Goal: Task Accomplishment & Management: Use online tool/utility

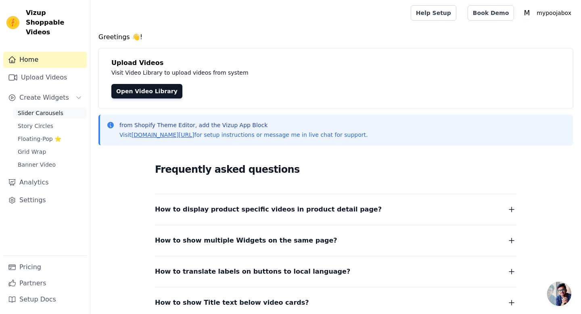
click at [37, 109] on span "Slider Carousels" at bounding box center [41, 113] width 46 height 8
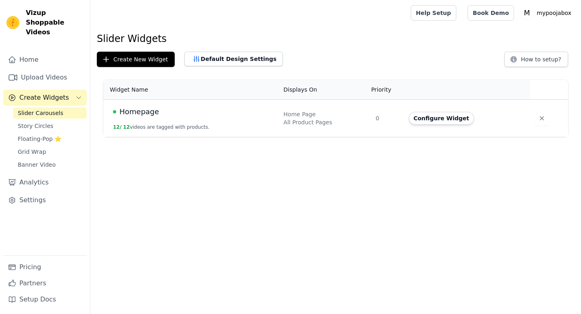
click at [175, 112] on div "Homepage" at bounding box center [193, 111] width 161 height 11
click at [47, 174] on link "Analytics" at bounding box center [45, 182] width 84 height 16
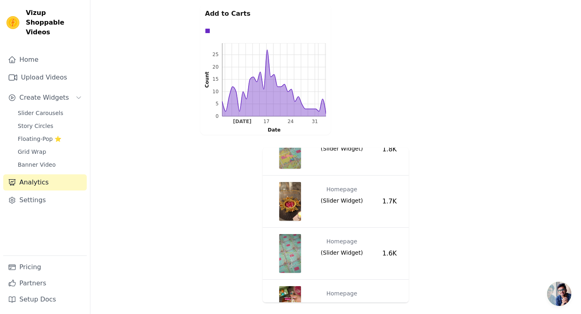
scroll to position [539, 0]
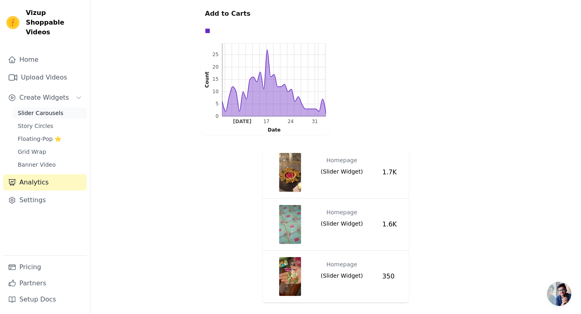
click at [27, 107] on link "Slider Carousels" at bounding box center [50, 112] width 74 height 11
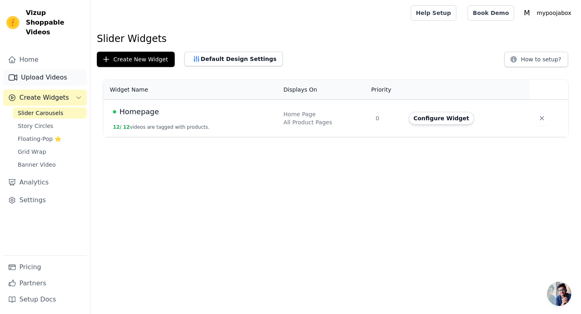
click at [52, 73] on link "Upload Videos" at bounding box center [45, 77] width 84 height 16
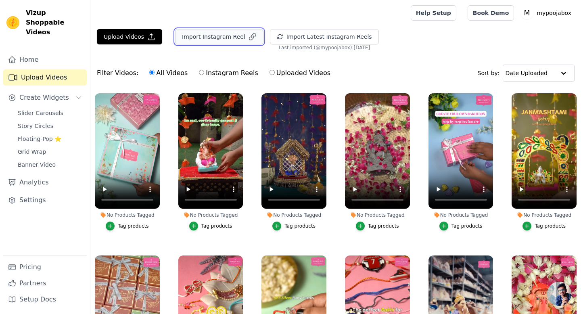
click at [208, 36] on button "Import Instagram Reel" at bounding box center [219, 36] width 88 height 15
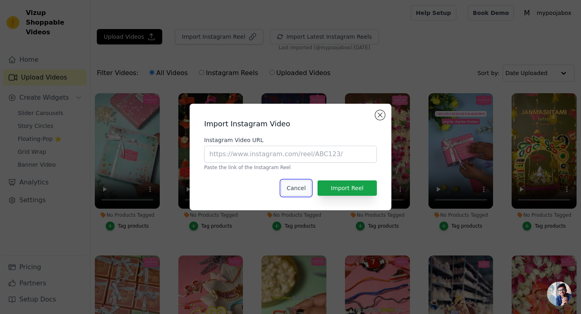
click at [295, 195] on button "Cancel" at bounding box center [295, 187] width 29 height 15
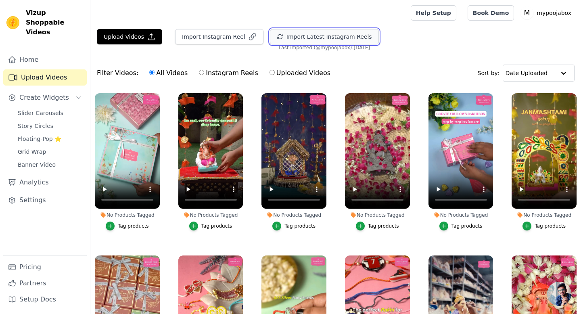
click at [297, 42] on button "Import Latest Instagram Reels" at bounding box center [324, 36] width 109 height 15
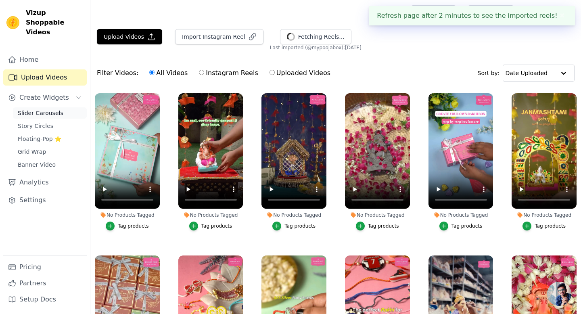
scroll to position [82, 0]
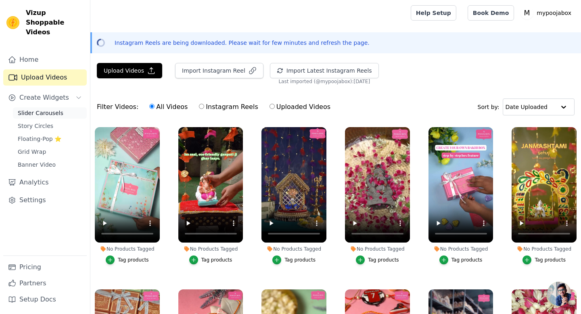
click at [56, 107] on link "Slider Carousels" at bounding box center [50, 112] width 74 height 11
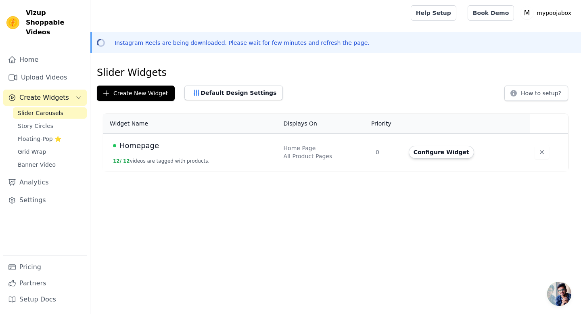
click at [132, 147] on span "Homepage" at bounding box center [140, 145] width 40 height 11
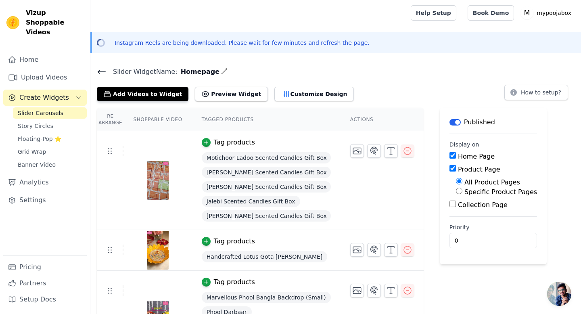
click at [59, 76] on div "Home Upload Videos Create Widgets Slider Carousels Story Circles Floating-Pop ⭐…" at bounding box center [45, 154] width 84 height 204
click at [59, 69] on link "Upload Videos" at bounding box center [45, 77] width 84 height 16
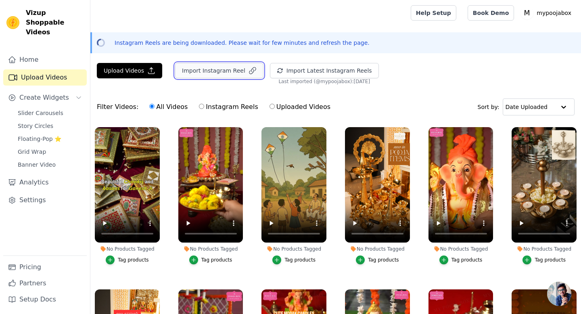
click at [216, 67] on button "Import Instagram Reel" at bounding box center [219, 70] width 88 height 15
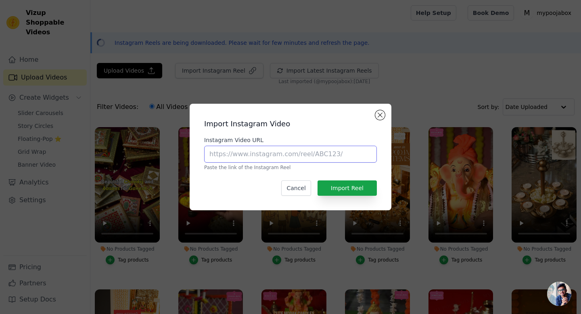
click at [234, 152] on input "Instagram Video URL" at bounding box center [290, 154] width 173 height 17
paste input "[URL][DOMAIN_NAME]"
type input "[URL][DOMAIN_NAME]"
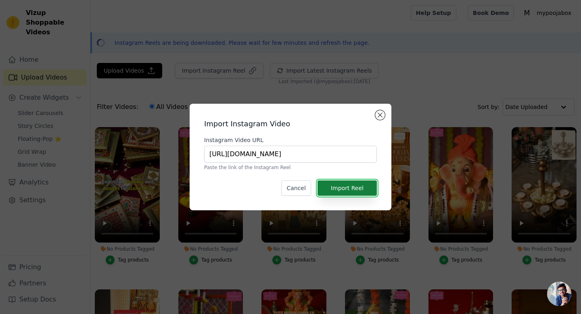
click at [335, 184] on button "Import Reel" at bounding box center [347, 187] width 59 height 15
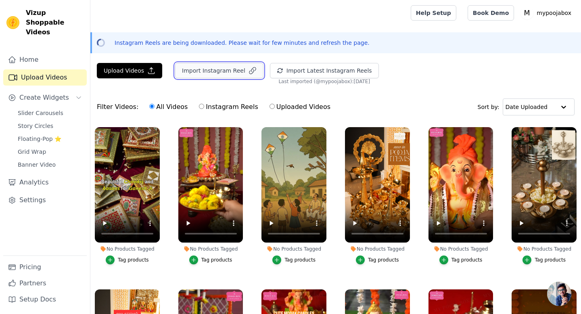
click at [218, 67] on button "Import Instagram Reel" at bounding box center [219, 70] width 88 height 15
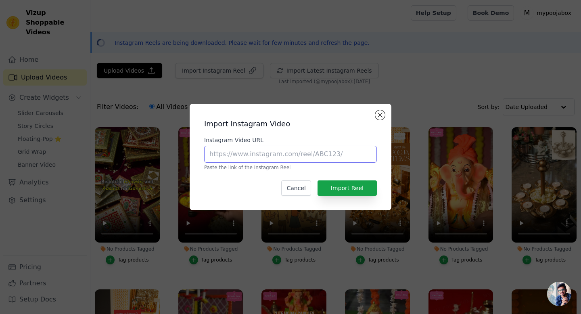
click at [285, 158] on input "Instagram Video URL" at bounding box center [290, 154] width 173 height 17
click at [298, 153] on input "Instagram Video URL" at bounding box center [290, 154] width 173 height 17
paste input "[URL][DOMAIN_NAME]"
type input "[URL][DOMAIN_NAME]"
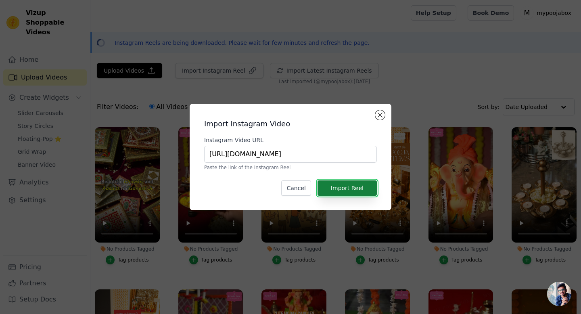
scroll to position [0, 0]
click at [361, 187] on button "Import Reel" at bounding box center [347, 187] width 59 height 15
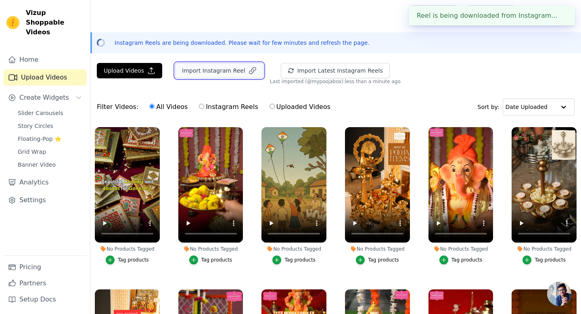
click at [187, 69] on button "Import Instagram Reel" at bounding box center [219, 70] width 88 height 15
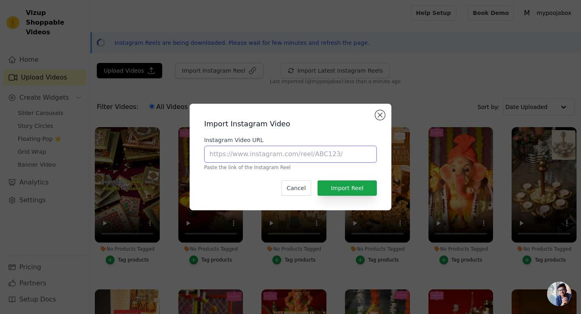
click at [220, 151] on input "Instagram Video URL" at bounding box center [290, 154] width 173 height 17
paste input "[URL][DOMAIN_NAME]"
type input "[URL][DOMAIN_NAME]"
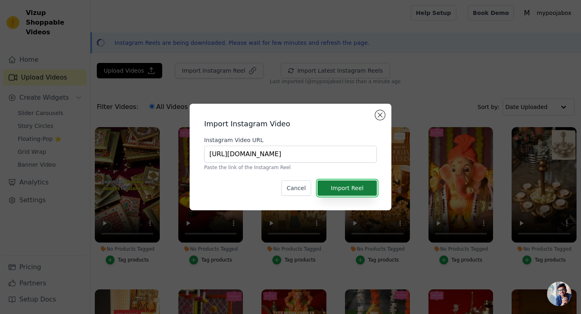
click at [335, 187] on button "Import Reel" at bounding box center [347, 187] width 59 height 15
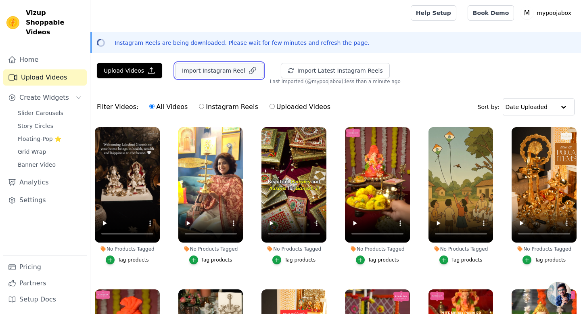
click at [206, 63] on button "Import Instagram Reel" at bounding box center [219, 70] width 88 height 15
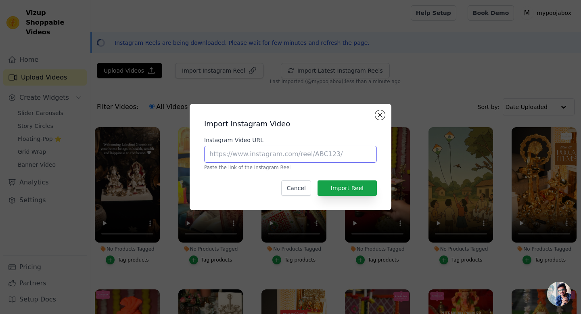
click at [256, 156] on input "Instagram Video URL" at bounding box center [290, 154] width 173 height 17
click at [321, 156] on input "Instagram Video URL" at bounding box center [290, 154] width 173 height 17
paste input "[URL][DOMAIN_NAME]"
type input "[URL][DOMAIN_NAME]"
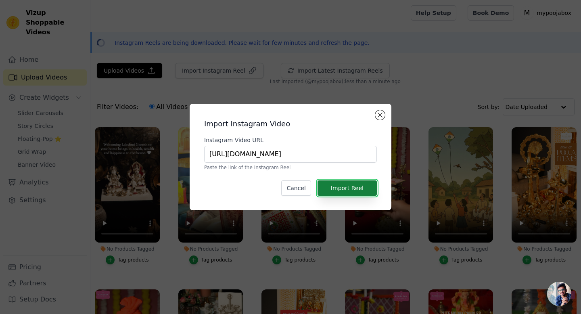
scroll to position [0, 0]
click at [344, 190] on button "Import Reel" at bounding box center [347, 187] width 59 height 15
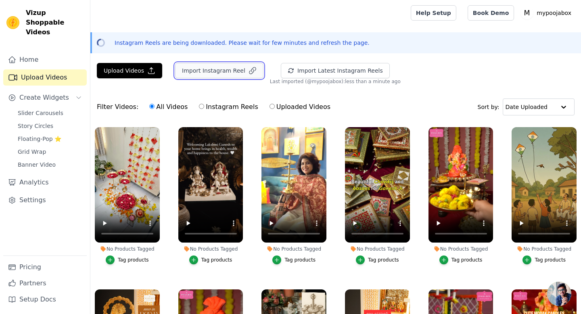
click at [216, 71] on button "Import Instagram Reel" at bounding box center [219, 70] width 88 height 15
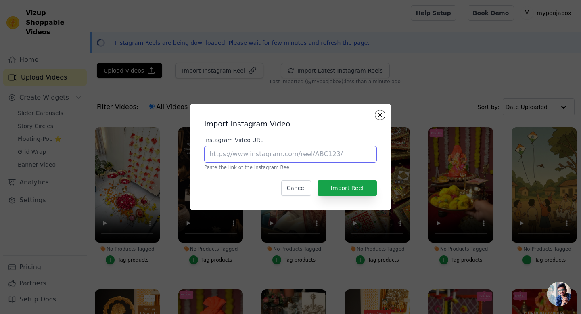
click at [279, 152] on input "Instagram Video URL" at bounding box center [290, 154] width 173 height 17
paste input "[URL][DOMAIN_NAME]"
type input "[URL][DOMAIN_NAME]"
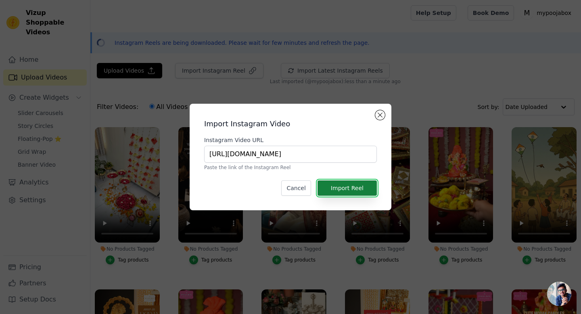
click at [356, 187] on button "Import Reel" at bounding box center [347, 187] width 59 height 15
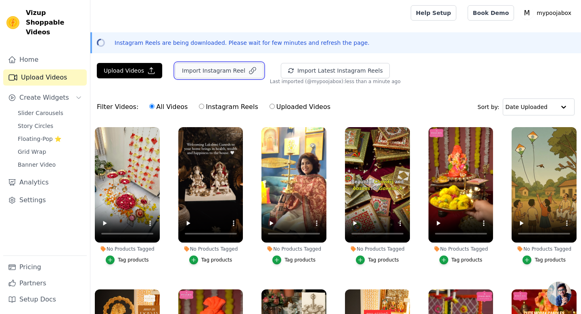
click at [241, 70] on button "Import Instagram Reel" at bounding box center [219, 70] width 88 height 15
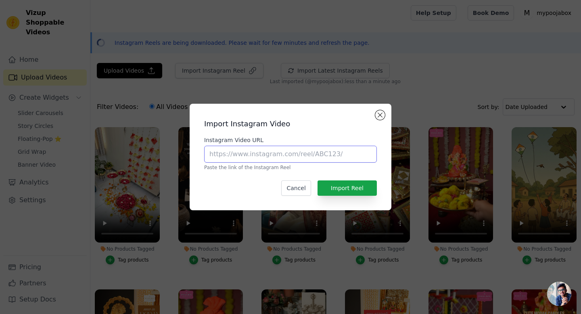
click at [264, 156] on input "Instagram Video URL" at bounding box center [290, 154] width 173 height 17
paste input "[URL][DOMAIN_NAME]"
type input "[URL][DOMAIN_NAME]"
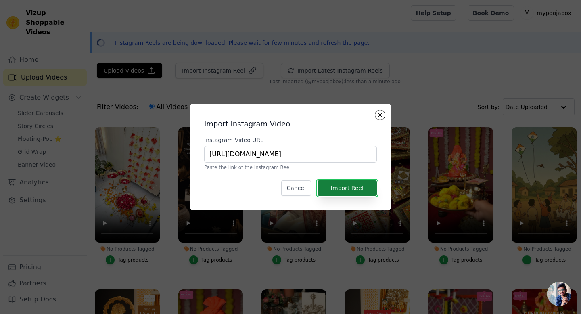
click at [342, 185] on button "Import Reel" at bounding box center [347, 187] width 59 height 15
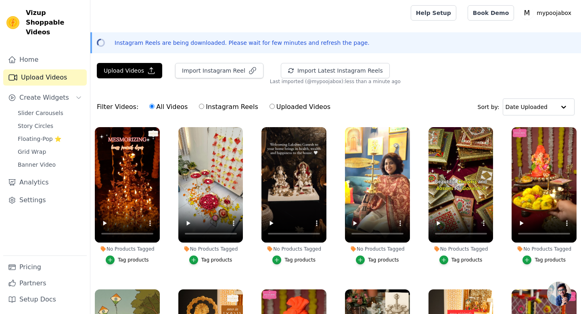
click at [120, 259] on div "Tag products" at bounding box center [133, 260] width 31 height 6
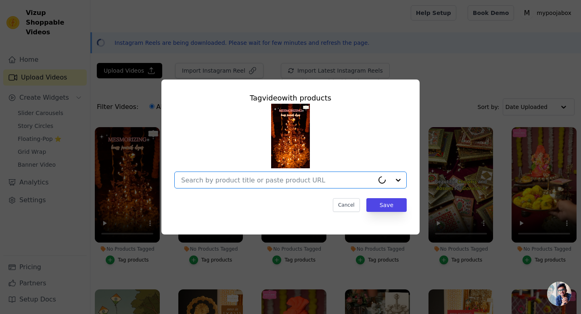
click at [235, 176] on input "No Products Tagged Tag video with products Option undefined, selected. Select i…" at bounding box center [277, 180] width 193 height 8
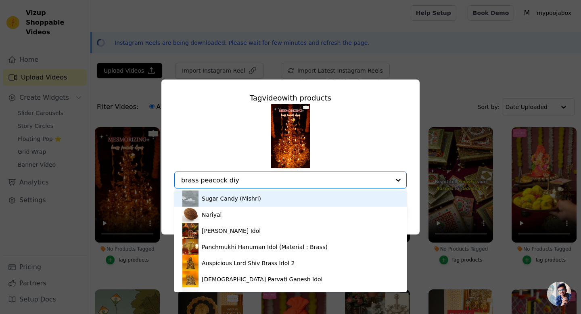
type input "brass peacock diya"
click at [235, 176] on input "brass peacock diya" at bounding box center [277, 180] width 193 height 8
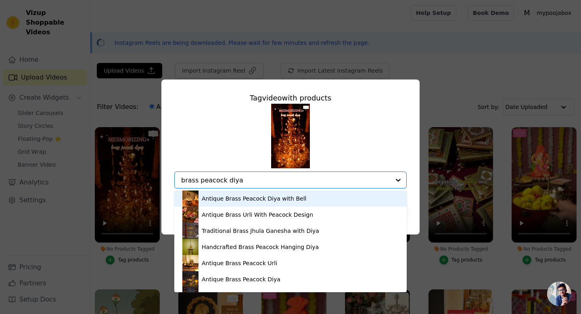
drag, startPoint x: 241, startPoint y: 197, endPoint x: 295, endPoint y: 161, distance: 64.7
click at [295, 162] on div "Antique Brass Peacock Diya with Bell Antique Brass Urli With Peacock Design Tra…" at bounding box center [290, 146] width 233 height 85
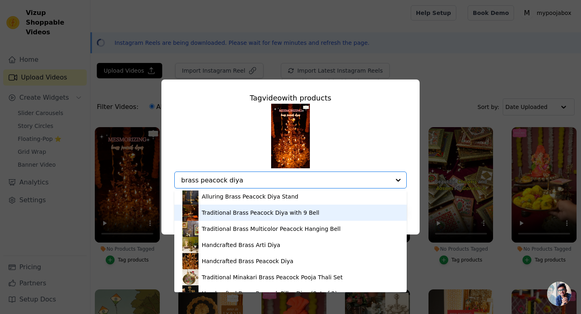
scroll to position [165, 0]
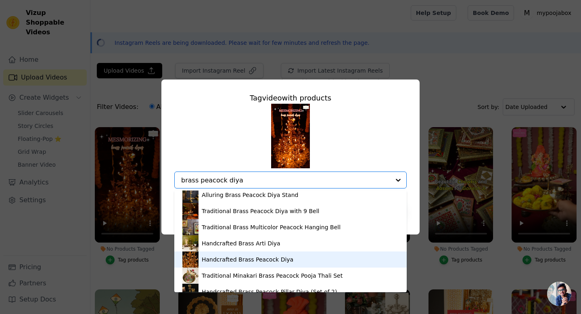
click at [260, 254] on div "Handcrafted Brass Peacock Diya" at bounding box center [291, 260] width 216 height 16
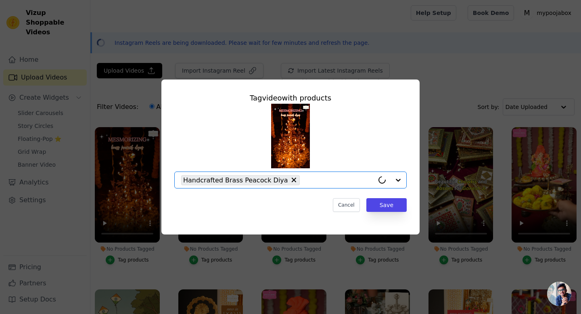
paste input "brass peacock diya"
type input "brass peacock diya"
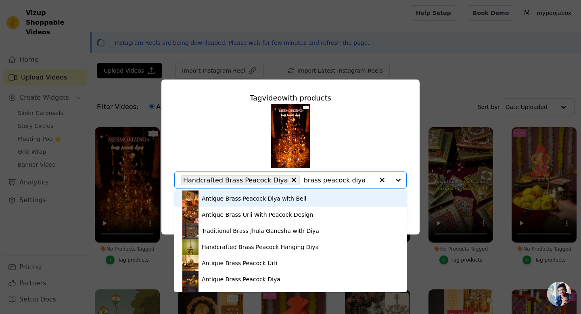
click at [291, 198] on div "Antique Brass Peacock Diya with Bell" at bounding box center [254, 199] width 105 height 8
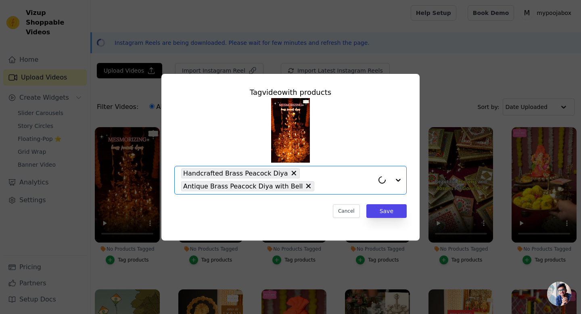
paste input "brass peacock diya"
type input "brass peacock diya"
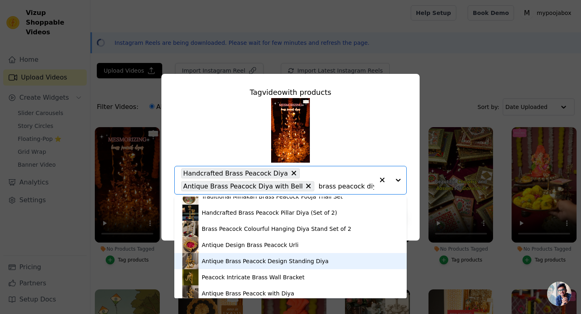
scroll to position [246, 0]
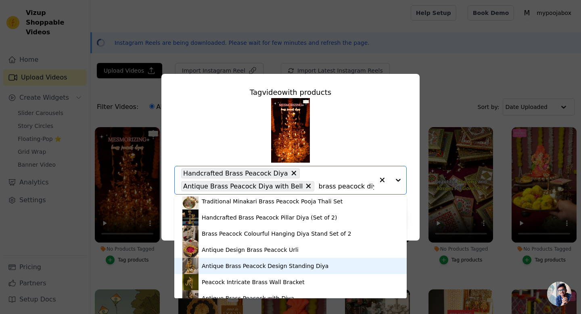
click at [277, 259] on div "Antique Brass Peacock Design Standing Diya" at bounding box center [291, 266] width 216 height 16
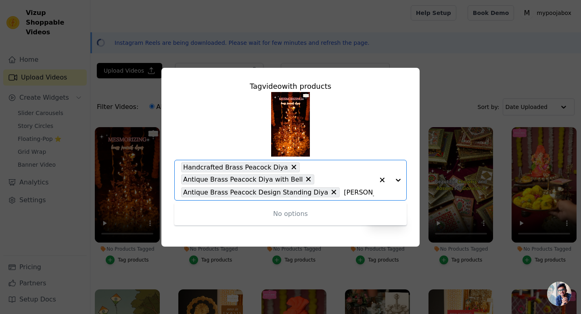
type input "diya stand"
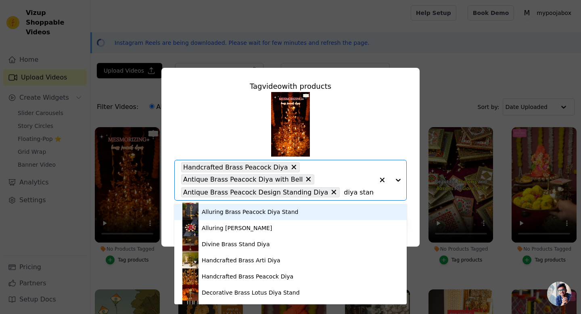
scroll to position [458, 0]
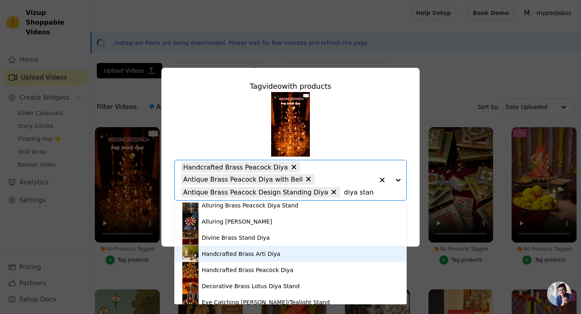
click at [285, 248] on div "Handcrafted Brass Arti Diya" at bounding box center [291, 254] width 216 height 16
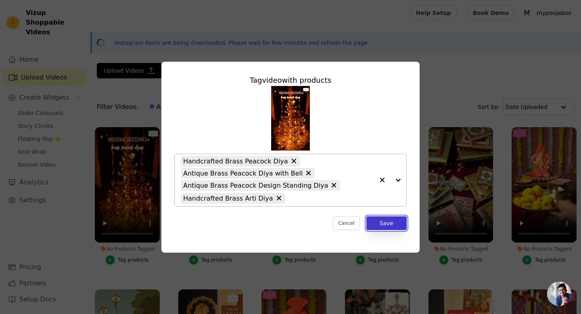
click at [391, 223] on button "Save" at bounding box center [387, 223] width 40 height 14
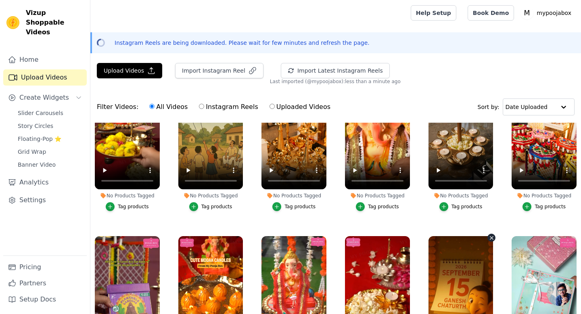
scroll to position [216, 0]
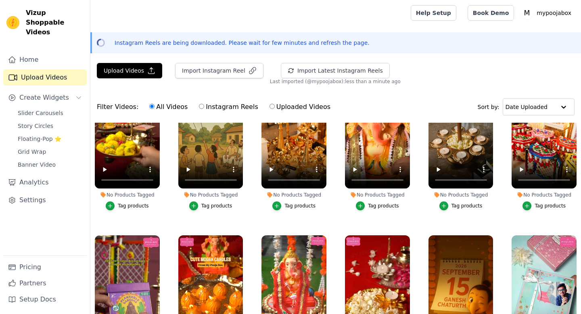
click at [553, 203] on div "Tag products" at bounding box center [550, 206] width 31 height 6
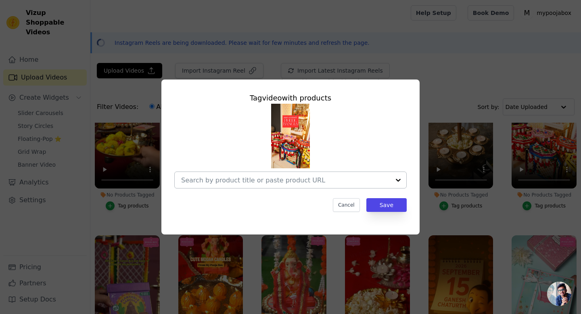
click at [359, 177] on input "No Products Tagged Tag video with products Cancel Save Tag products" at bounding box center [285, 180] width 209 height 8
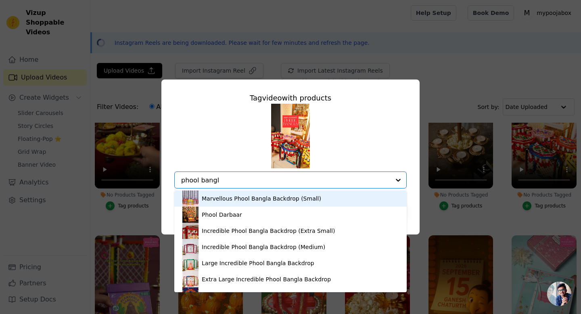
type input "phool bangla"
click at [248, 177] on input "phool bangla" at bounding box center [277, 180] width 193 height 8
click at [248, 177] on input "phool bangla" at bounding box center [285, 180] width 209 height 8
click at [243, 195] on div "Marvellous Phool Bangla Backdrop (Small)" at bounding box center [262, 199] width 120 height 8
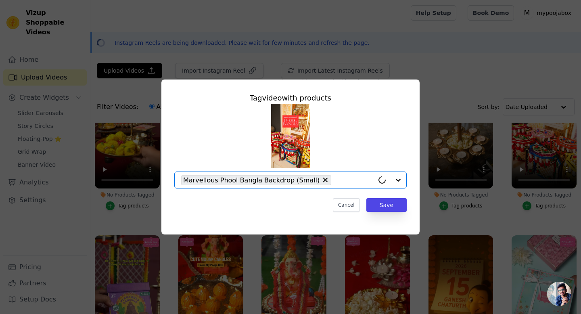
paste input "bangla"
type input "bangla"
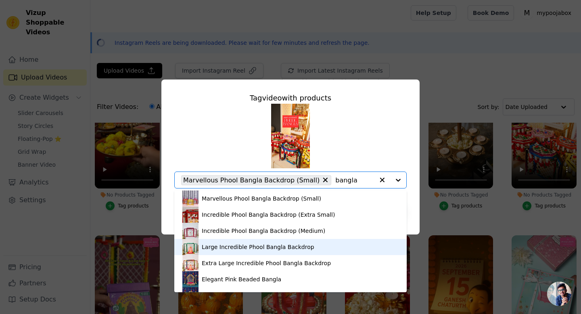
click at [276, 243] on div "Large Incredible Phool Bangla Backdrop" at bounding box center [258, 247] width 113 height 8
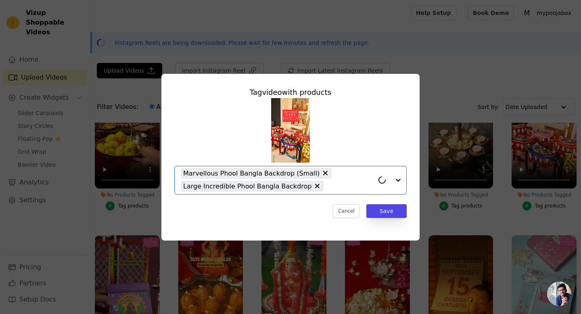
paste input "bangla"
type input "bangla"
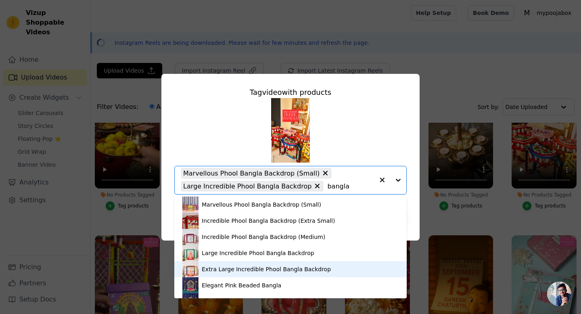
click at [271, 268] on div "Extra Large Incredible Phool Bangla Backdrop" at bounding box center [266, 269] width 129 height 8
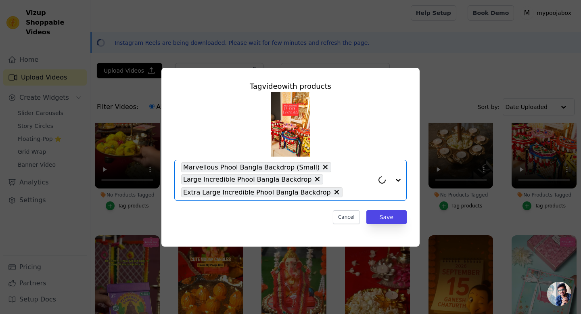
paste input "bangla"
type input "bangla"
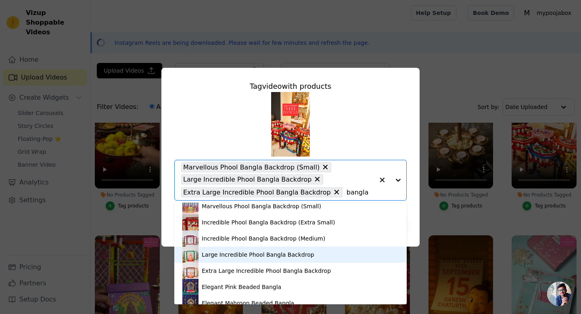
scroll to position [0, 0]
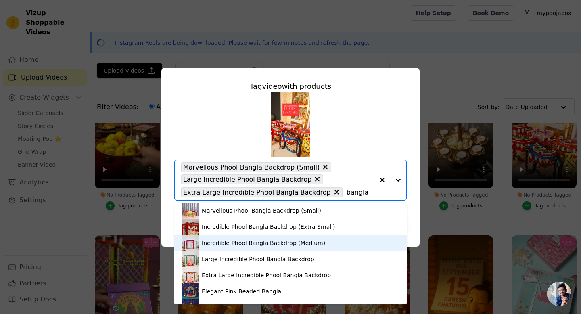
click at [266, 239] on div "Incredible Phool Bangla Backdrop (Medium)" at bounding box center [264, 243] width 124 height 8
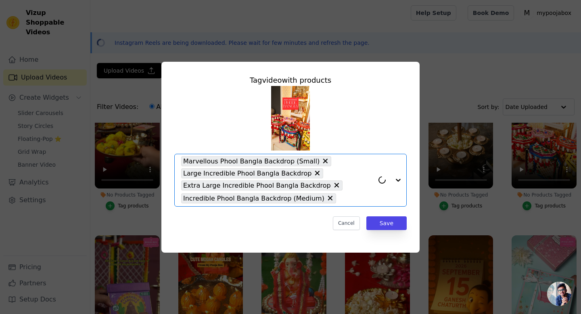
paste input "bangla"
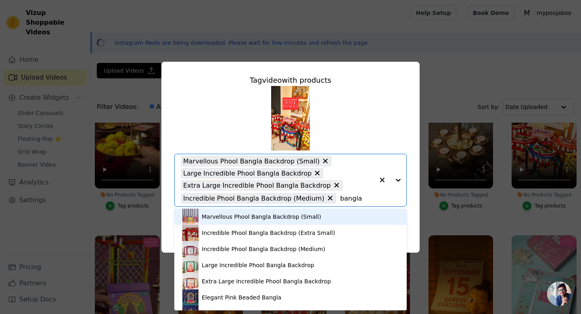
click at [340, 199] on input "bangla" at bounding box center [357, 199] width 34 height 8
type input "phool darbaar"
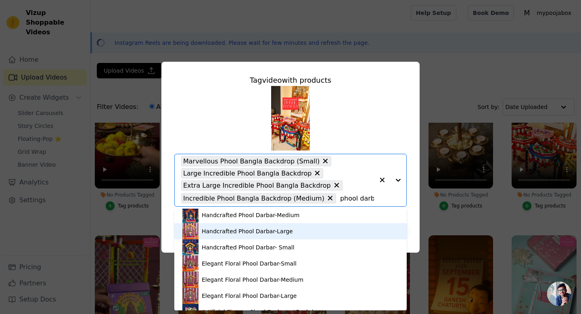
scroll to position [124, 0]
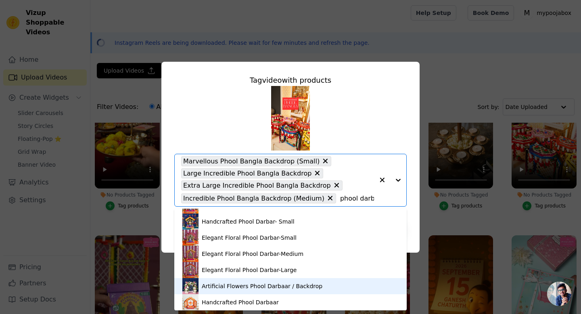
click at [275, 281] on div "Artificial Flowers Phool Darbaar / Backdrop" at bounding box center [291, 286] width 216 height 16
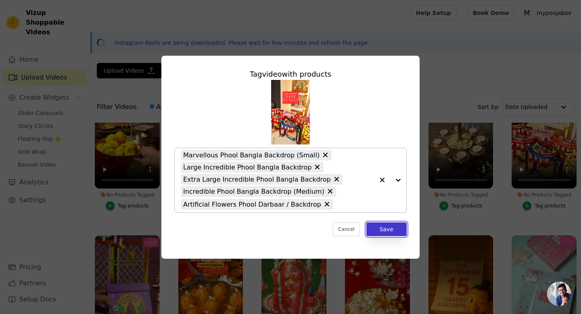
click at [373, 227] on button "Save" at bounding box center [387, 229] width 40 height 14
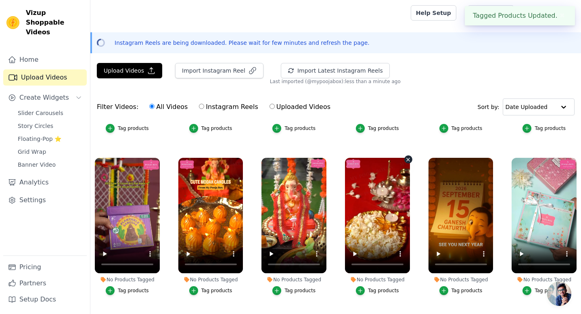
scroll to position [297, 0]
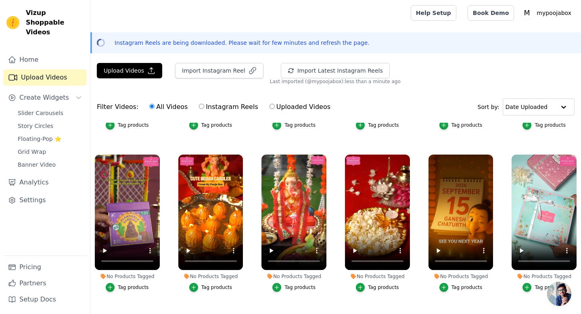
click at [367, 288] on button "Tag products" at bounding box center [377, 287] width 43 height 9
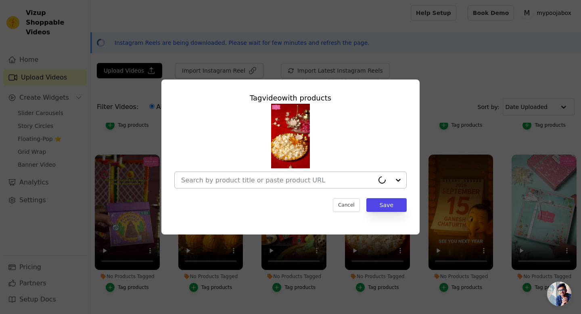
click at [327, 183] on input "No Products Tagged Tag video with products Cancel Save Tag products" at bounding box center [277, 180] width 193 height 8
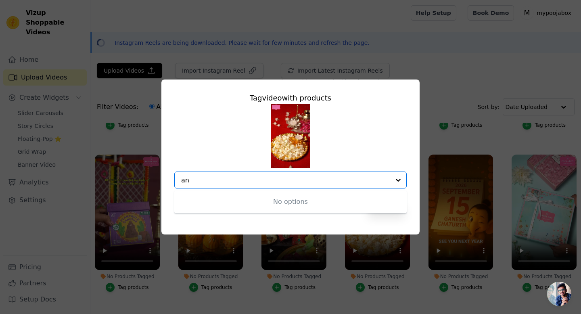
type input "a"
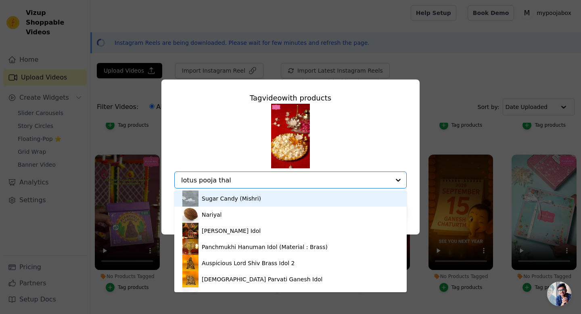
type input "lotus [PERSON_NAME]"
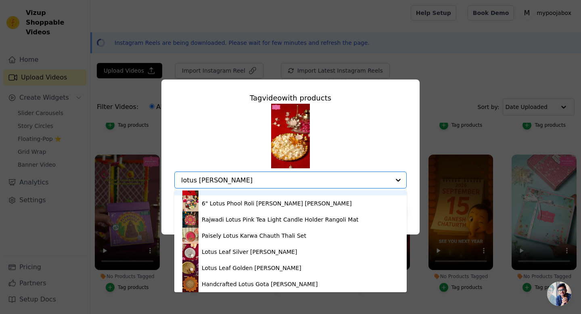
scroll to position [81, 0]
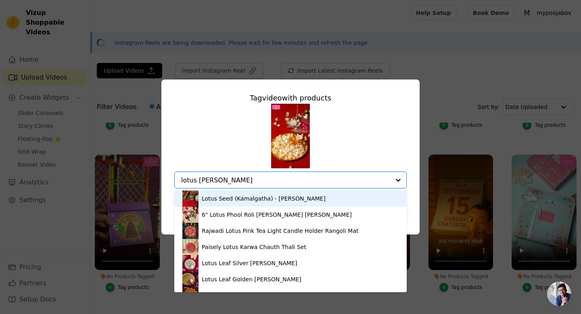
click at [267, 180] on input "lotus [PERSON_NAME]" at bounding box center [285, 180] width 209 height 8
click at [267, 179] on input "lotus [PERSON_NAME]" at bounding box center [285, 180] width 209 height 8
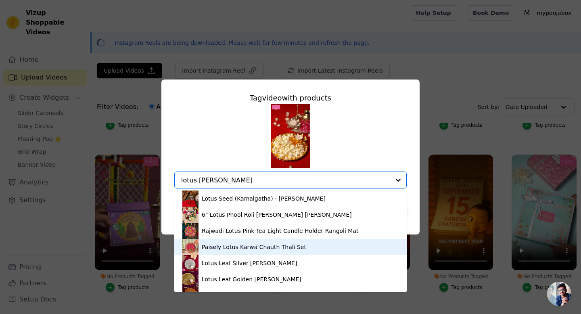
click at [247, 262] on div "Lotus Leaf Silver [PERSON_NAME]" at bounding box center [249, 263] width 95 height 8
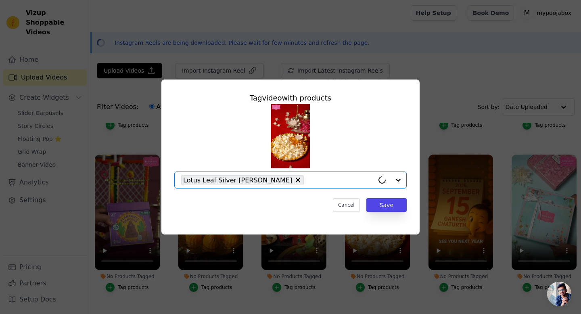
paste input "lotus [PERSON_NAME]"
type input "lotus [PERSON_NAME]"
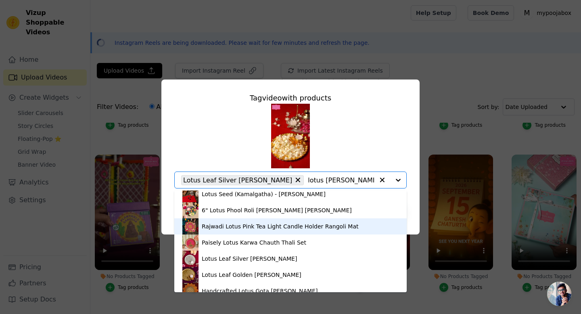
scroll to position [92, 0]
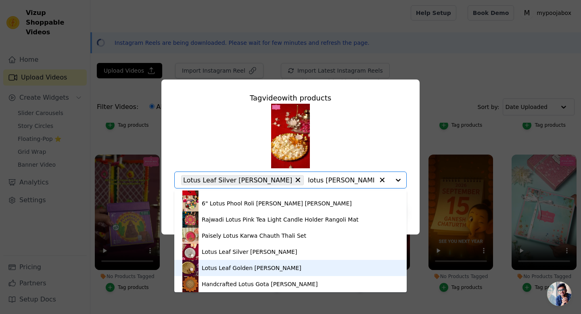
click at [274, 268] on div "Lotus Leaf Golden [PERSON_NAME]" at bounding box center [252, 268] width 100 height 8
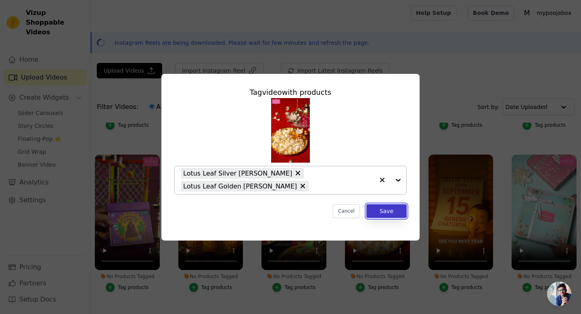
click at [376, 212] on button "Save" at bounding box center [387, 211] width 40 height 14
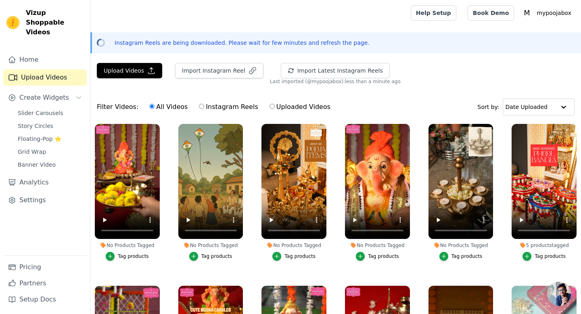
scroll to position [159, 0]
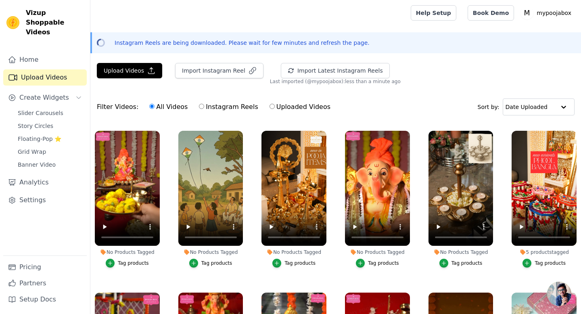
click at [296, 267] on button "Tag products" at bounding box center [294, 263] width 43 height 9
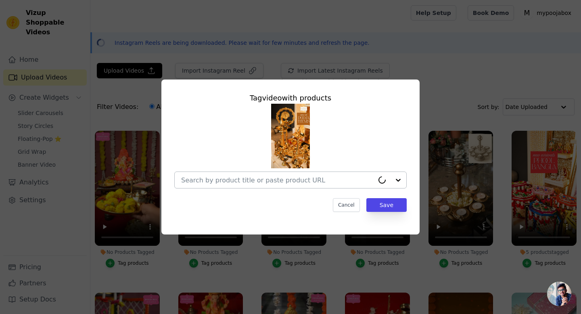
click at [300, 180] on input "No Products Tagged Tag video with products Cancel Save Tag products" at bounding box center [277, 180] width 193 height 8
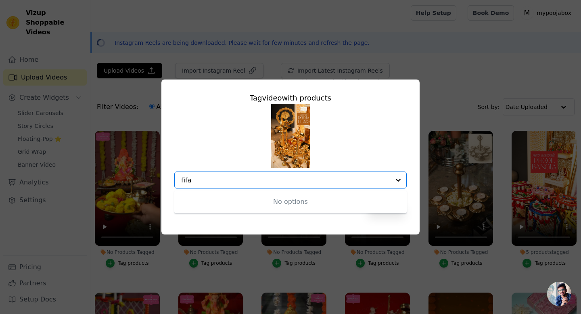
click at [281, 180] on input "fifa" at bounding box center [285, 180] width 209 height 8
type input "fifa"
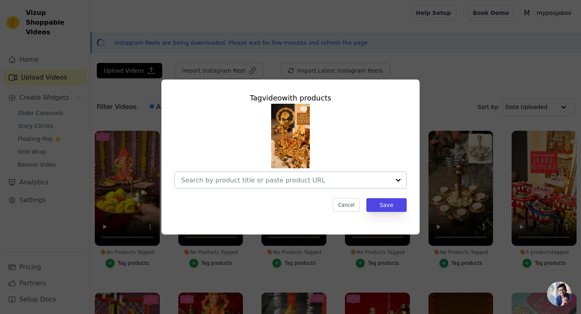
click at [260, 186] on div at bounding box center [285, 180] width 209 height 16
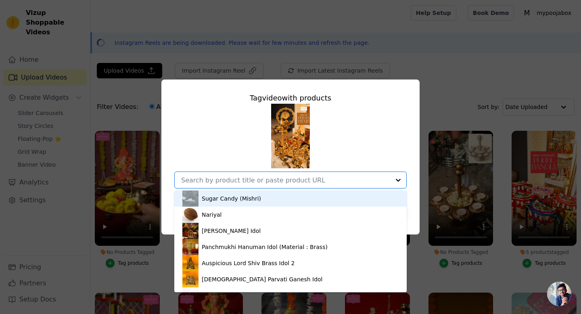
paste input "Traditional Deepak Oil Lamp (Brass)"
type input "Traditional Deepak Oil Lamp (Brass)"
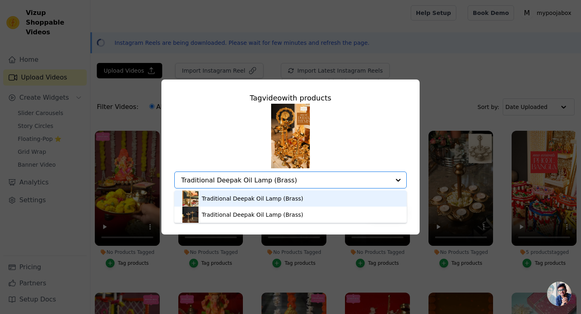
click at [257, 197] on div "Traditional Deepak Oil Lamp (Brass)" at bounding box center [252, 199] width 101 height 8
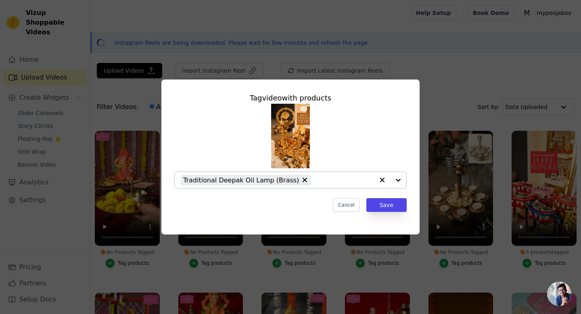
click at [342, 182] on input "No Products Tagged Tag video with products Traditional Deepak Oil Lamp (Brass) …" at bounding box center [344, 180] width 59 height 8
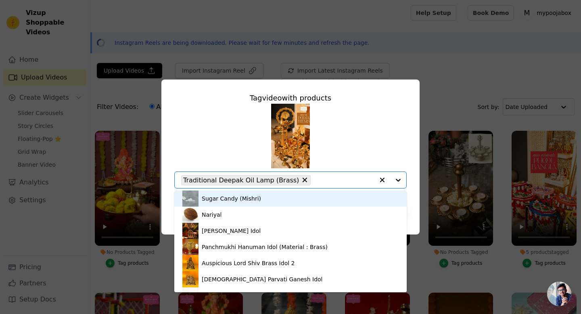
paste input "[PERSON_NAME] Oil Brass Diya"
type input "[PERSON_NAME] Oil Brass Diya"
click at [342, 182] on input "[PERSON_NAME] Oil Brass Diya" at bounding box center [344, 180] width 59 height 8
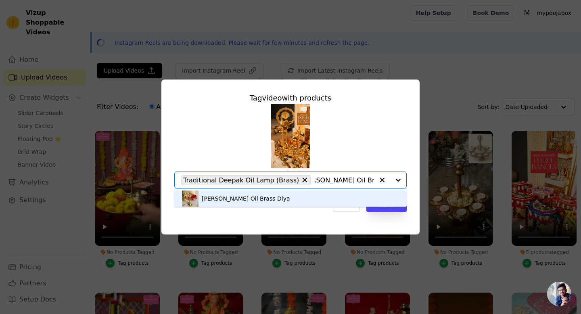
click at [338, 195] on div "[PERSON_NAME] Oil Brass Diya" at bounding box center [291, 199] width 216 height 16
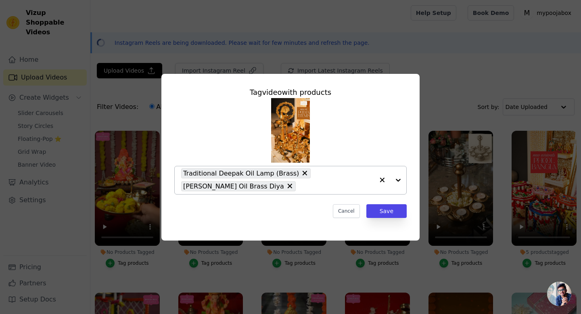
click at [340, 186] on input "No Products Tagged Tag video with products Traditional Deepak Oil Lamp (Brass) …" at bounding box center [337, 187] width 74 height 8
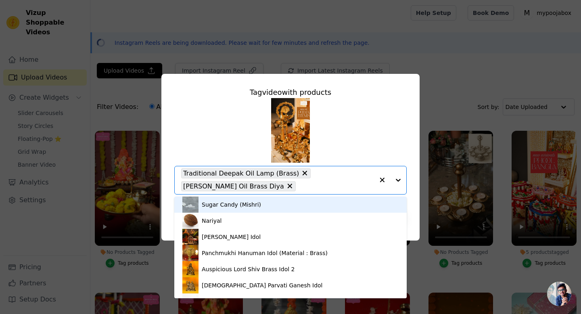
paste input "Elegant Handcrafted Brass Diya"
type input "Elegant Handcrafted Brass Diya"
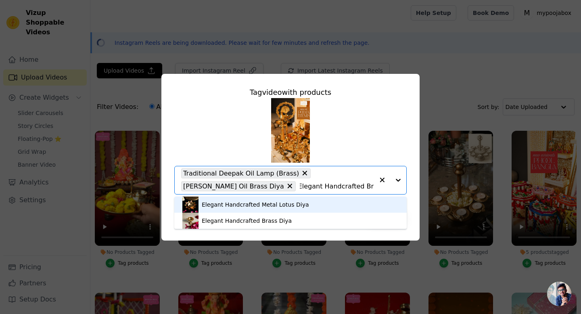
click at [326, 204] on div "Elegant Handcrafted Metal Lotus Diya" at bounding box center [291, 205] width 216 height 16
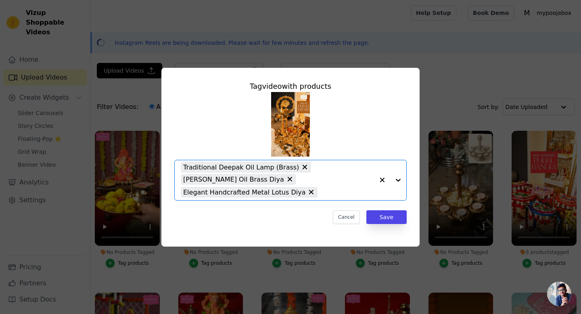
scroll to position [0, 0]
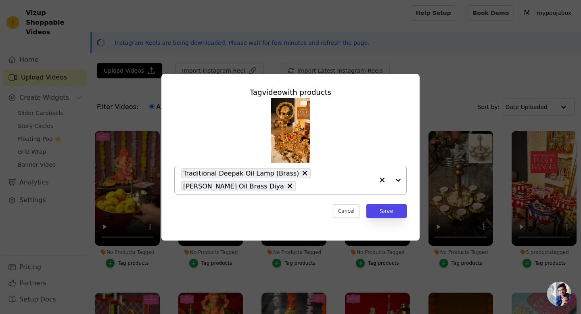
click at [300, 185] on input "No Products Tagged Tag video with products Traditional Deepak Oil Lamp (Brass) …" at bounding box center [337, 187] width 74 height 8
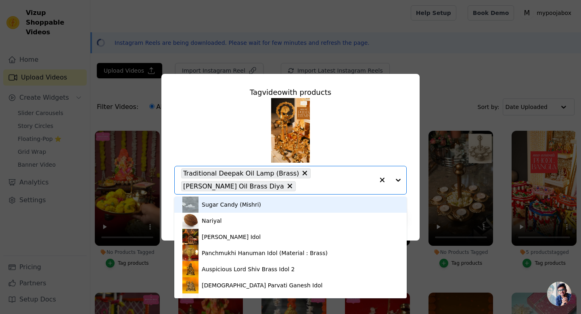
paste input "Elegant Handcrafted Brass Diya"
type input "Elegant Handcrafted Brass Diya"
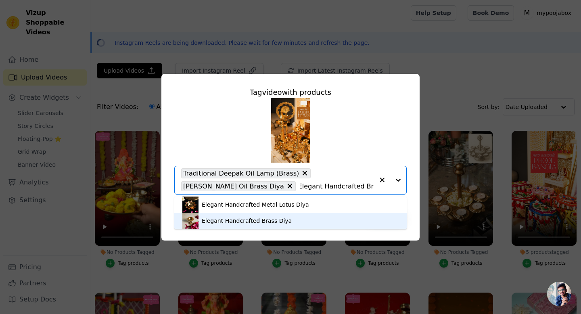
click at [290, 217] on div "Elegant Handcrafted Brass Diya" at bounding box center [291, 221] width 216 height 16
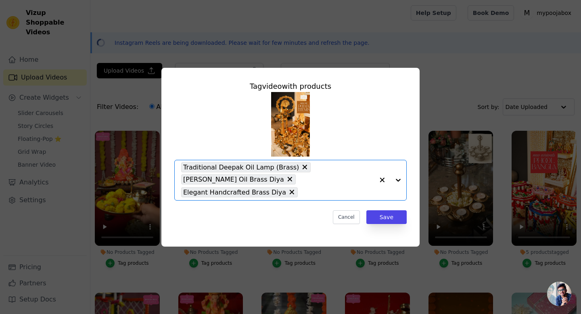
scroll to position [0, 0]
click at [335, 187] on div "Traditional Deepak Oil Lamp (Brass) [PERSON_NAME] Oil Brass Diya Elegant Handcr…" at bounding box center [277, 180] width 193 height 40
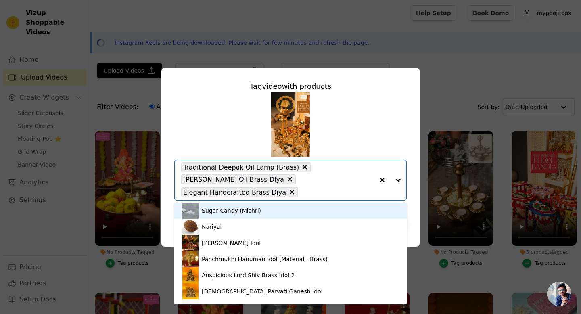
click at [332, 192] on input "No Products Tagged Tag video with products Sugar Candy (Mishri) Nariyal Ram Sit…" at bounding box center [338, 193] width 72 height 8
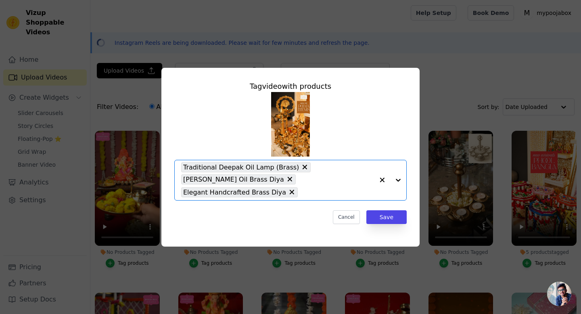
paste input "Golden Flower Petal Glow Brass Diya"
type input "Golden Flower Petal Glow Brass Diya"
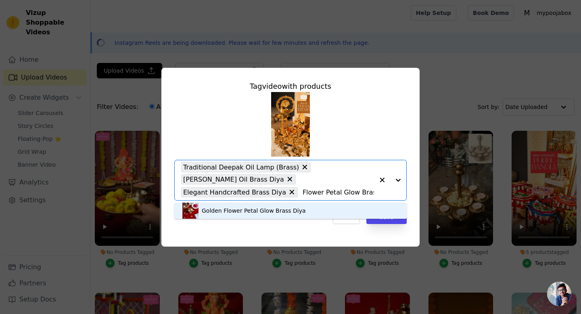
click at [319, 208] on div "Golden Flower Petal Glow Brass Diya" at bounding box center [291, 211] width 216 height 16
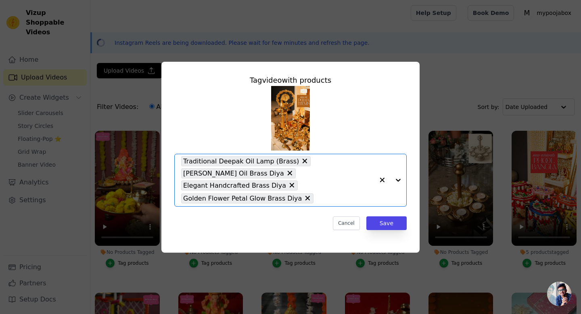
scroll to position [0, 0]
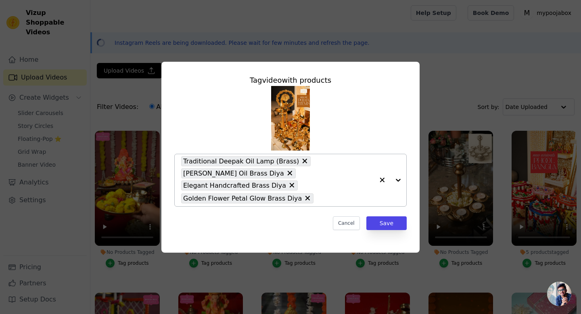
click at [318, 196] on input "No Products Tagged Tag video with products Traditional Deepak Oil Lamp (Brass) …" at bounding box center [346, 199] width 57 height 8
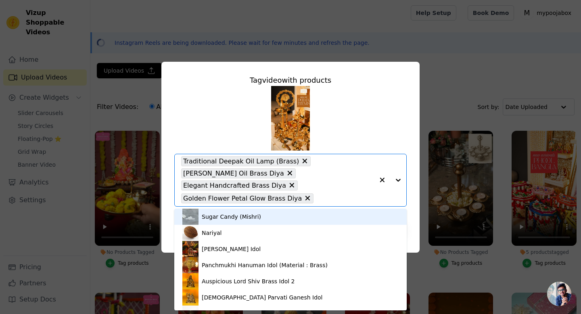
paste input "Panch [PERSON_NAME] Handle Brass Arti Diya"
type input "Panch [PERSON_NAME] Handle Brass Arti Diya"
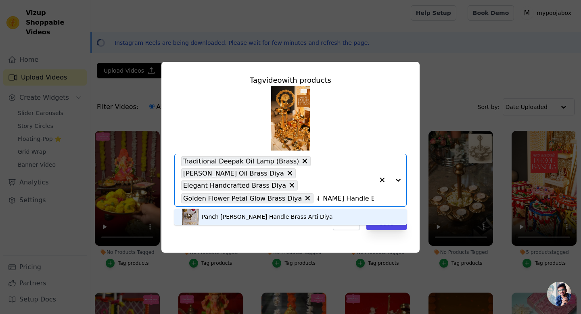
click at [309, 220] on div "Panch [PERSON_NAME] Handle Brass Arti Diya" at bounding box center [291, 217] width 216 height 16
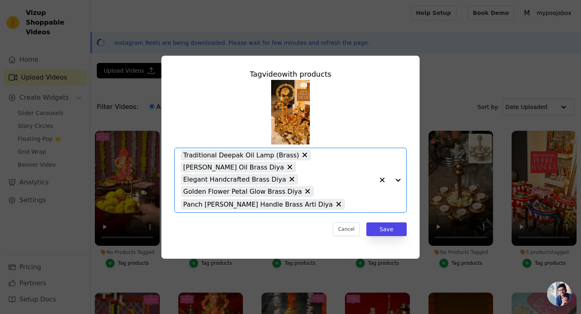
scroll to position [0, 0]
click at [349, 205] on input "No Products Tagged Tag video with products Option Traditional Deepak Oil Lamp (…" at bounding box center [361, 205] width 25 height 8
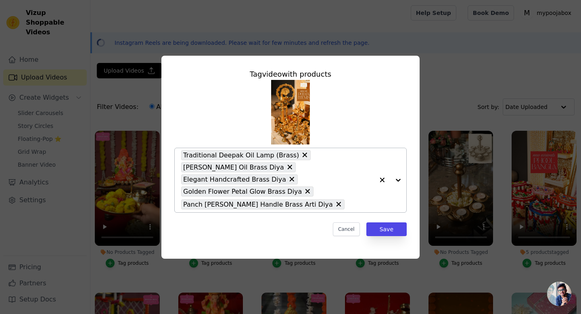
click at [349, 206] on input "No Products Tagged Tag video with products Traditional Deepak Oil Lamp (Brass) …" at bounding box center [361, 205] width 25 height 8
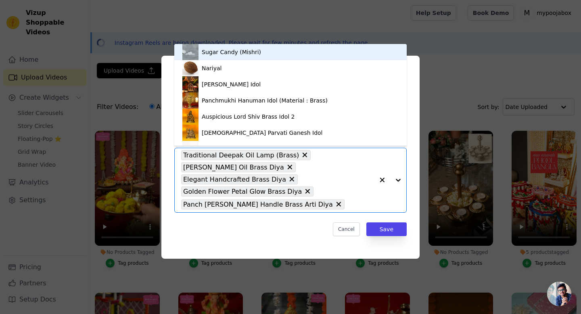
paste input "Designer [PERSON_NAME] Wooden Handle Diya"
type input "Designer [PERSON_NAME] Wooden Handle Diya"
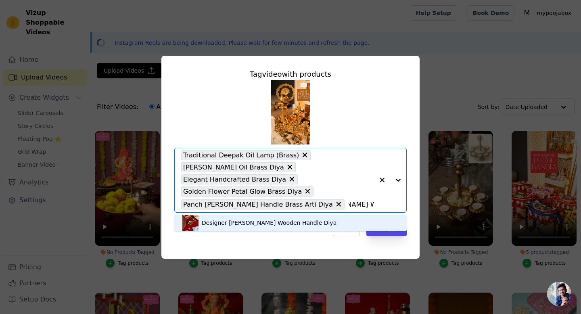
click at [300, 225] on div "Designer [PERSON_NAME] Wooden Handle Diya" at bounding box center [269, 223] width 135 height 8
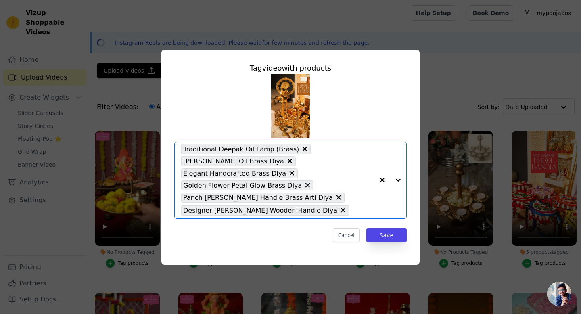
scroll to position [0, 0]
click at [300, 225] on div "Tag video with products Option Traditional Deepak Oil Lamp (Brass), [PERSON_NAM…" at bounding box center [291, 152] width 246 height 193
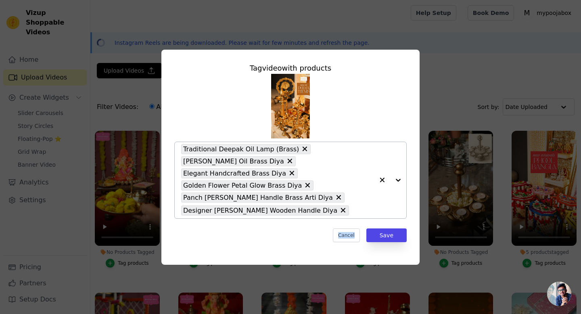
click at [353, 208] on input "No Products Tagged Tag video with products Traditional Deepak Oil Lamp (Brass) …" at bounding box center [363, 211] width 21 height 8
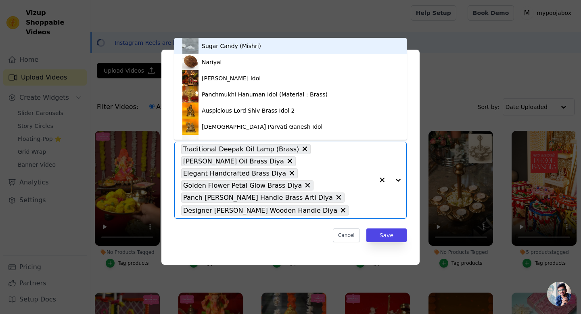
paste input "Scalloped Brass Diya with Wooden Handle"
type input "Scalloped Brass Diya with Wooden Handle"
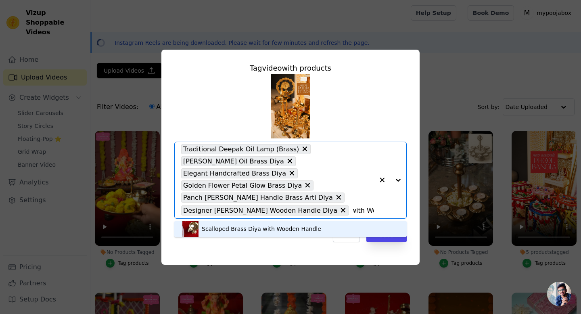
click at [275, 232] on div "Scalloped Brass Diya with Wooden Handle" at bounding box center [262, 229] width 120 height 8
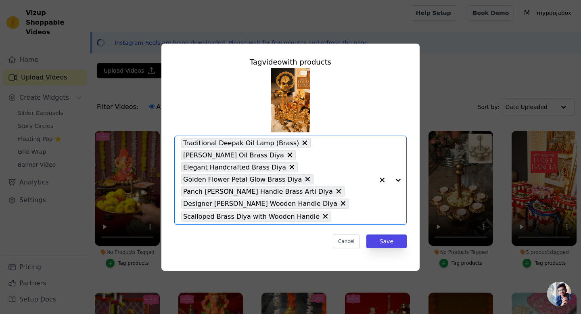
paste input "Golden Flower Bliss Brass Arti Diya"
type input "Golden Flower Bliss Brass Arti Diya"
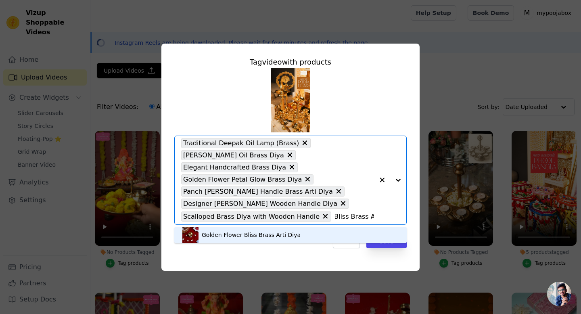
click at [317, 233] on div "Golden Flower Bliss Brass Arti Diya" at bounding box center [291, 235] width 216 height 16
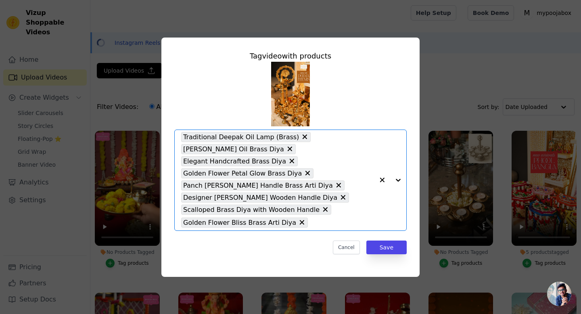
scroll to position [0, 0]
click at [344, 220] on input "No Products Tagged Tag video with products Traditional Deepak Oil Lamp (Brass) …" at bounding box center [343, 223] width 62 height 8
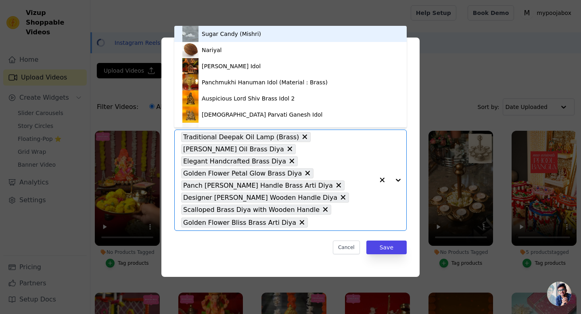
click at [344, 220] on input "No Products Tagged Tag video with products Sugar Candy (Mishri) Nariyal Ram Sit…" at bounding box center [343, 223] width 62 height 8
paste input "Golden Leaf Jali Filigree Brass Diya"
type input "Golden Leaf Jali Filigree Brass Diya"
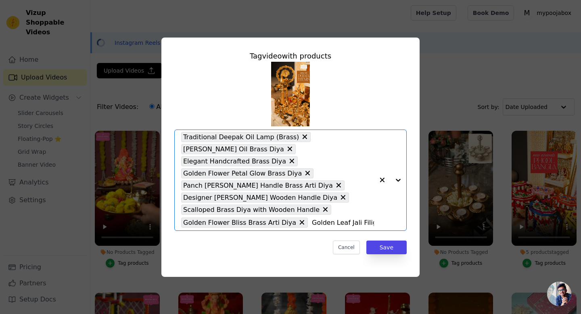
scroll to position [0, 28]
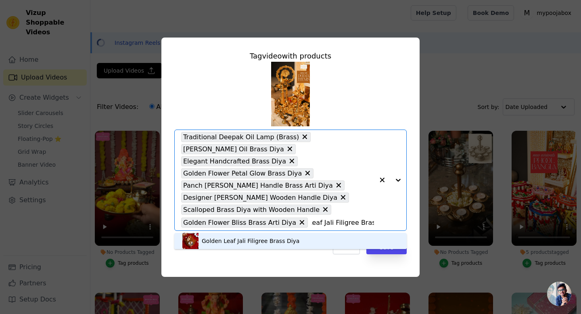
click at [324, 240] on div "Golden Leaf Jali Filigree Brass Diya" at bounding box center [291, 241] width 216 height 16
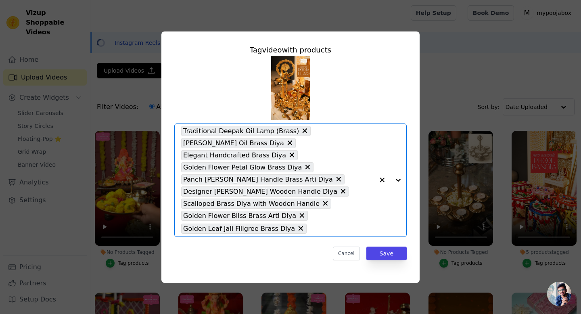
click at [323, 229] on input "No Products Tagged Tag video with products Option Traditional Deepak Oil Lamp (…" at bounding box center [342, 229] width 63 height 8
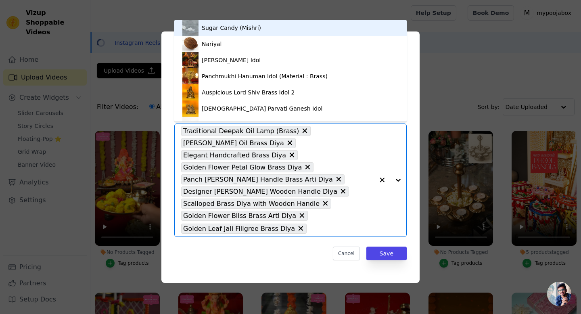
paste input "Traditional Brass Peacock Diya"
type input "Traditional Brass Peacock Diya"
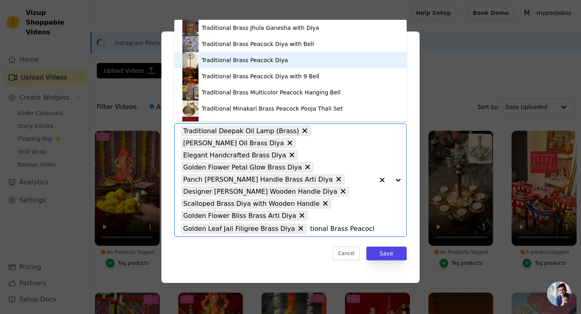
drag, startPoint x: 287, startPoint y: 59, endPoint x: 294, endPoint y: 56, distance: 7.4
click at [294, 56] on div "Traditional Brass Peacock Diya" at bounding box center [291, 60] width 216 height 16
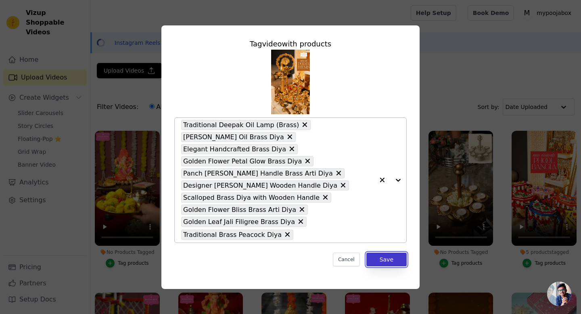
click at [376, 260] on button "Save" at bounding box center [387, 260] width 40 height 14
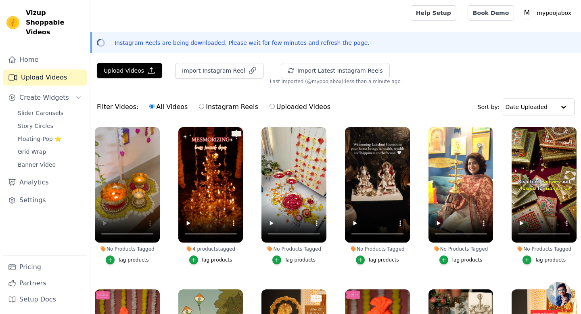
click at [130, 260] on div "Tag products" at bounding box center [133, 260] width 31 height 6
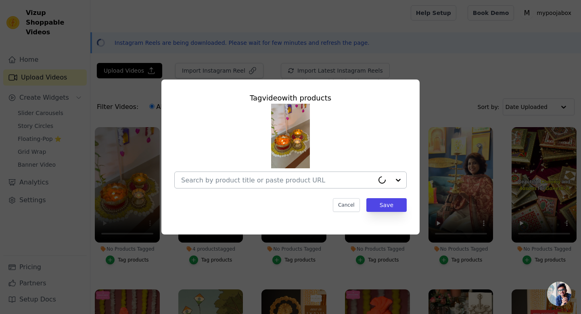
click at [251, 179] on input "No Products Tagged Tag video with products Cancel Save Tag products" at bounding box center [277, 180] width 193 height 8
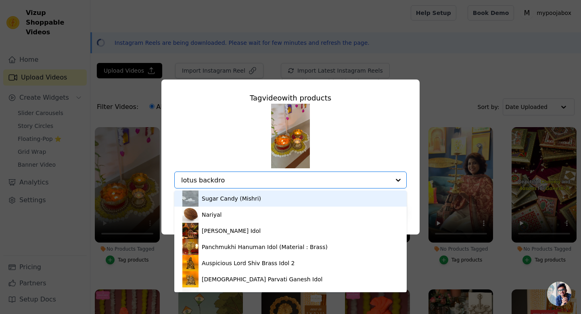
type input "lotus backdrop"
click at [250, 179] on input "lotus backdrop" at bounding box center [277, 180] width 193 height 8
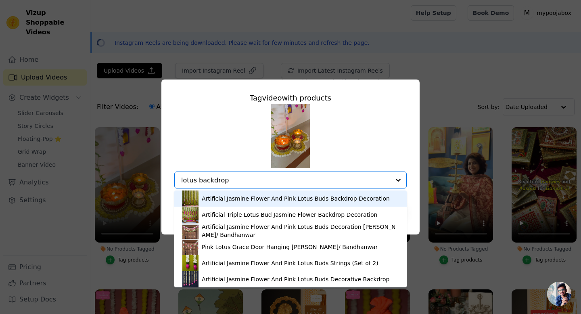
click at [248, 197] on div "Artificial Jasmine Flower And Pink Lotus Buds Backdrop Decoration" at bounding box center [296, 199] width 188 height 8
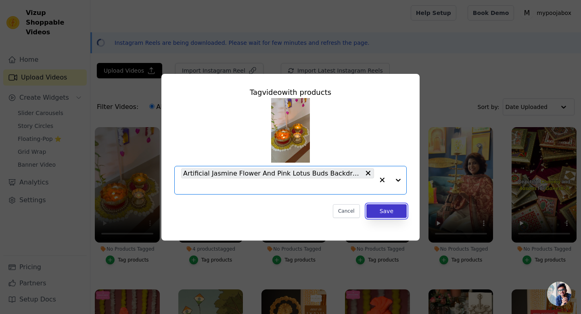
click at [396, 207] on button "Save" at bounding box center [387, 211] width 40 height 14
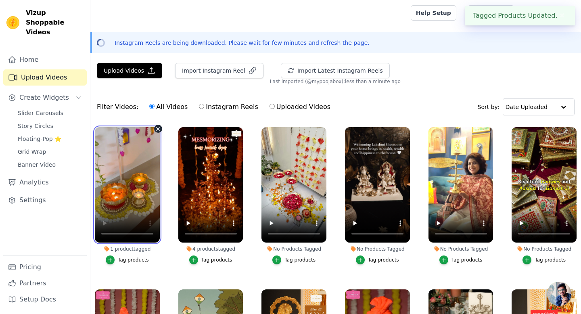
click at [145, 164] on video at bounding box center [127, 184] width 65 height 115
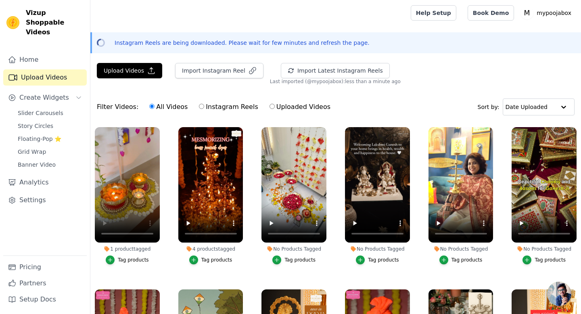
click at [124, 256] on button "Tag products" at bounding box center [127, 260] width 43 height 9
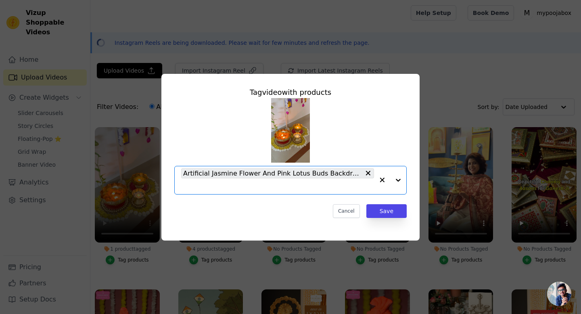
click at [326, 185] on input "1 product tagged Tag video with products Option Artificial Jasmine Flower And P…" at bounding box center [277, 187] width 193 height 8
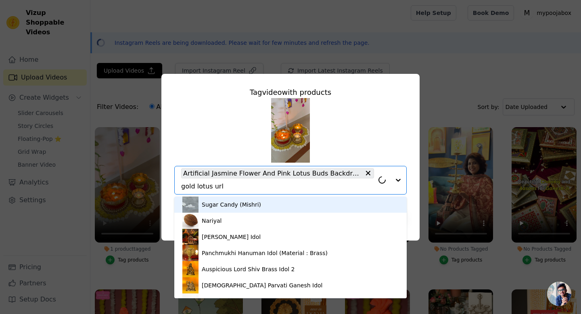
type input "gold lotus urli"
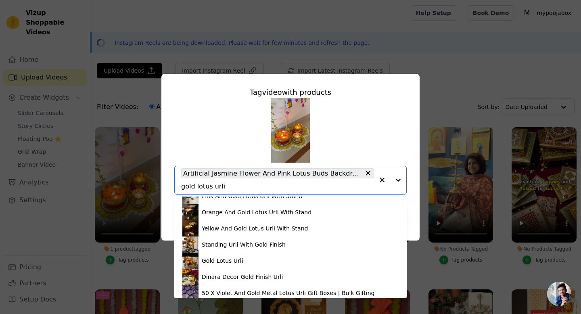
scroll to position [237, 0]
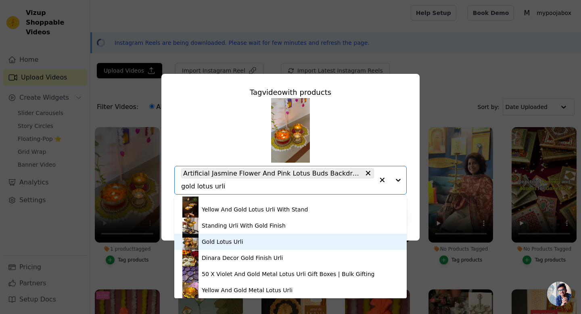
click at [234, 244] on div "Gold Lotus Urli" at bounding box center [223, 242] width 42 height 8
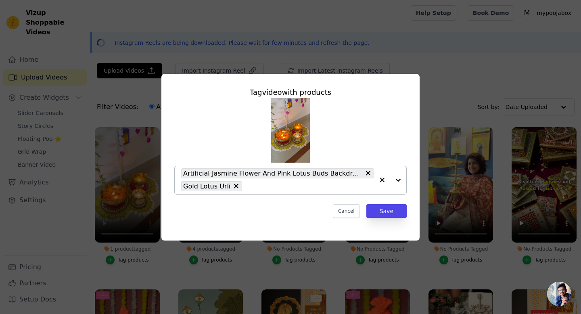
click at [265, 185] on input "1 product tagged Tag video with products Artificial Jasmine Flower And Pink Lot…" at bounding box center [310, 187] width 128 height 8
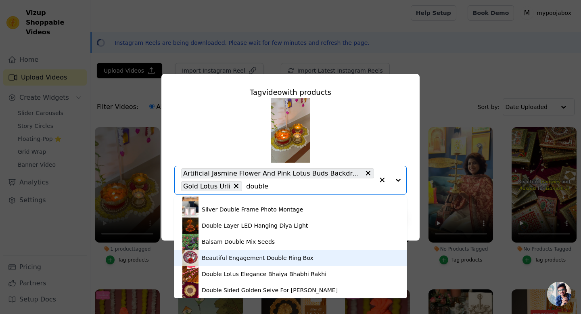
scroll to position [0, 0]
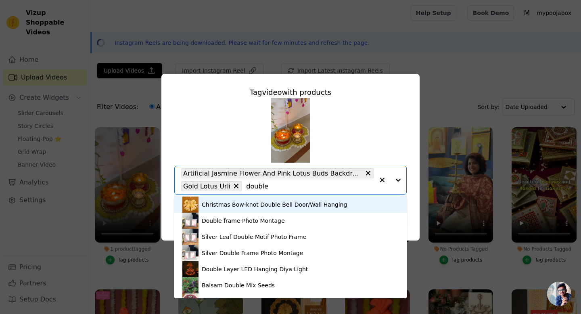
click at [250, 187] on input "double" at bounding box center [310, 187] width 128 height 8
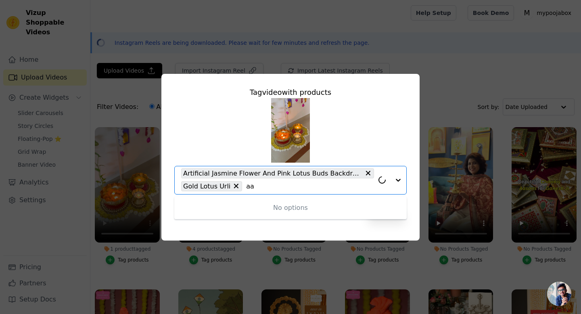
type input "a"
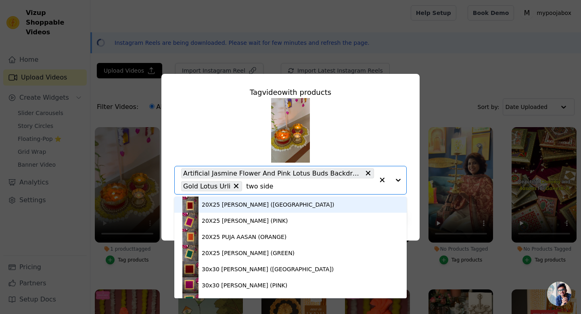
type input "two sided"
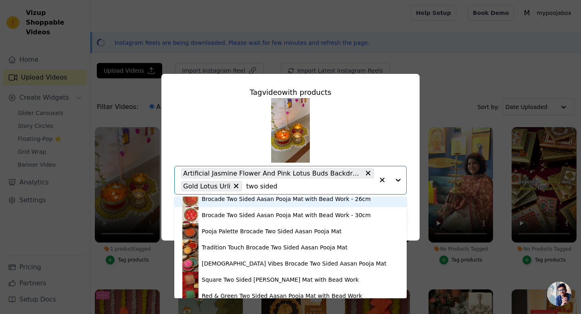
scroll to position [23, 0]
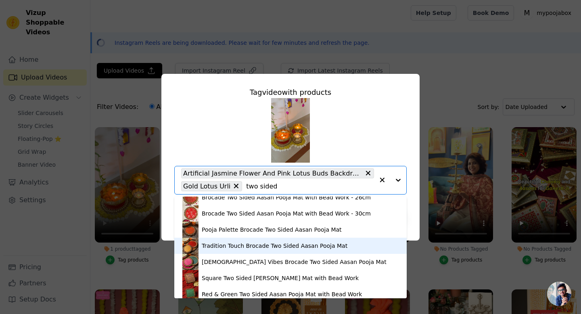
click at [233, 249] on div "Tradition Touch Brocade Two Sided Aasan Pooja Mat" at bounding box center [275, 246] width 146 height 8
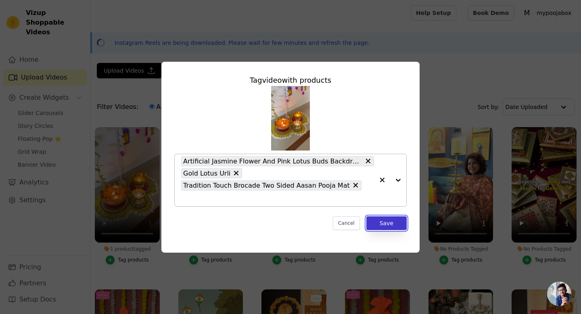
click at [382, 216] on button "Save" at bounding box center [387, 223] width 40 height 14
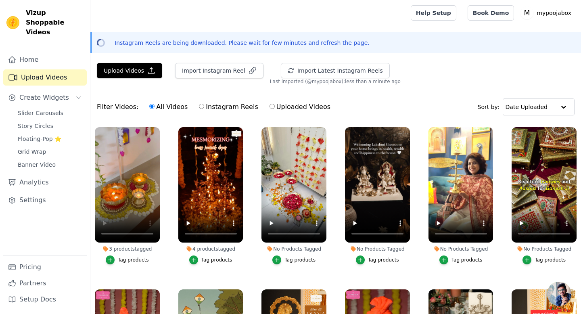
click at [134, 260] on div "Tag products" at bounding box center [133, 260] width 31 height 6
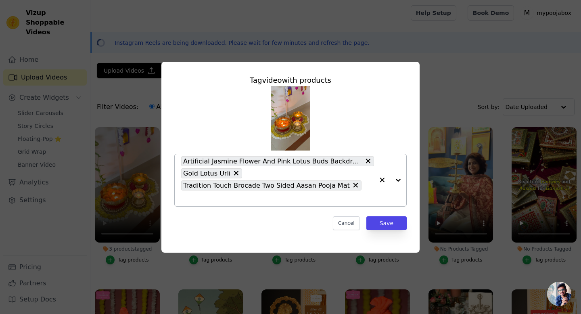
click at [359, 195] on input "3 products tagged Tag video with products Artificial Jasmine Flower And Pink Lo…" at bounding box center [277, 199] width 193 height 8
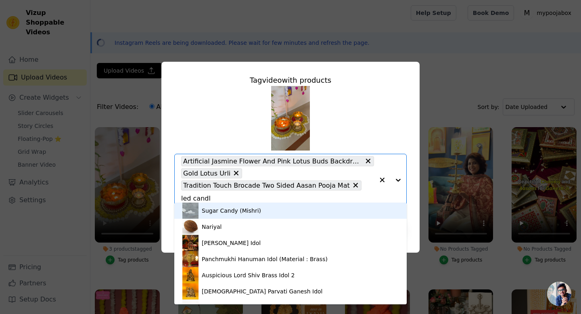
type input "led candle"
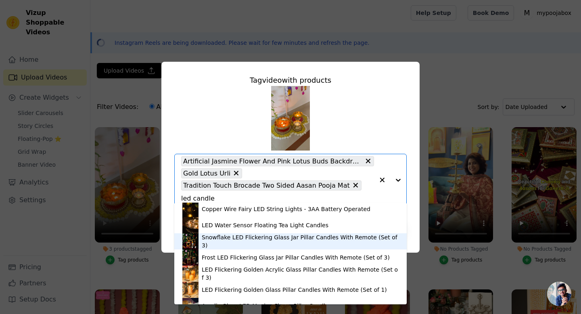
scroll to position [246, 0]
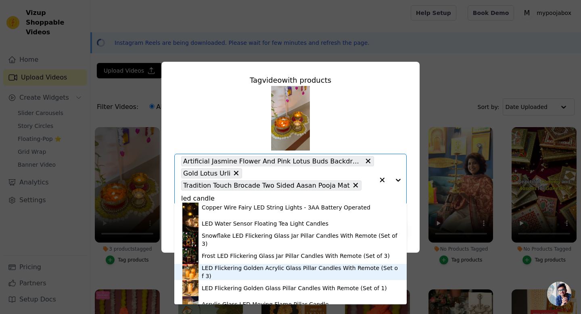
click at [277, 276] on div "LED Flickering Golden Acrylic Glass Pillar Candles With Remote (Set of 3)" at bounding box center [291, 272] width 216 height 16
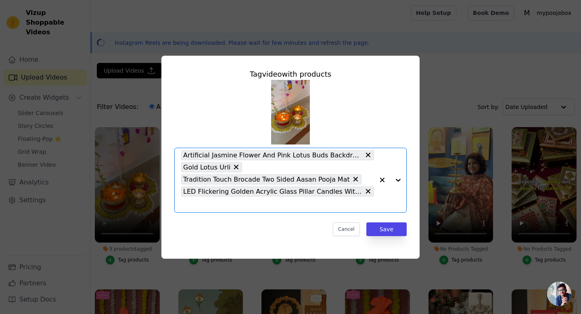
scroll to position [0, 0]
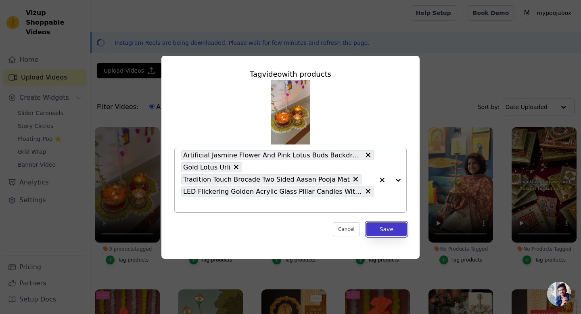
click at [381, 231] on button "Save" at bounding box center [387, 229] width 40 height 14
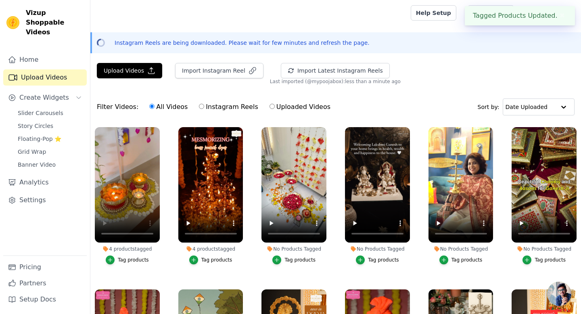
click at [137, 260] on div "Tag products" at bounding box center [133, 260] width 31 height 6
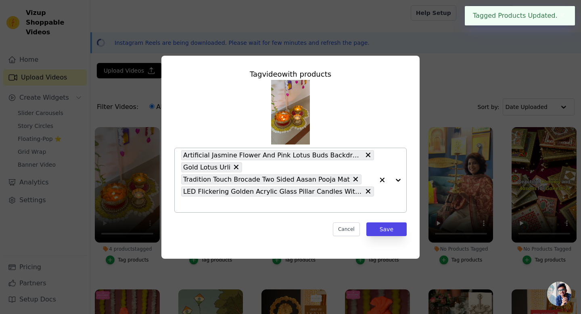
click at [312, 204] on input "4 products tagged Tag video with products Artificial Jasmine Flower And Pink Lo…" at bounding box center [277, 205] width 193 height 8
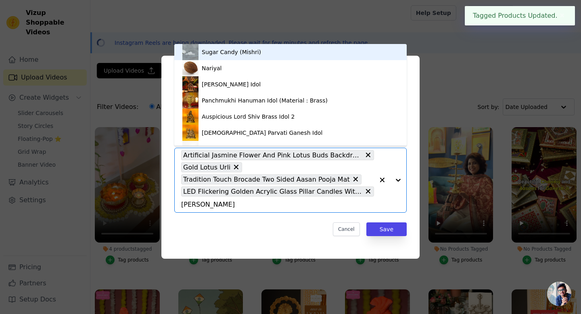
type input "cyra"
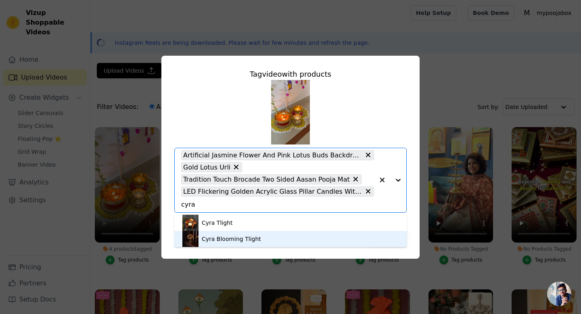
click at [262, 240] on div "Cyra Blooming Tlight" at bounding box center [291, 239] width 216 height 16
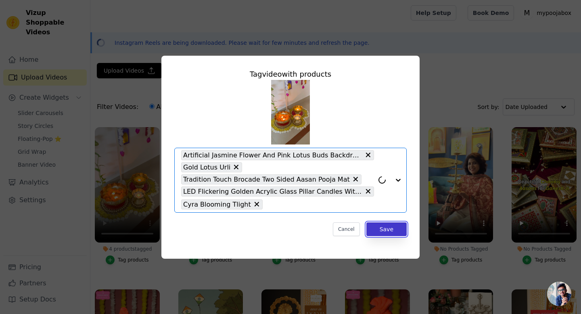
click at [386, 229] on button "Save" at bounding box center [387, 229] width 40 height 14
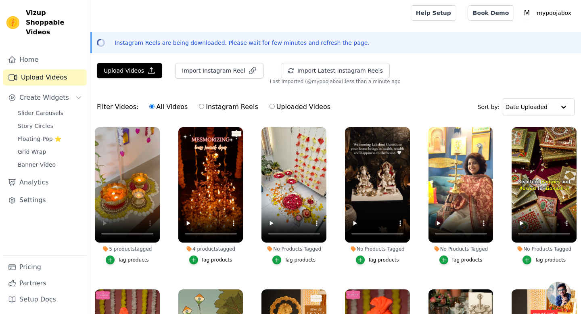
click at [134, 257] on div "Tag products" at bounding box center [133, 260] width 31 height 6
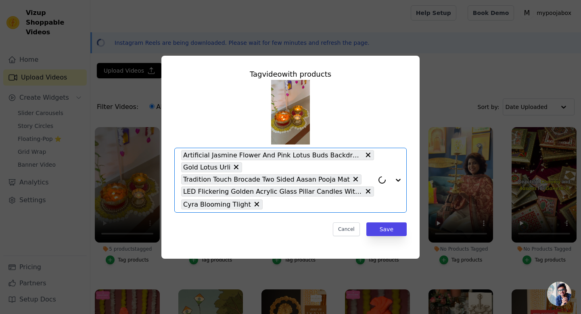
click at [327, 208] on input "5 products tagged Tag video with products Option Artificial Jasmine Flower And …" at bounding box center [320, 205] width 107 height 8
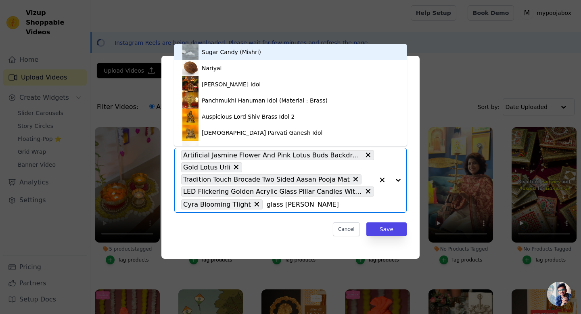
type input "glass lantern"
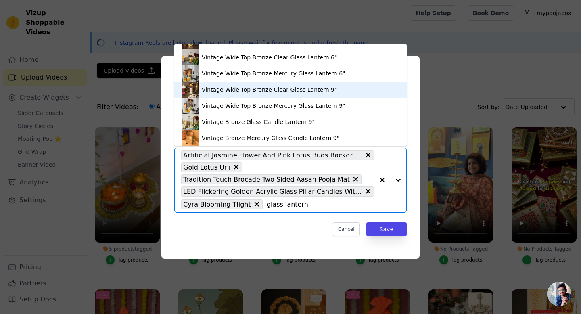
scroll to position [272, 0]
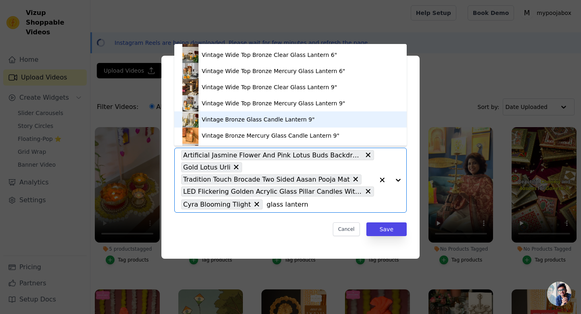
click at [275, 118] on div "Vintage Bronze Glass Candle Lantern 9"" at bounding box center [258, 119] width 113 height 8
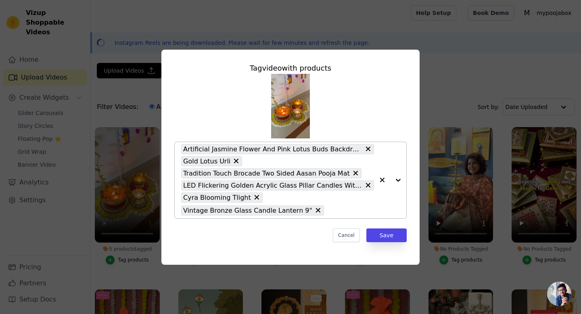
type input "l"
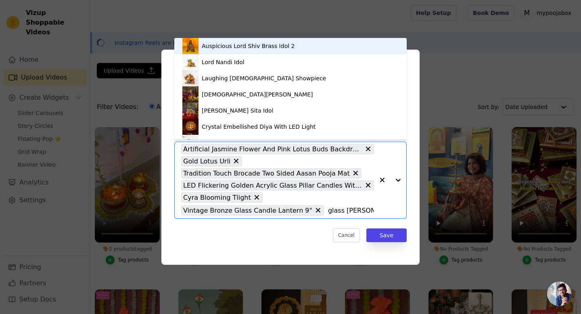
type input "glass lantern"
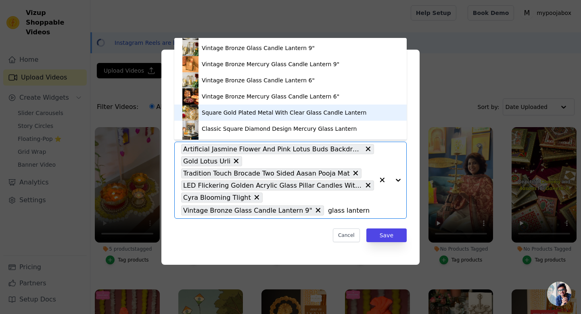
scroll to position [329, 0]
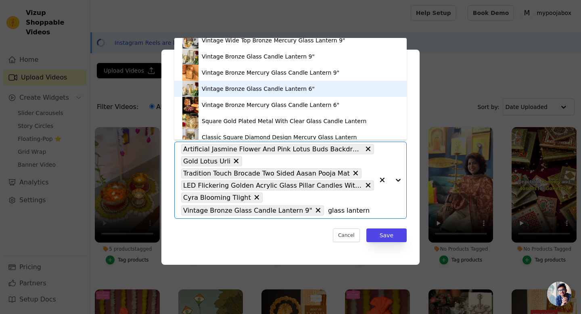
click at [275, 87] on div "Vintage Bronze Glass Candle Lantern 6"" at bounding box center [258, 89] width 113 height 8
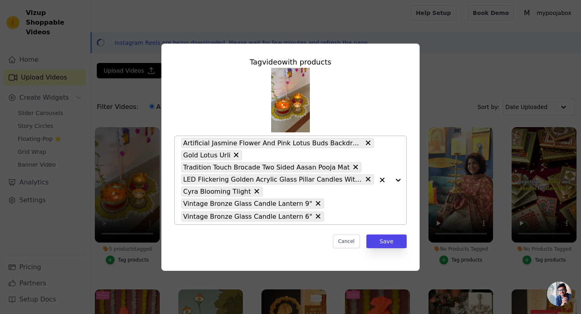
click at [328, 219] on input "5 products tagged Tag video with products Artificial Jasmine Flower And Pink Lo…" at bounding box center [351, 217] width 46 height 8
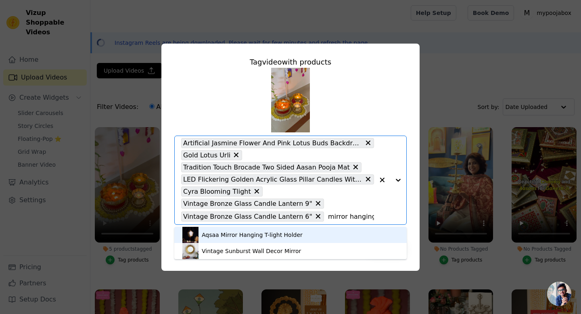
type input "mirror hanging"
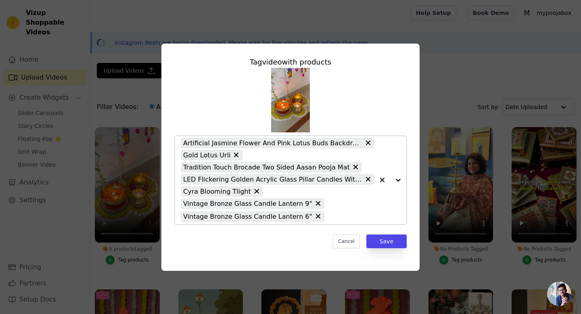
click at [328, 217] on input "5 products tagged Tag video with products Artificial Jasmine Flower And Pink Lo…" at bounding box center [351, 217] width 46 height 8
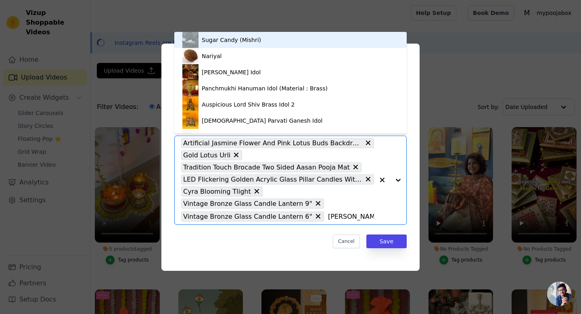
type input "aatifa"
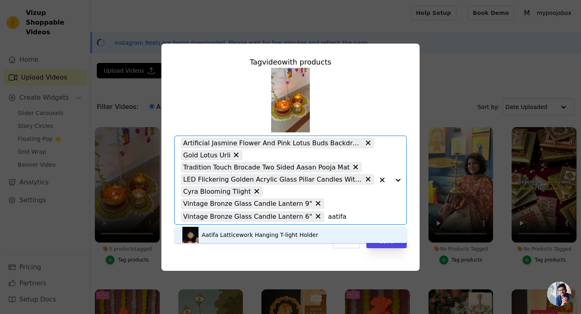
click at [267, 236] on div "Aatifa Latticework Hanging T-light Holder" at bounding box center [260, 235] width 116 height 8
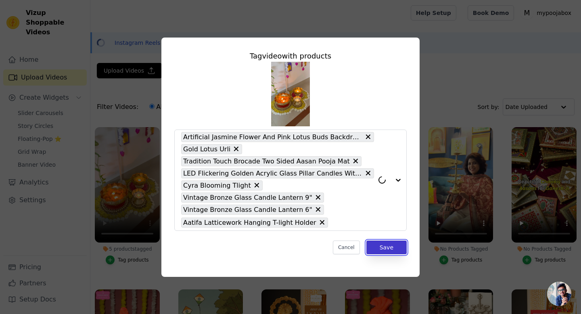
click at [378, 248] on button "Save" at bounding box center [387, 248] width 40 height 14
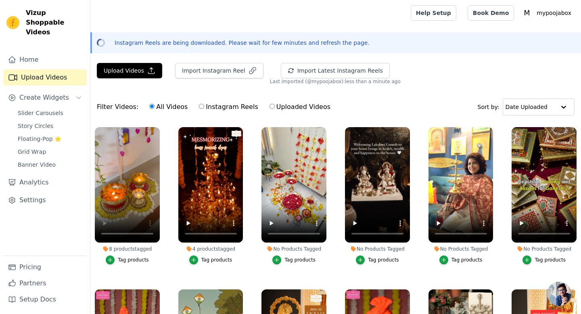
click at [117, 258] on button "Tag products" at bounding box center [127, 260] width 43 height 9
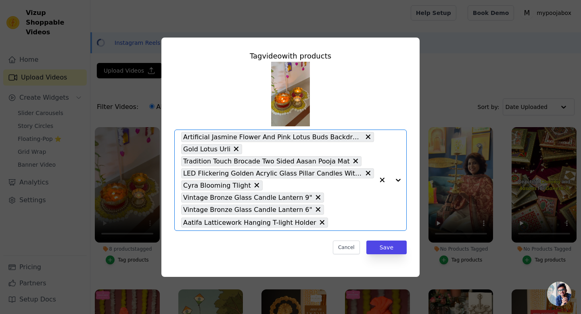
click at [332, 225] on input "8 products tagged Tag video with products Option Artificial Jasmine Flower And …" at bounding box center [353, 223] width 42 height 8
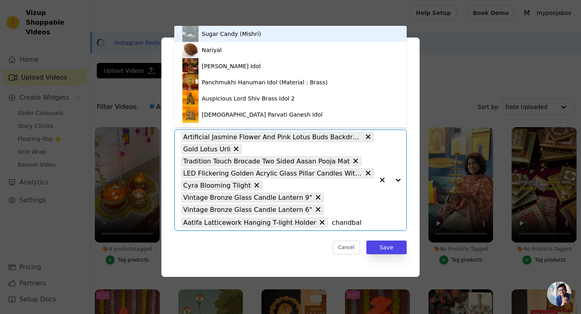
type input "chandbali"
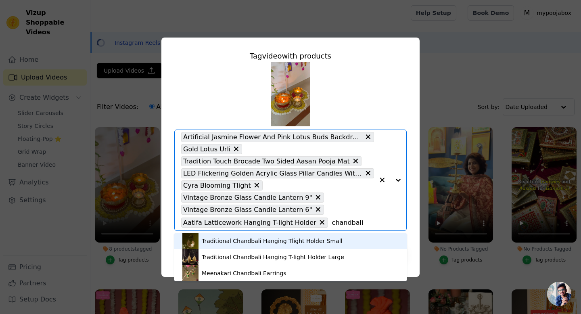
click at [246, 244] on div "Traditional Chandbali Hanging Tlight Holder Small" at bounding box center [272, 241] width 141 height 8
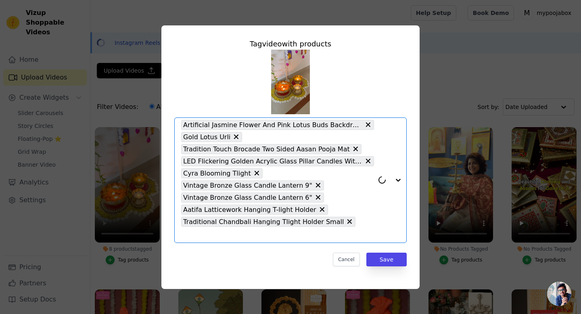
click at [361, 231] on input "8 products tagged Tag video with products Option Artificial Jasmine Flower And …" at bounding box center [277, 235] width 193 height 8
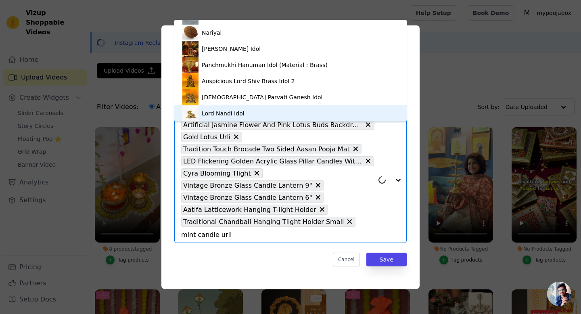
scroll to position [0, 0]
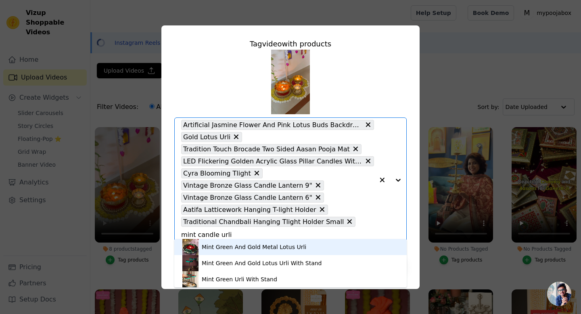
click at [352, 231] on input "mint candle urli" at bounding box center [277, 235] width 193 height 8
type input "mint candle urli"
click at [379, 229] on button "8 products tagged Tag video with products Mint Green And Gold Metal Lotus Urli …" at bounding box center [382, 180] width 16 height 125
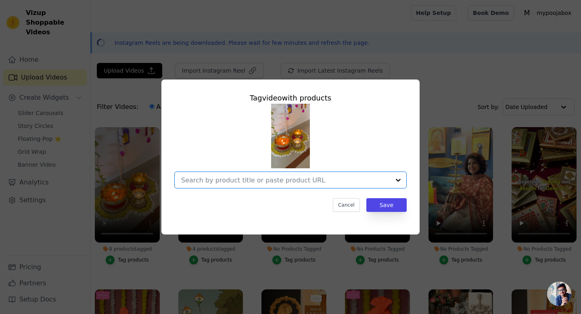
click at [379, 229] on div "Tag video with products Option undefined, selected. Select is focused, type to …" at bounding box center [291, 157] width 258 height 155
click at [348, 208] on button "Cancel" at bounding box center [346, 205] width 27 height 14
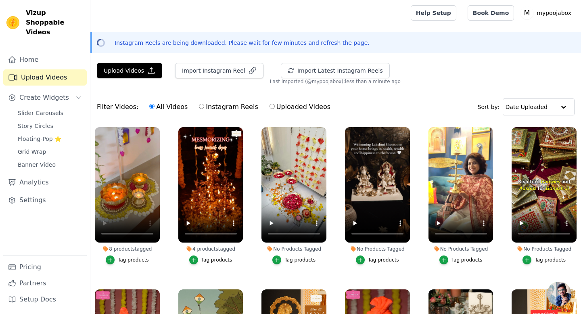
click at [134, 258] on div "Tag products" at bounding box center [133, 260] width 31 height 6
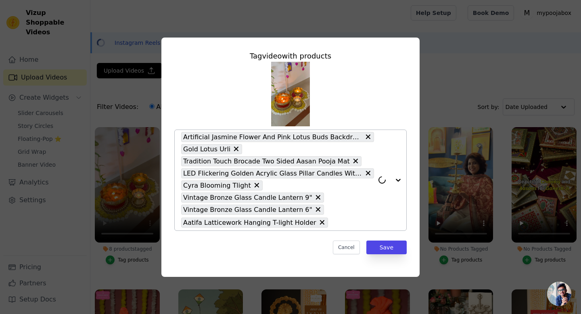
click at [334, 218] on div "Artificial Jasmine Flower And Pink Lotus Buds Backdrop Decoration Gold Lotus Ur…" at bounding box center [277, 180] width 193 height 101
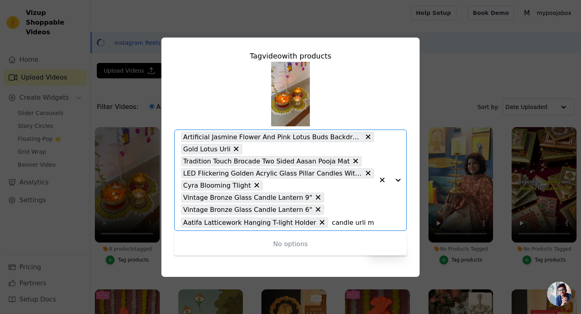
type input "candle urli"
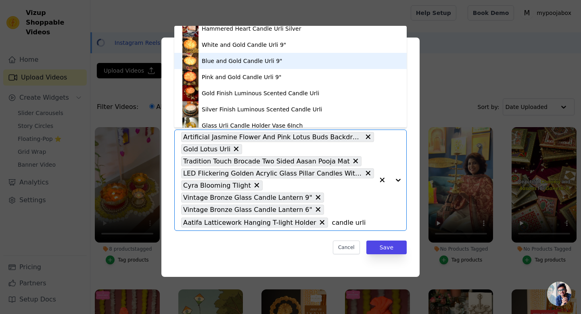
scroll to position [202, 0]
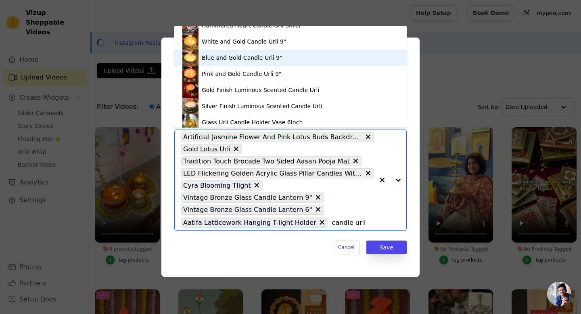
click at [270, 60] on div "Blue and Gold Candle Urli 9"" at bounding box center [242, 58] width 81 height 8
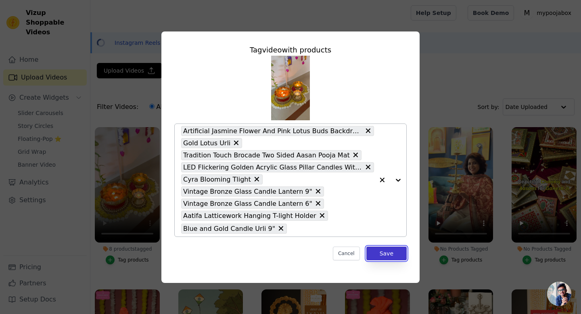
click at [389, 252] on button "Save" at bounding box center [387, 254] width 40 height 14
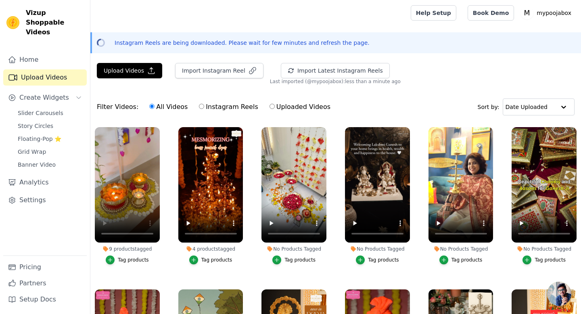
click at [130, 262] on div "Tag products" at bounding box center [133, 260] width 31 height 6
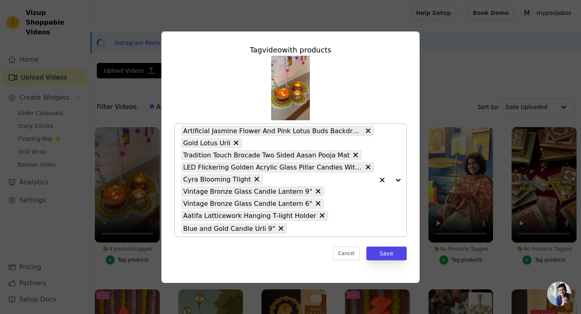
click at [292, 234] on div "Artificial Jasmine Flower And Pink Lotus Buds Backdrop Decoration Gold Lotus Ur…" at bounding box center [277, 180] width 193 height 113
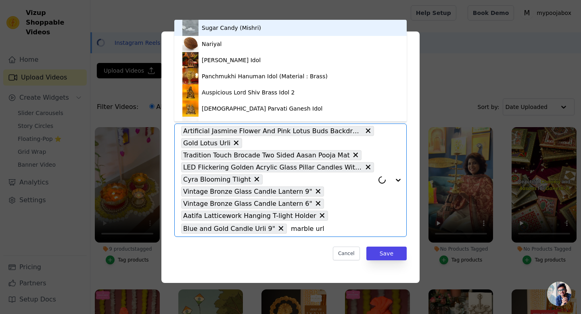
type input "marble urli"
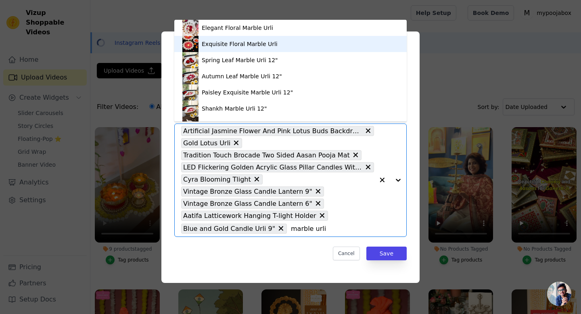
click at [257, 50] on div "Exquisite Floral Marble Urli" at bounding box center [291, 44] width 216 height 16
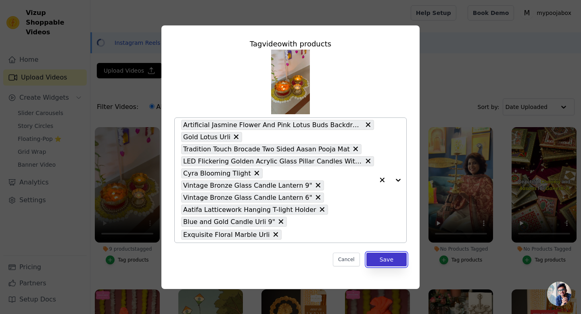
click at [388, 256] on button "Save" at bounding box center [387, 260] width 40 height 14
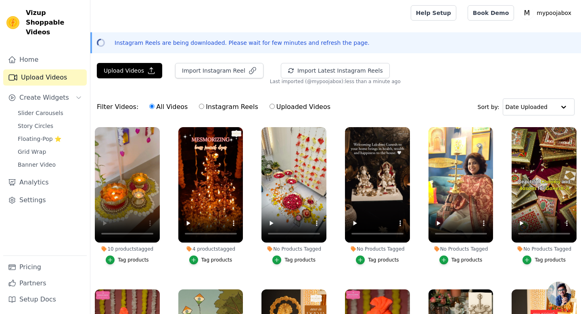
click at [125, 259] on div "Tag products" at bounding box center [133, 260] width 31 height 6
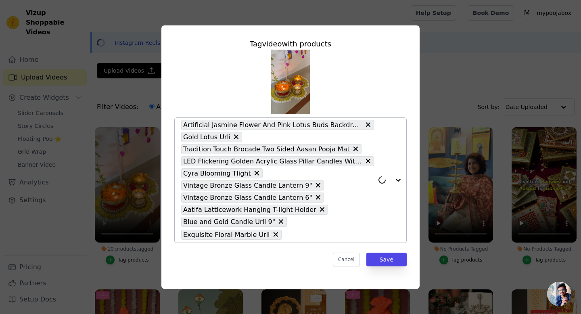
click at [361, 236] on input "10 products tagged Tag video with products Artificial Jasmine Flower And Pink L…" at bounding box center [330, 235] width 88 height 8
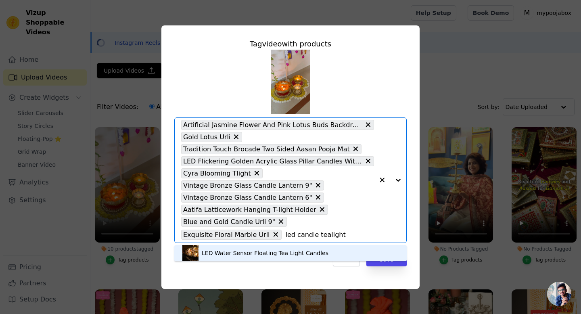
click at [286, 235] on input "led candle tealight" at bounding box center [330, 235] width 88 height 8
type input "led candle tlight"
click at [204, 253] on div "Led Tlights Set of 10" at bounding box center [231, 253] width 58 height 8
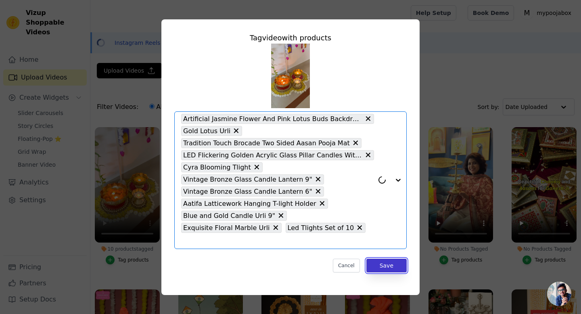
click at [386, 259] on button "Save" at bounding box center [387, 266] width 40 height 14
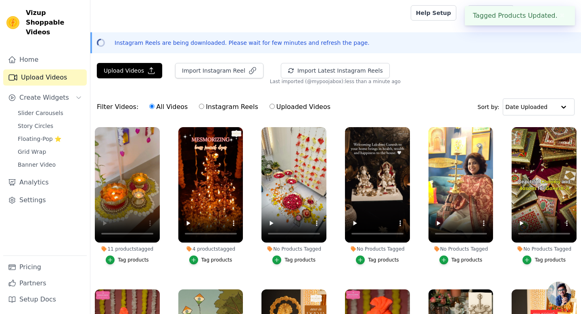
click at [286, 257] on div "Tag products" at bounding box center [300, 260] width 31 height 6
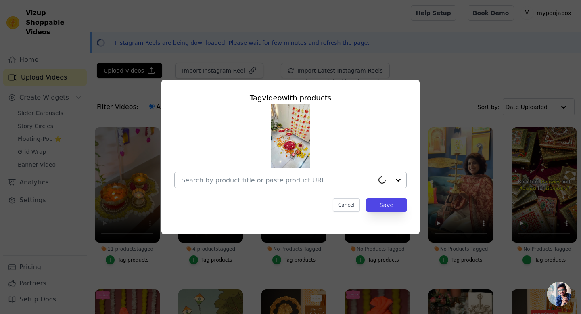
click at [311, 180] on input "No Products Tagged Tag video with products Cancel Save Tag products" at bounding box center [277, 180] width 193 height 8
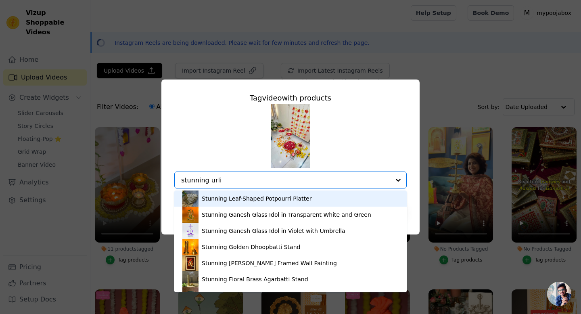
type input "stunning urli"
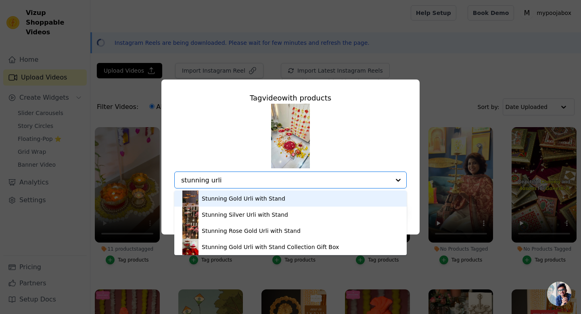
click at [230, 201] on div "Stunning Gold Urli with Stand" at bounding box center [244, 199] width 84 height 8
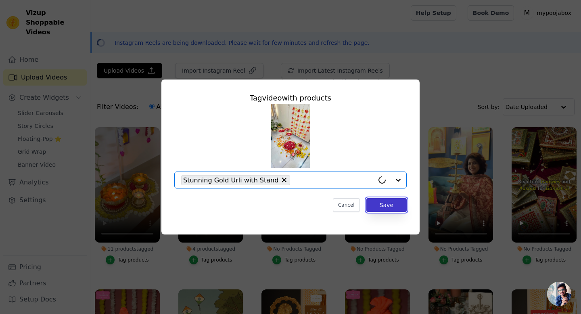
click at [382, 201] on button "Save" at bounding box center [387, 205] width 40 height 14
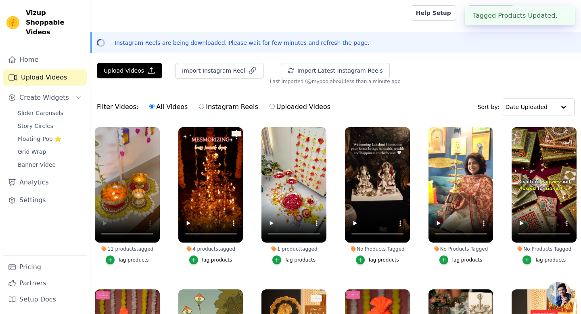
click at [294, 259] on div "Tag products" at bounding box center [300, 260] width 31 height 6
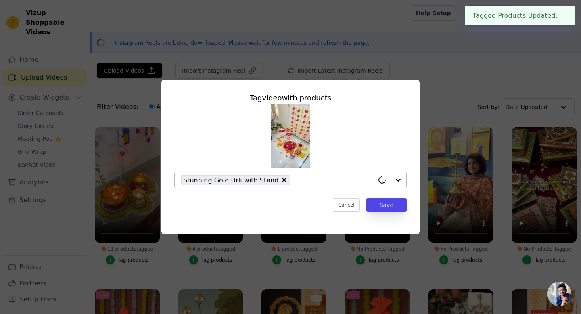
click at [308, 176] on div "Stunning Gold Urli with Stand" at bounding box center [277, 180] width 193 height 16
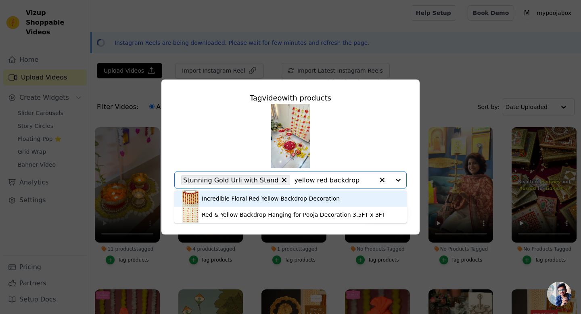
click at [309, 180] on input "yellow red backdrop" at bounding box center [334, 180] width 80 height 8
type input "yellow backdrop"
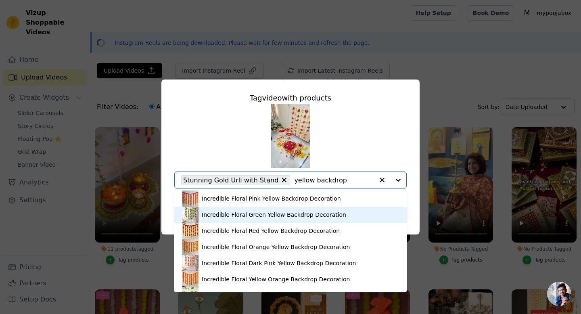
click at [294, 212] on div "Incredible Floral Green Yellow Backdrop Decoration" at bounding box center [274, 215] width 145 height 8
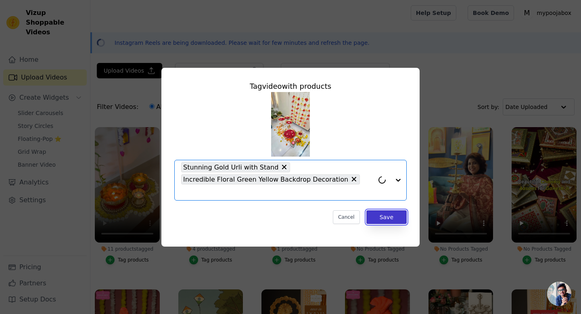
click at [389, 210] on button "Save" at bounding box center [387, 217] width 40 height 14
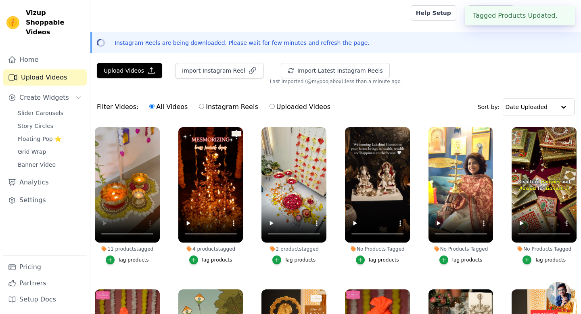
click at [285, 258] on div "Tag products" at bounding box center [300, 260] width 31 height 6
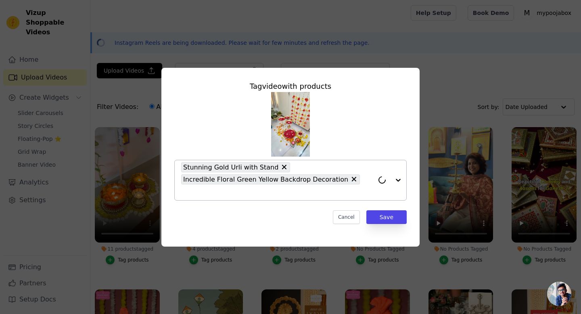
click at [363, 189] on input "2 products tagged Tag video with products Stunning Gold Urli with Stand Incredi…" at bounding box center [277, 193] width 193 height 8
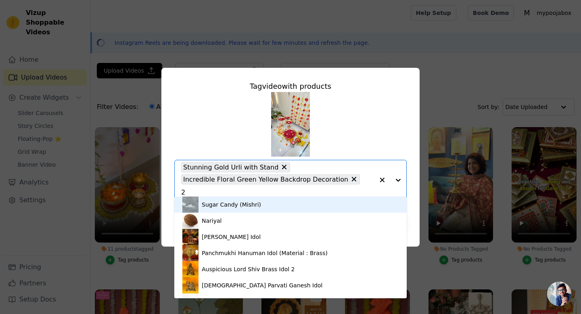
type input "2"
type input "layer diya stand"
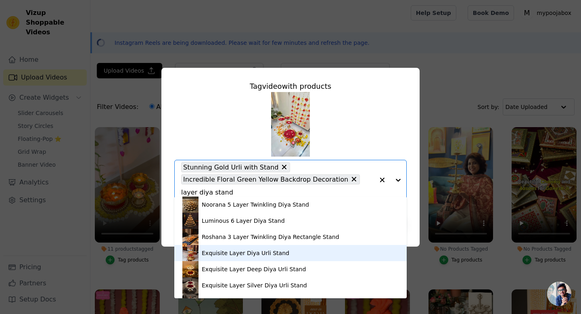
click at [308, 251] on div "Exquisite Layer Diya Urli Stand" at bounding box center [291, 253] width 216 height 16
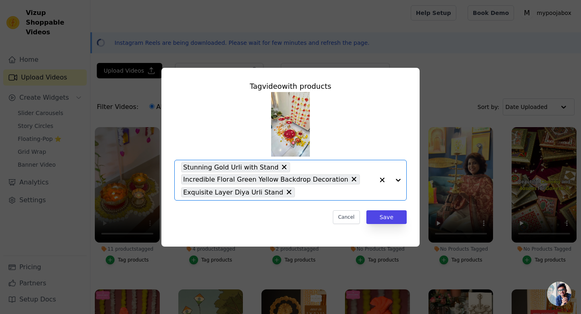
scroll to position [0, 0]
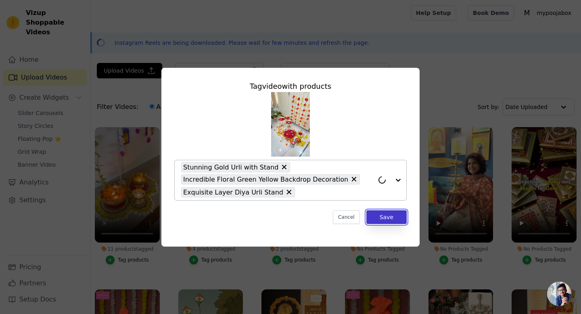
click at [384, 218] on button "Save" at bounding box center [387, 217] width 40 height 14
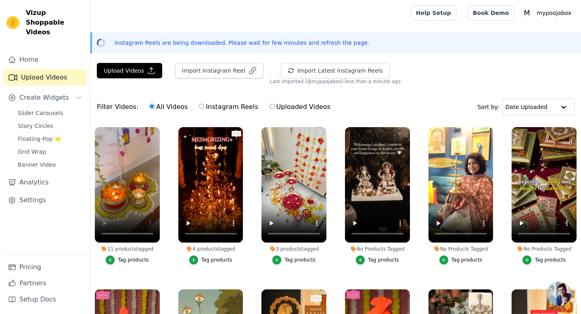
click at [288, 252] on li "3 products tagged Tag products" at bounding box center [294, 195] width 65 height 137
click at [288, 259] on div "Tag products" at bounding box center [300, 260] width 31 height 6
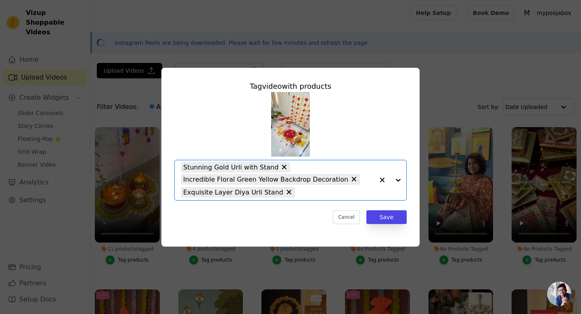
click at [309, 193] on input "3 products tagged Tag video with products Option Stunning Gold Urli with Stand,…" at bounding box center [336, 193] width 75 height 8
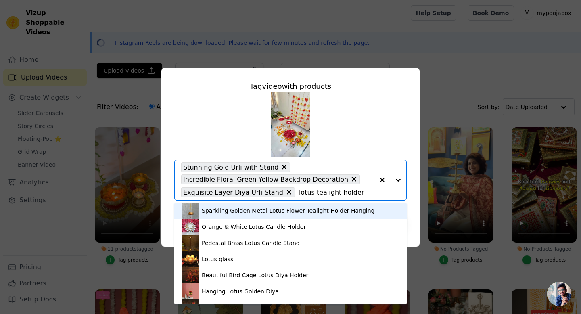
click at [310, 189] on input "lotus tealight holder" at bounding box center [336, 193] width 75 height 8
type input "lotus t-light holder"
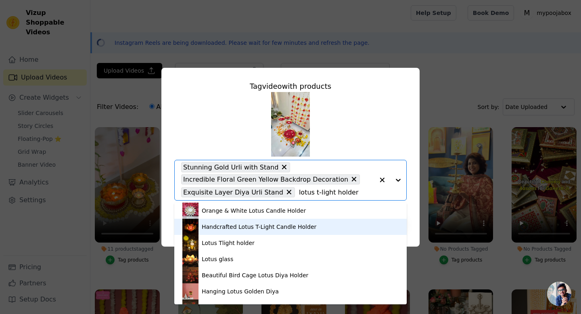
click at [243, 227] on div "Handcrafted Lotus T-Light Candle Holder" at bounding box center [259, 227] width 115 height 8
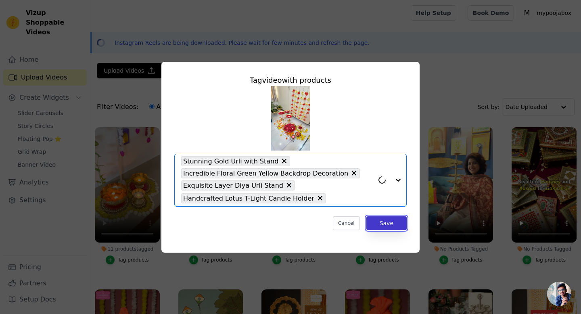
click at [376, 224] on button "Save" at bounding box center [387, 223] width 40 height 14
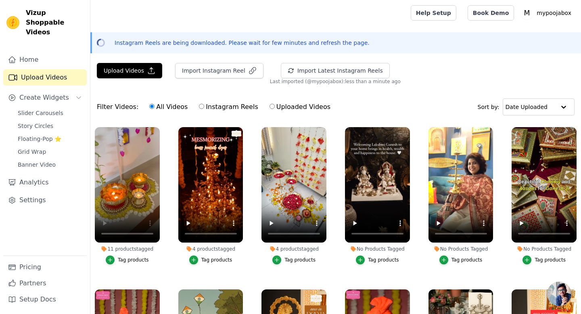
click at [289, 258] on div "Tag products" at bounding box center [300, 260] width 31 height 6
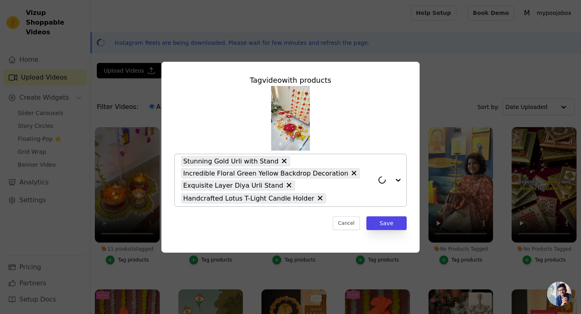
click at [342, 201] on input "4 products tagged Tag video with products Stunning Gold Urli with Stand Incredi…" at bounding box center [352, 199] width 44 height 8
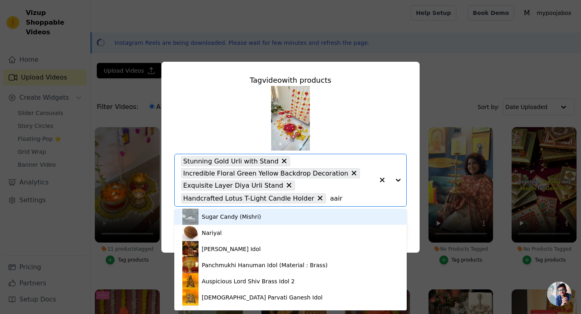
type input "aaira"
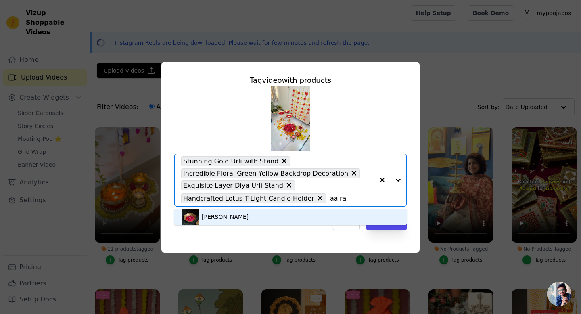
click at [325, 213] on div "[PERSON_NAME]" at bounding box center [291, 217] width 216 height 16
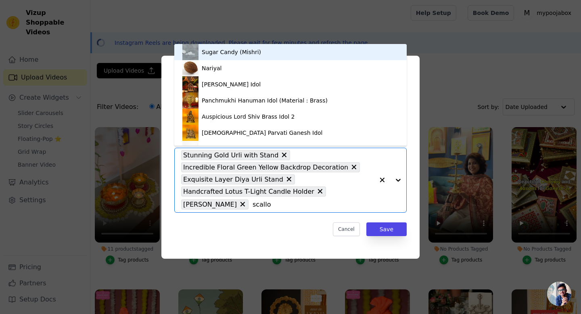
type input "scallop"
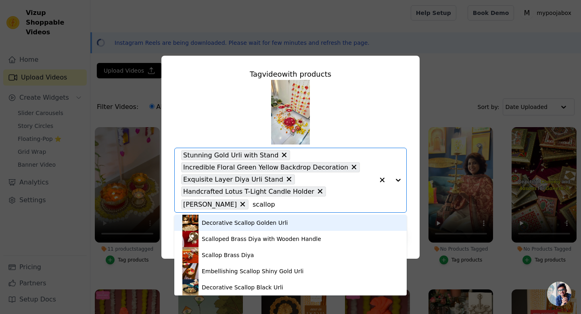
click at [296, 222] on div "Decorative Scallop Golden Urli" at bounding box center [291, 223] width 216 height 16
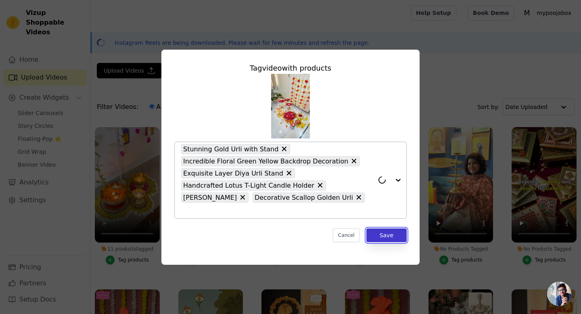
click at [384, 229] on button "Save" at bounding box center [387, 236] width 40 height 14
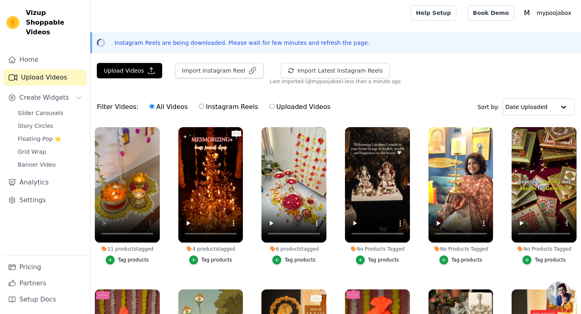
click at [283, 261] on button "Tag products" at bounding box center [294, 260] width 43 height 9
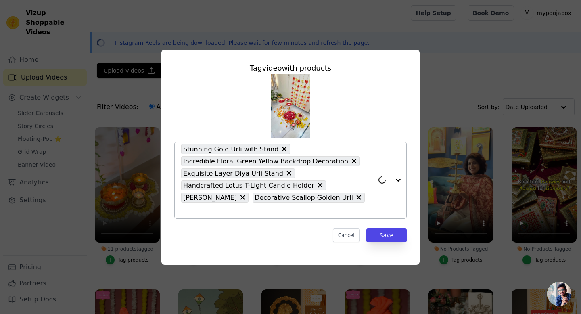
click at [300, 207] on input "6 products tagged Tag video with products Stunning Gold Urli with Stand Incredi…" at bounding box center [277, 211] width 193 height 8
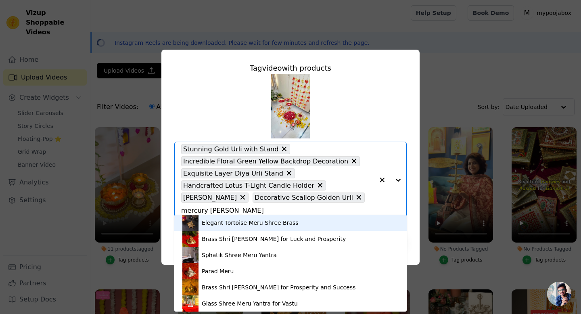
type input "mercury lantern"
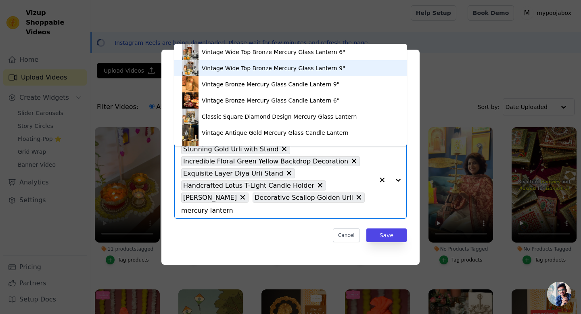
scroll to position [11, 0]
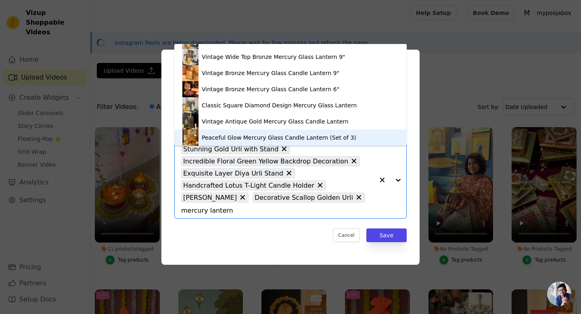
drag, startPoint x: 340, startPoint y: 204, endPoint x: 289, endPoint y: 205, distance: 50.9
click at [289, 207] on input "mercury lantern" at bounding box center [277, 211] width 193 height 8
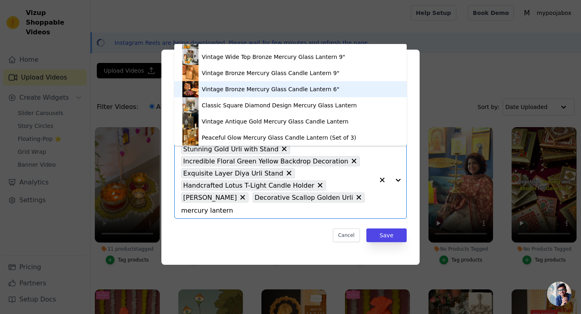
scroll to position [0, 0]
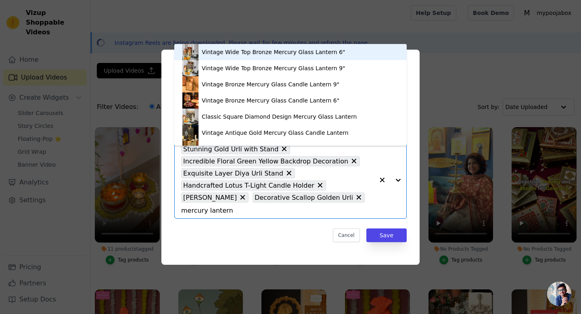
click at [258, 53] on div "Vintage Wide Top Bronze Mercury Glass Lantern 6"" at bounding box center [274, 52] width 144 height 8
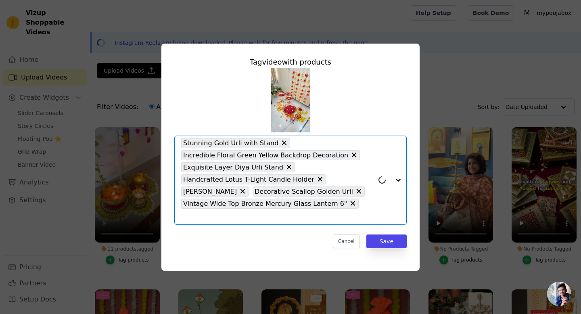
paste input "mercury lantern"
type input "mercury lantern"
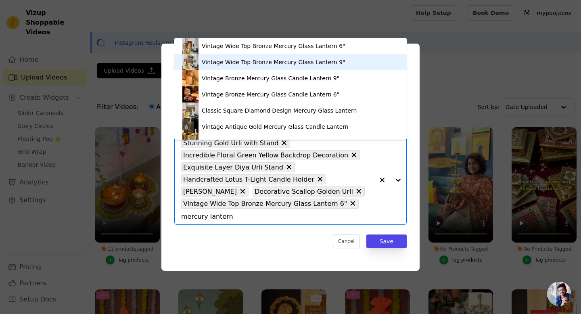
click at [258, 57] on div "Vintage Wide Top Bronze Mercury Glass Lantern 9"" at bounding box center [291, 62] width 216 height 16
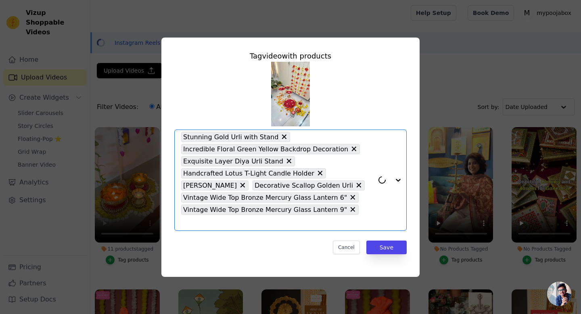
paste input "mercury lantern"
type input "mercury lantern"
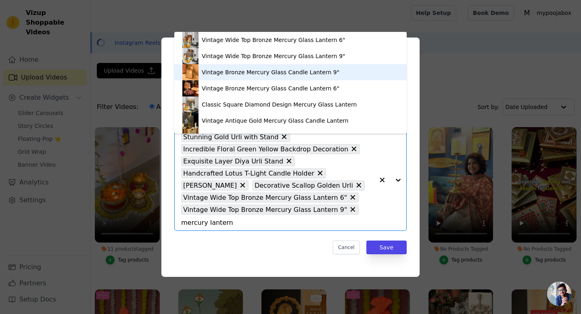
click at [273, 73] on div "Vintage Bronze Mercury Glass Candle Lantern 9"" at bounding box center [271, 72] width 138 height 8
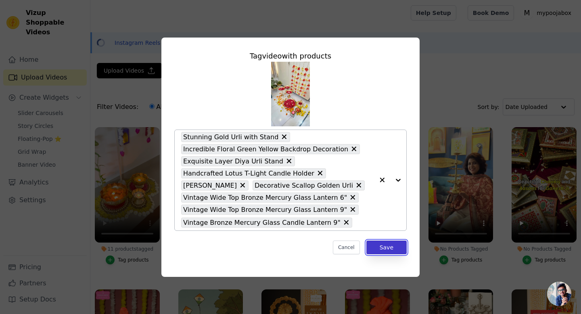
click at [379, 247] on button "Save" at bounding box center [387, 248] width 40 height 14
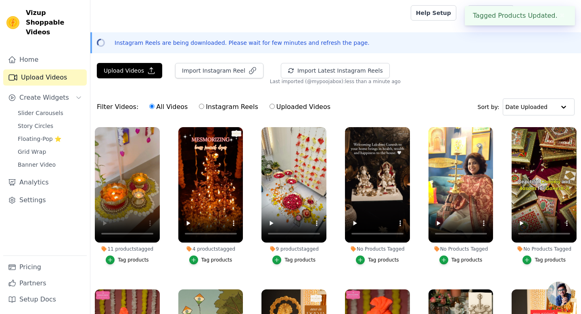
click at [366, 258] on button "Tag products" at bounding box center [377, 260] width 43 height 9
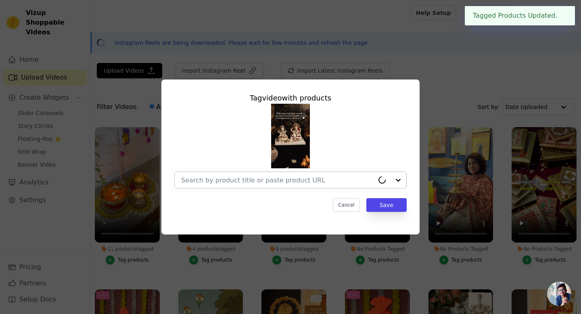
click at [337, 176] on input "No Products Tagged Tag video with products Cancel Save Tag products" at bounding box center [277, 180] width 193 height 8
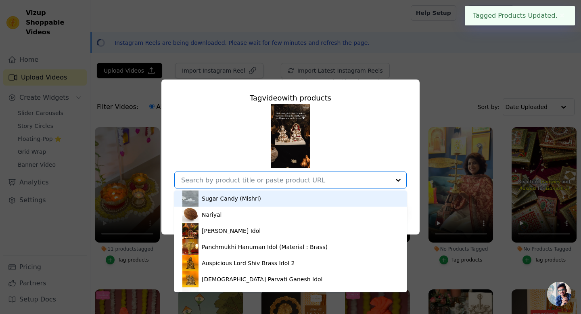
type input "k"
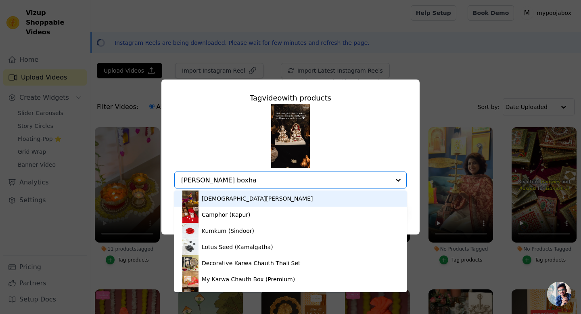
type input "[PERSON_NAME]"
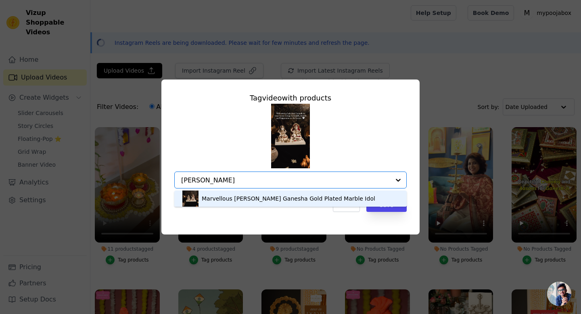
click at [227, 200] on div "Marvellous [PERSON_NAME] Ganesha Gold Plated Marble Idol" at bounding box center [289, 199] width 174 height 8
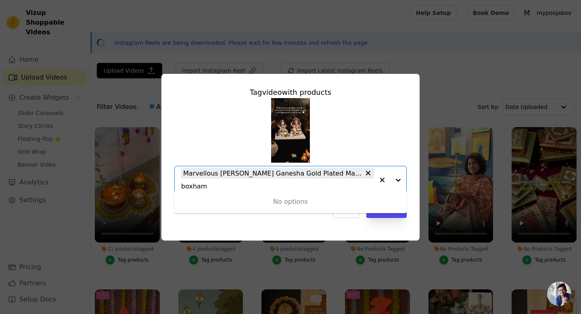
click at [350, 183] on input "boxham" at bounding box center [277, 187] width 193 height 8
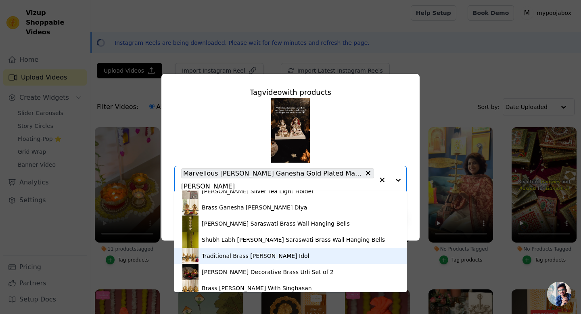
scroll to position [1513, 0]
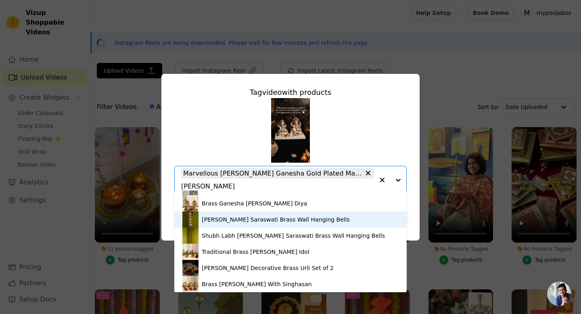
type input "[PERSON_NAME]"
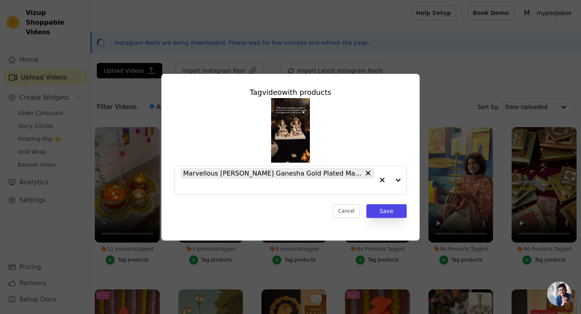
scroll to position [0, 0]
click at [377, 204] on button "Save" at bounding box center [387, 211] width 40 height 14
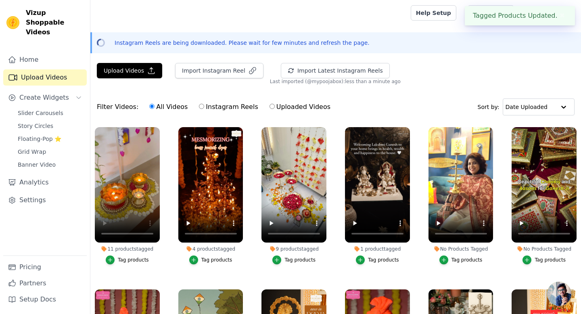
click at [455, 258] on div "Tag products" at bounding box center [467, 260] width 31 height 6
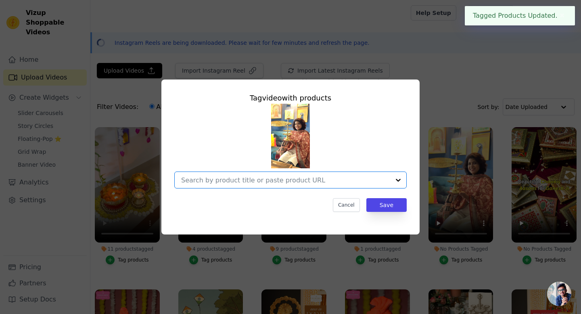
click at [323, 183] on input "No Products Tagged Tag video with products Option undefined, selected. Select i…" at bounding box center [285, 180] width 209 height 8
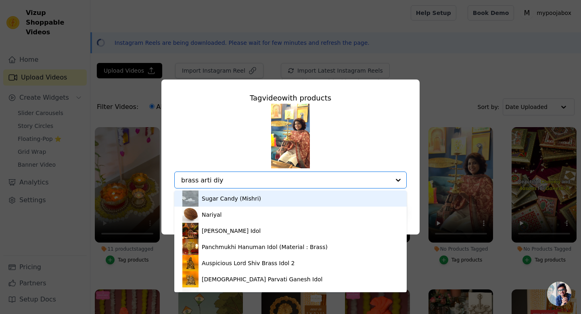
type input "brass arti diya"
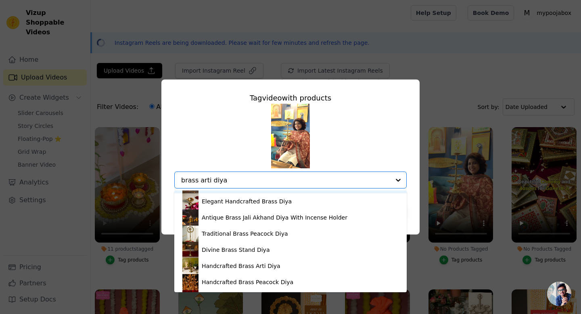
scroll to position [228, 0]
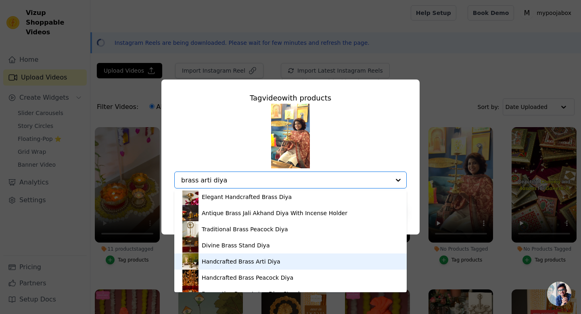
click at [264, 262] on div "Handcrafted Brass Arti Diya" at bounding box center [241, 262] width 79 height 8
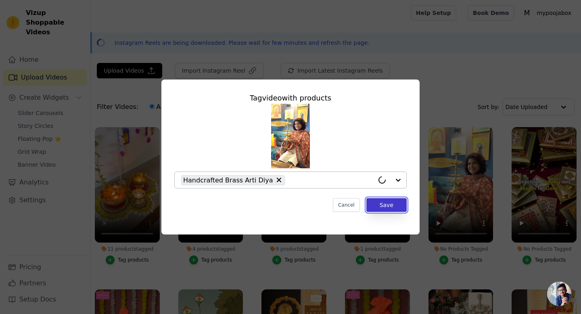
click at [381, 200] on button "Save" at bounding box center [387, 205] width 40 height 14
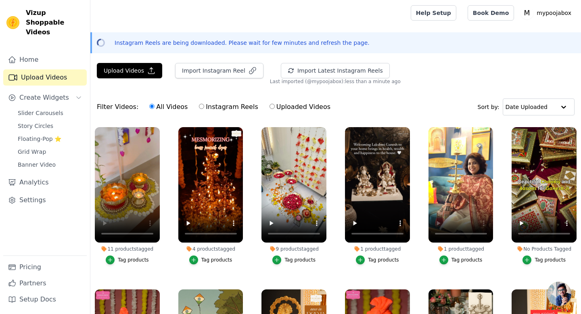
click at [453, 259] on div "Tag products" at bounding box center [467, 260] width 31 height 6
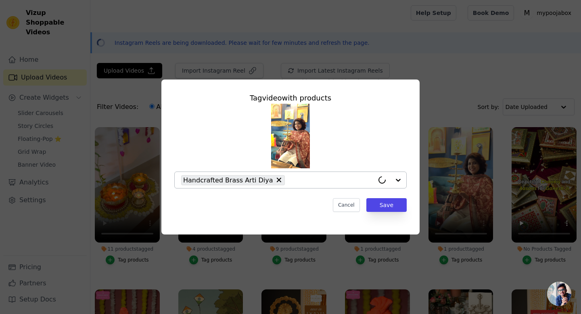
click at [292, 175] on div "Handcrafted Brass Arti Diya" at bounding box center [277, 180] width 193 height 16
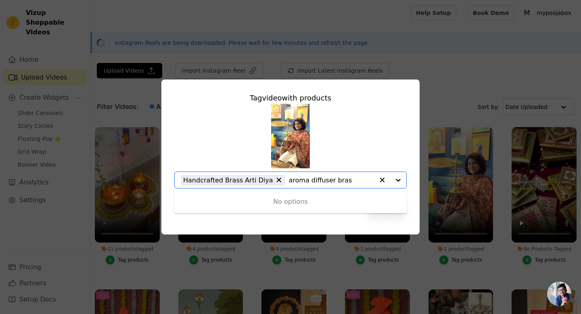
type input "aroma diffuser brass"
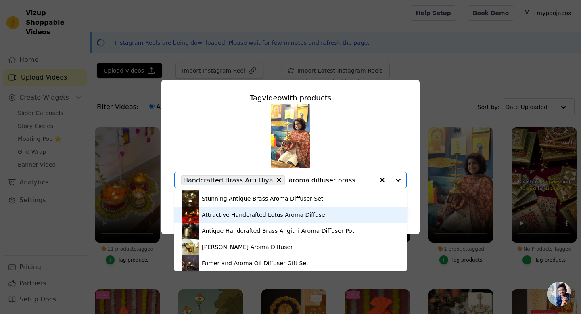
click at [253, 213] on div "Attractive Handcrafted Lotus Aroma Diffuser" at bounding box center [265, 215] width 126 height 8
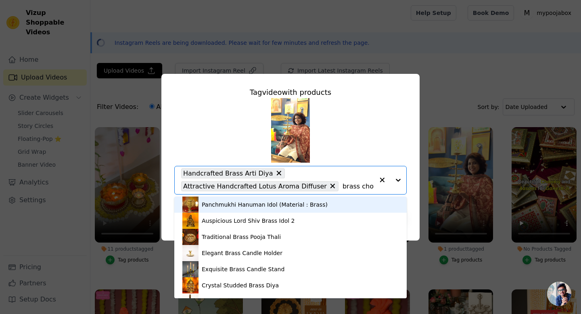
type input "brass chowki"
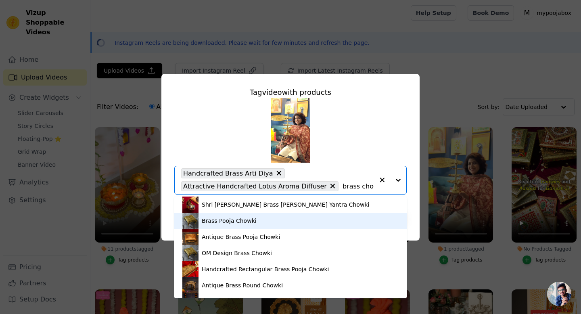
click at [280, 217] on div "Brass Pooja Chowki" at bounding box center [291, 221] width 216 height 16
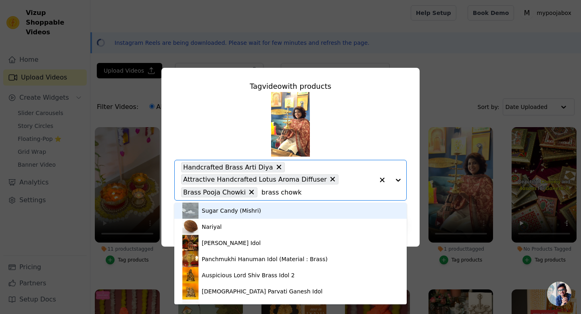
type input "brass chowki"
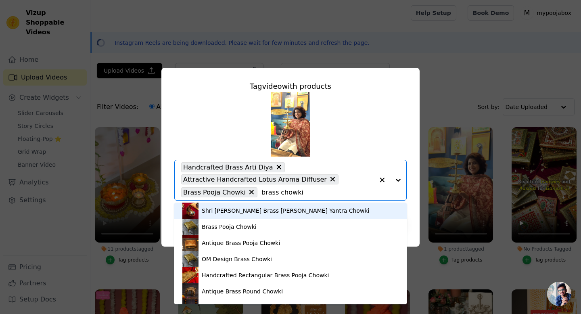
drag, startPoint x: 302, startPoint y: 193, endPoint x: 256, endPoint y: 195, distance: 45.7
click at [262, 195] on input "brass chowki" at bounding box center [318, 193] width 113 height 8
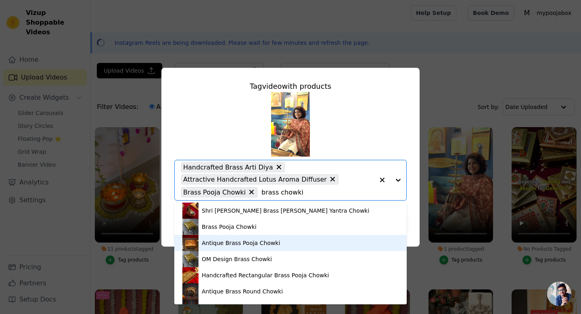
click at [234, 243] on div "Antique Brass Pooja Chowki" at bounding box center [241, 243] width 78 height 8
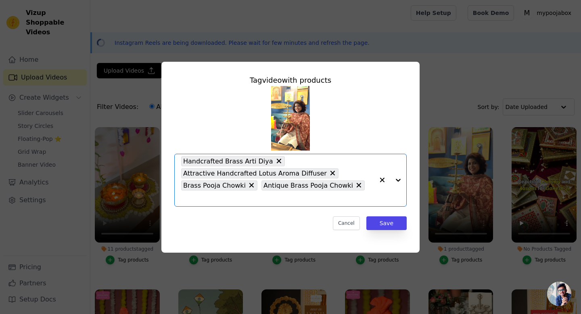
paste input "brass chowki"
type input "brass chowki"
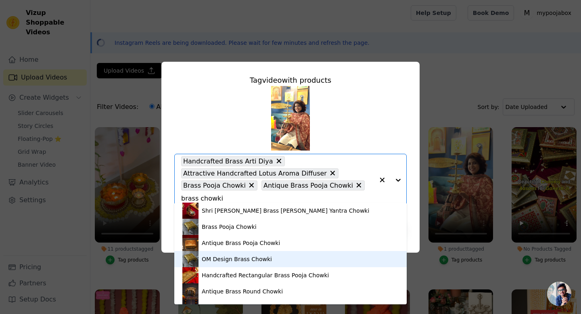
click at [244, 258] on div "OM Design Brass Chowki" at bounding box center [237, 259] width 70 height 8
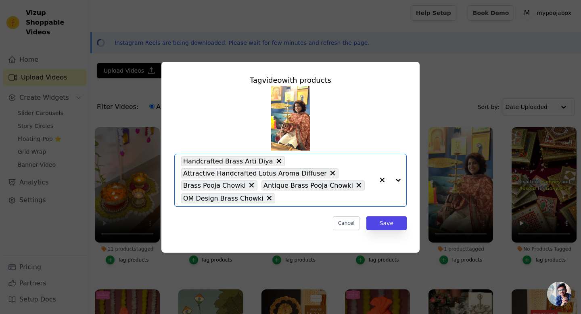
scroll to position [0, 0]
paste input "brass chowki"
type input "brass chowki"
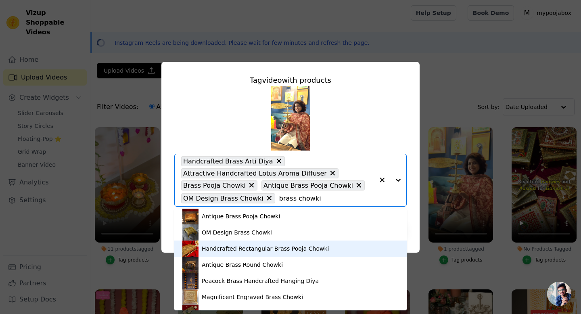
scroll to position [44, 0]
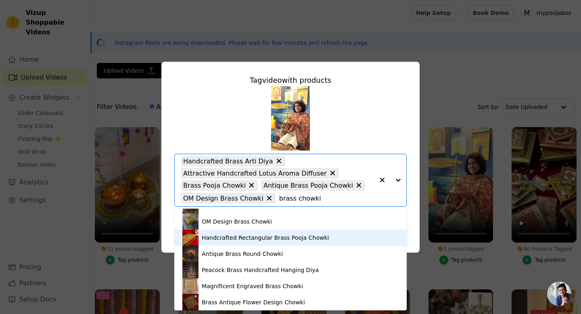
click at [248, 241] on div "Handcrafted Rectangular Brass Pooja Chowki" at bounding box center [265, 238] width 127 height 8
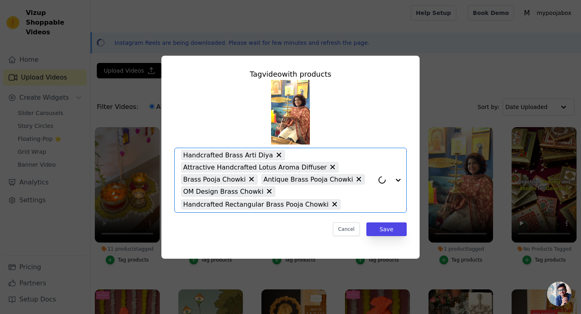
paste input "brass chowki"
type input "brass chowki"
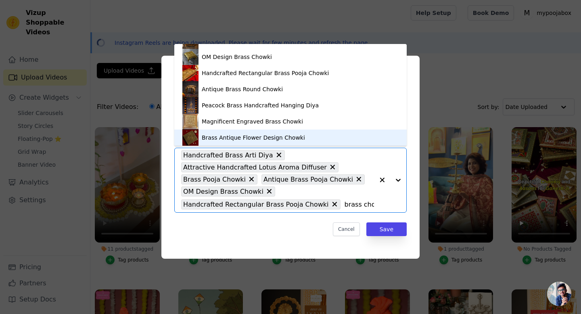
click at [312, 135] on div "Brass Antique Flower Design Chowki" at bounding box center [291, 138] width 216 height 16
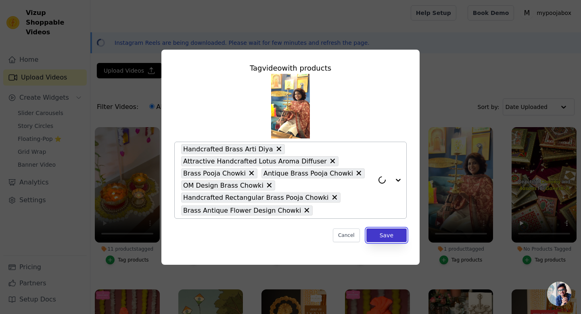
click at [397, 237] on button "Save" at bounding box center [387, 236] width 40 height 14
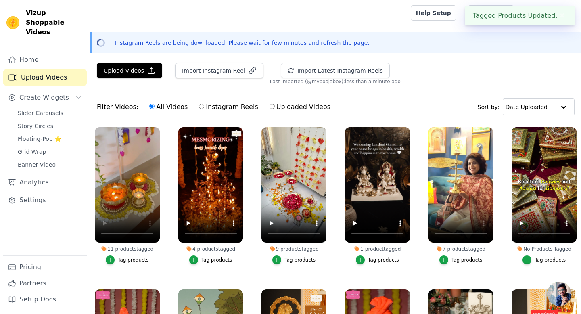
click at [537, 260] on div "Tag products" at bounding box center [550, 260] width 31 height 6
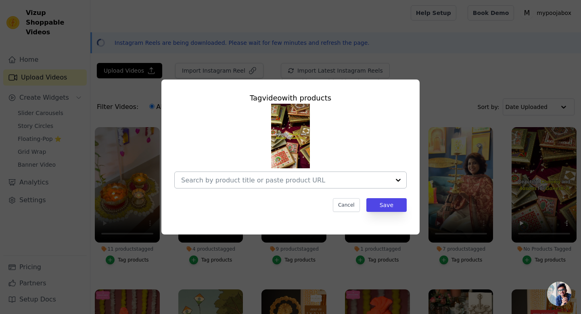
click at [310, 177] on input "No Products Tagged Tag video with products Cancel Save Tag products" at bounding box center [285, 180] width 209 height 8
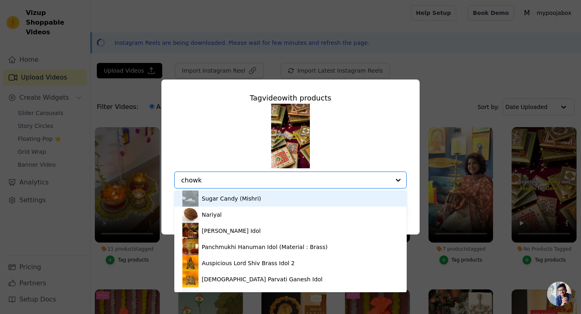
type input "chowki"
click at [310, 177] on input "chowki" at bounding box center [277, 180] width 193 height 8
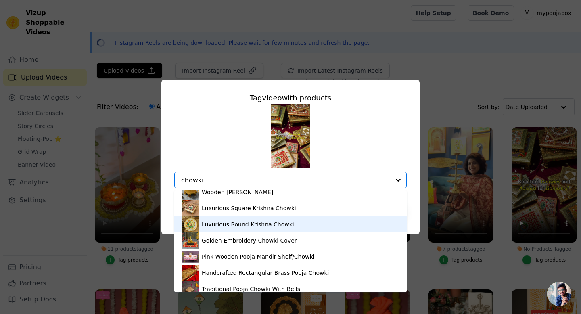
scroll to position [249, 0]
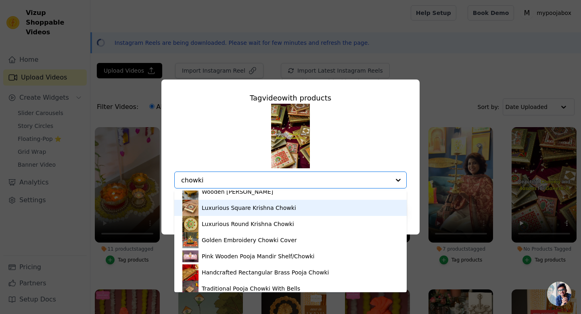
click at [268, 213] on div "Luxurious Square Krishna Chowki" at bounding box center [291, 208] width 216 height 16
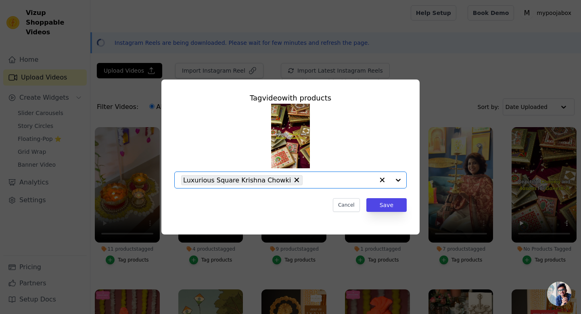
paste input "chowki"
type input "chowki"
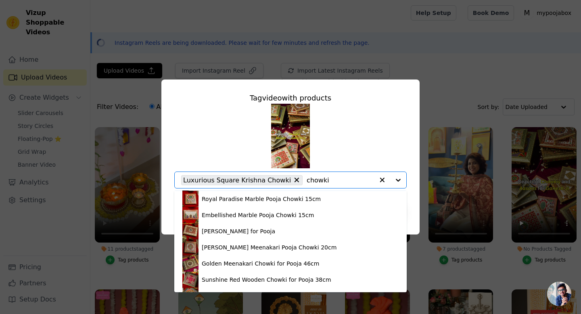
scroll to position [423, 0]
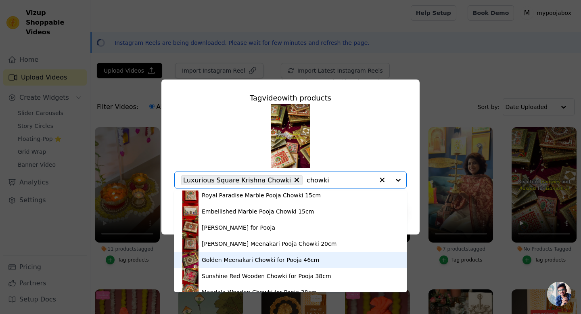
click at [251, 260] on div "Golden Meenakari Chowki for Pooja 46cm" at bounding box center [261, 260] width 118 height 8
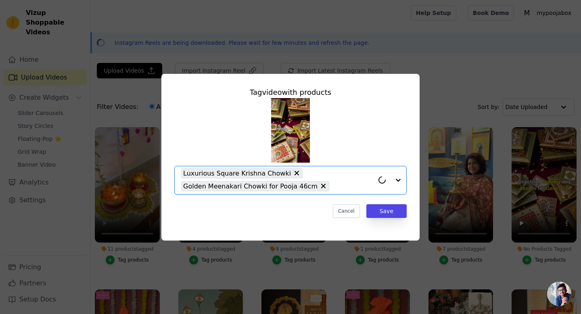
paste input "chowki"
type input "chowki"
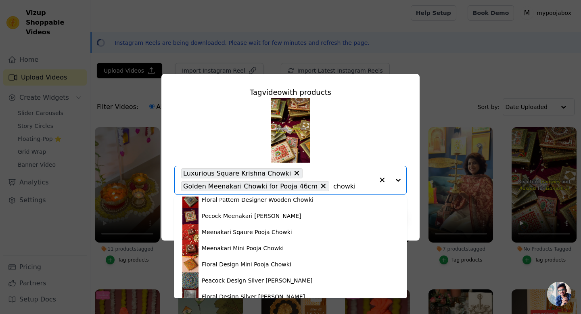
scroll to position [690, 0]
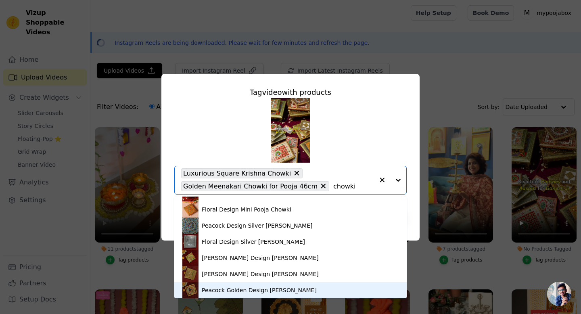
click at [246, 288] on div "Peacock Golden Design [PERSON_NAME]" at bounding box center [259, 290] width 115 height 8
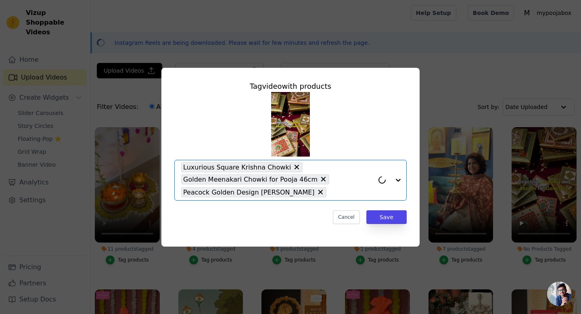
paste input "chowki"
type input "chowki"
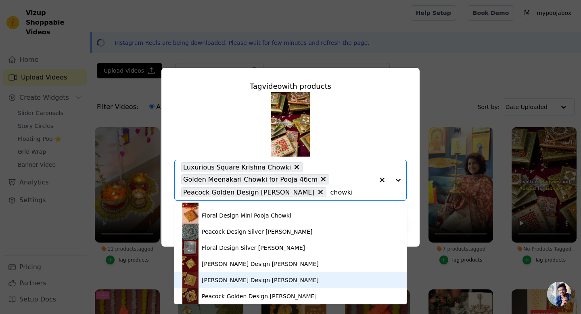
click at [242, 281] on div "[PERSON_NAME] Design [PERSON_NAME]" at bounding box center [260, 280] width 117 height 8
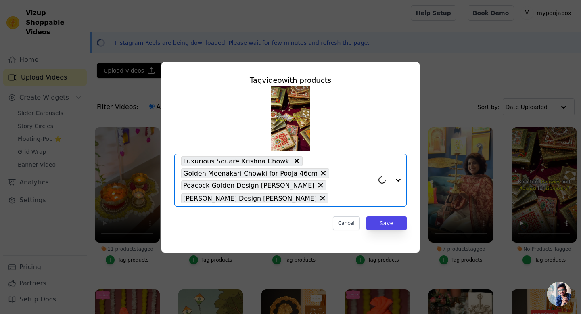
paste input "chowki"
type input "chowki"
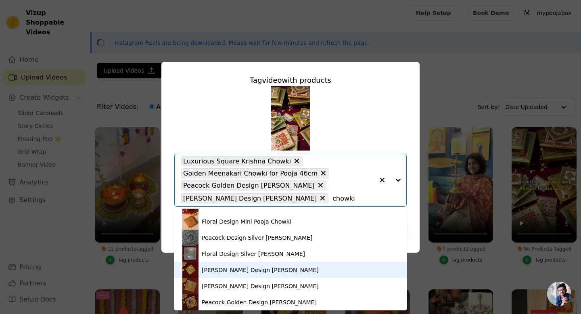
click at [243, 269] on div "[PERSON_NAME] Design [PERSON_NAME]" at bounding box center [260, 270] width 117 height 8
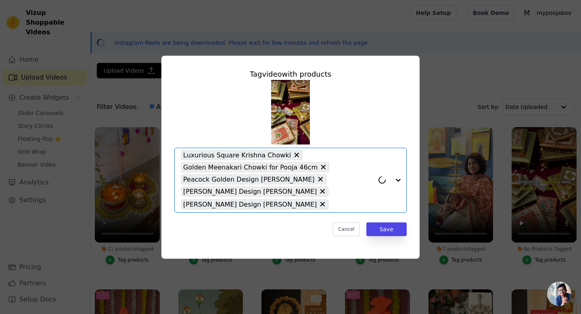
paste input "chowki"
type input "chowki"
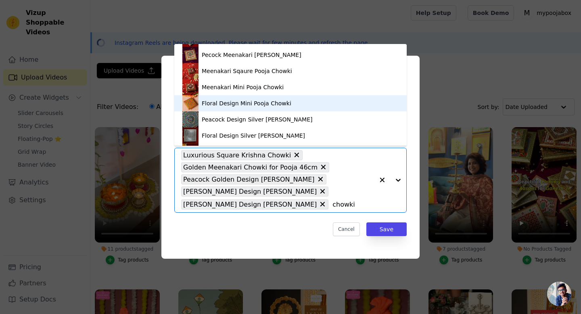
scroll to position [641, 0]
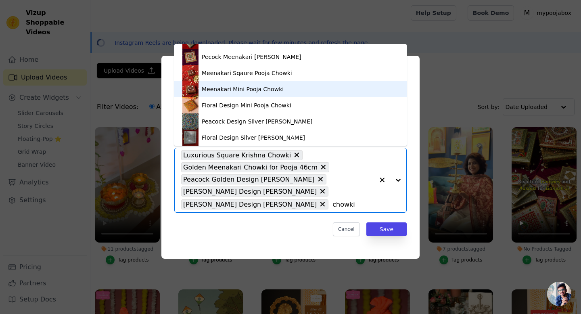
click at [262, 88] on div "Meenakari Mini Pooja Chowki" at bounding box center [243, 89] width 82 height 8
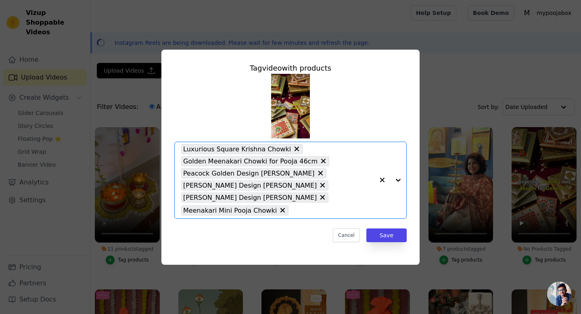
paste input "chowki"
type input "chowki"
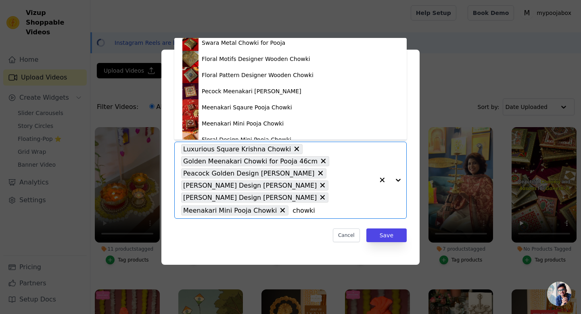
scroll to position [596, 0]
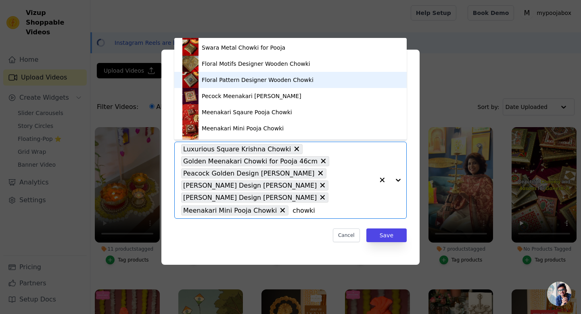
click at [253, 78] on div "Floral Pattern Designer Wooden Chowki" at bounding box center [258, 80] width 112 height 8
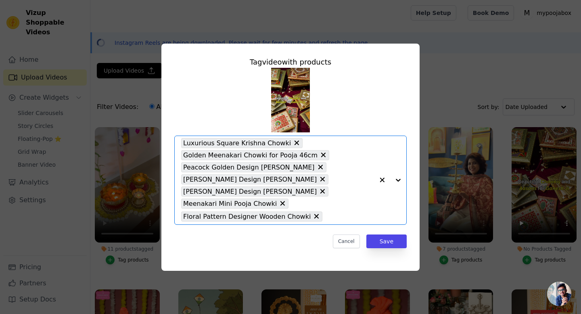
paste input "chowki"
type input "chowki"
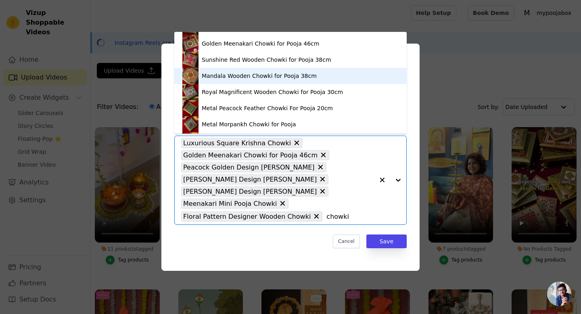
scroll to position [475, 0]
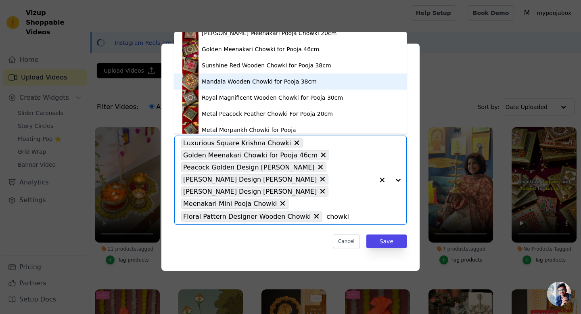
click at [248, 78] on div "Mandala Wooden Chowki for Pooja 38cm" at bounding box center [259, 82] width 115 height 8
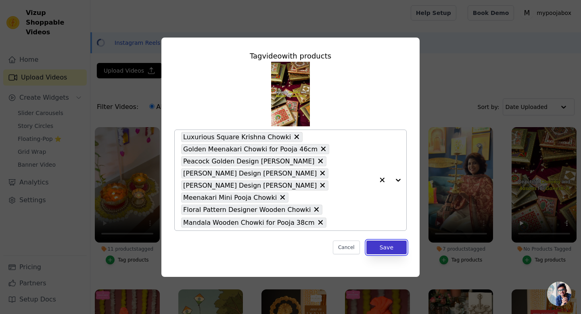
click at [378, 249] on button "Save" at bounding box center [387, 248] width 40 height 14
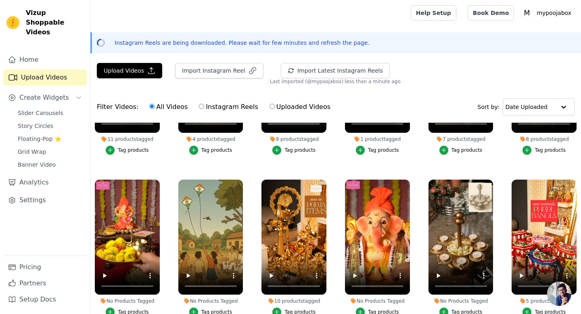
scroll to position [0, 0]
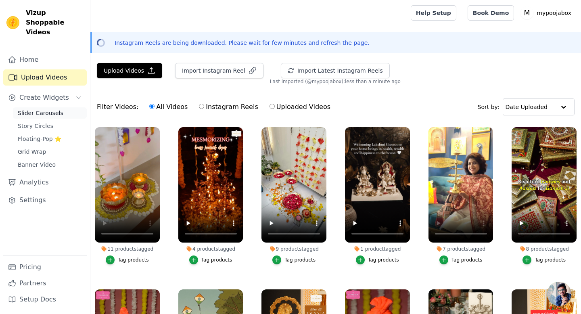
click at [42, 109] on span "Slider Carousels" at bounding box center [41, 113] width 46 height 8
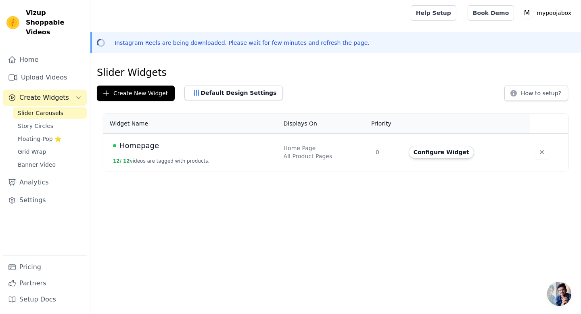
click at [42, 109] on span "Slider Carousels" at bounding box center [41, 113] width 46 height 8
click at [172, 143] on div "Homepage" at bounding box center [193, 145] width 161 height 11
click at [129, 144] on span "Homepage" at bounding box center [140, 145] width 40 height 11
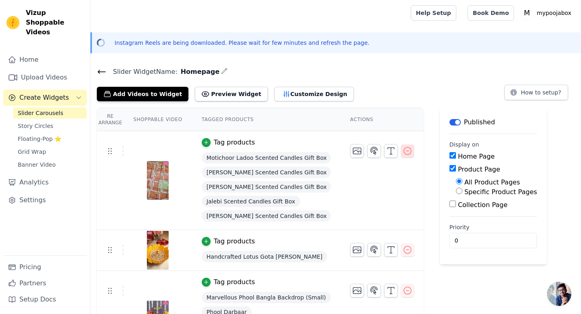
click at [405, 153] on icon "button" at bounding box center [408, 151] width 10 height 10
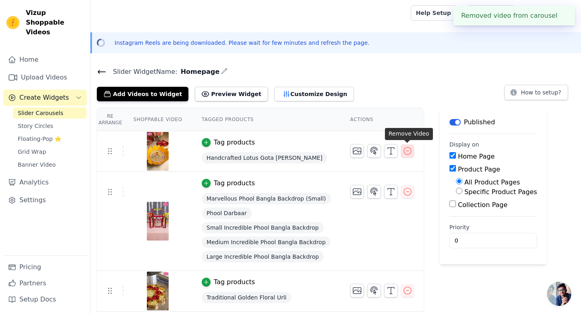
click at [405, 151] on icon "button" at bounding box center [408, 151] width 10 height 10
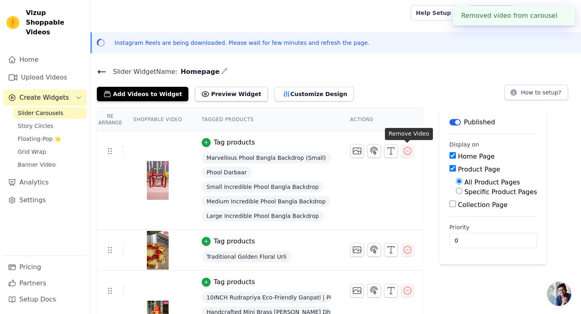
click at [405, 151] on icon "button" at bounding box center [408, 151] width 10 height 10
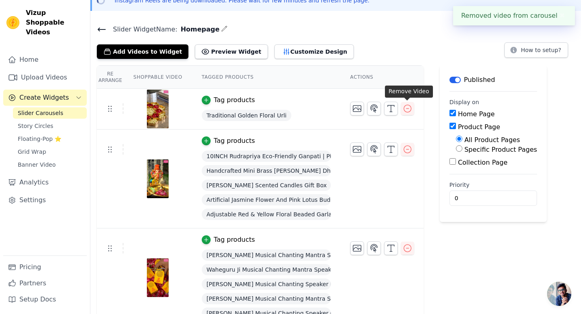
scroll to position [43, 0]
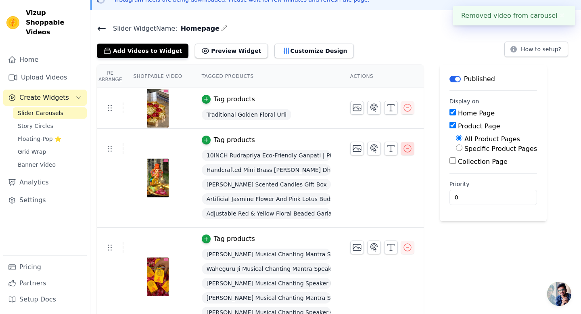
click at [405, 149] on icon "button" at bounding box center [408, 149] width 10 height 10
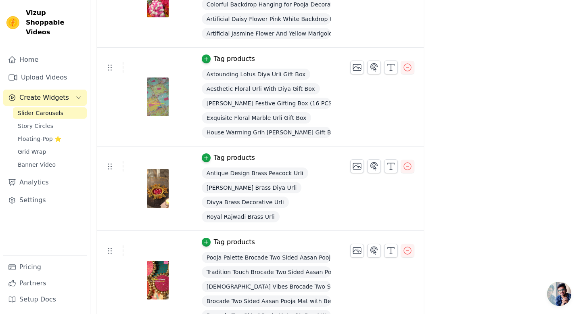
scroll to position [0, 0]
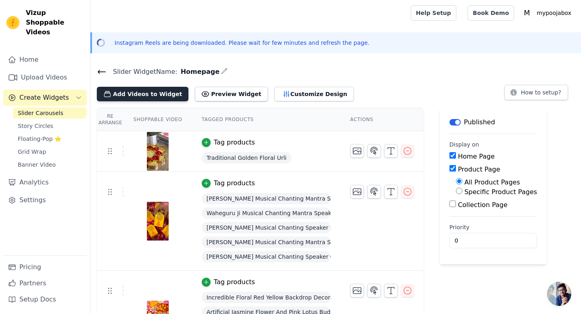
click at [158, 93] on button "Add Videos to Widget" at bounding box center [143, 94] width 92 height 15
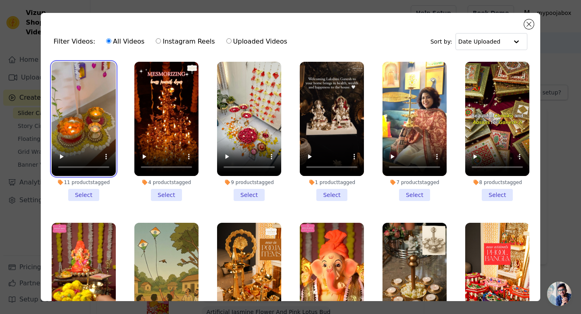
click at [103, 126] on video at bounding box center [84, 119] width 64 height 114
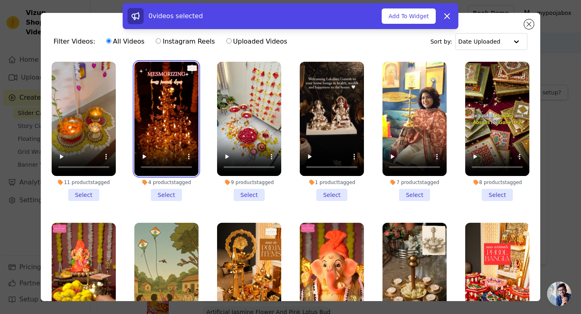
click at [168, 124] on video at bounding box center [166, 119] width 64 height 114
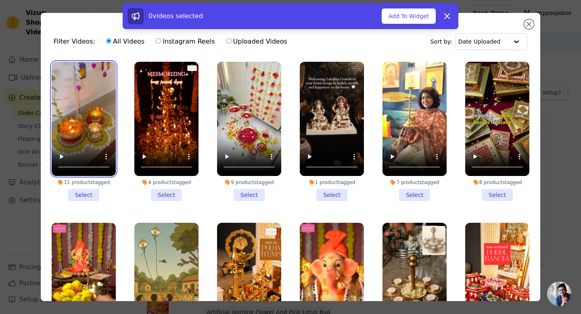
click at [90, 137] on video at bounding box center [84, 119] width 64 height 114
click at [80, 197] on li "11 products tagged Select" at bounding box center [84, 131] width 64 height 139
click at [0, 0] on input "11 products tagged Select" at bounding box center [0, 0] width 0 height 0
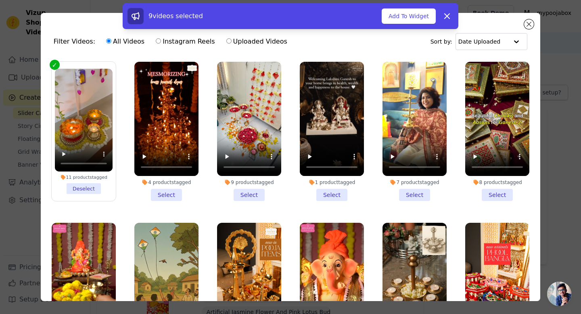
click at [155, 195] on li "4 products tagged Select" at bounding box center [166, 131] width 64 height 139
click at [0, 0] on input "4 products tagged Select" at bounding box center [0, 0] width 0 height 0
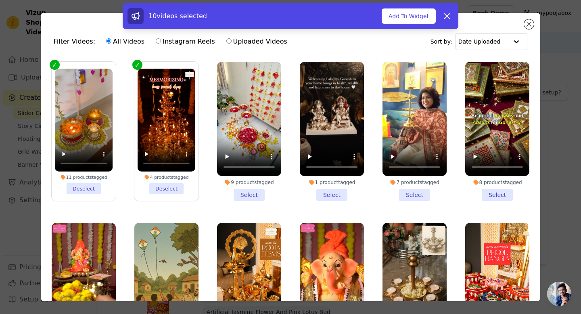
click at [254, 197] on li "9 products tagged Select" at bounding box center [249, 131] width 64 height 139
click at [0, 0] on input "9 products tagged Select" at bounding box center [0, 0] width 0 height 0
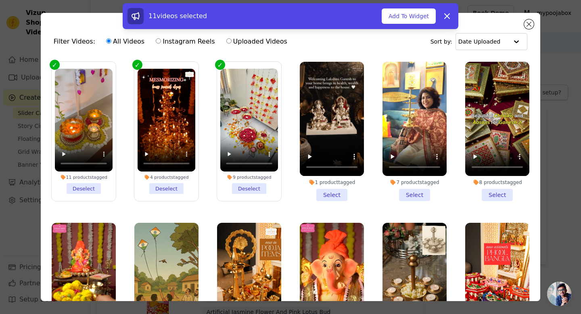
click at [343, 192] on li "1 product tagged Select" at bounding box center [332, 131] width 64 height 139
click at [0, 0] on input "1 product tagged Select" at bounding box center [0, 0] width 0 height 0
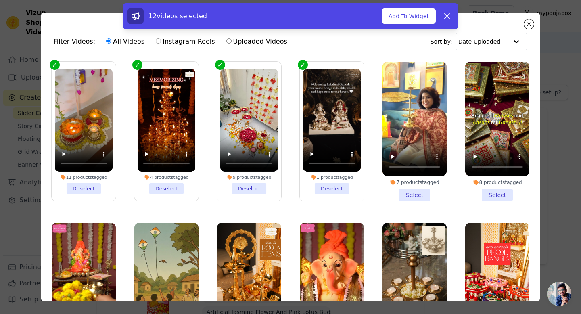
click at [424, 196] on li "7 products tagged Select" at bounding box center [415, 131] width 64 height 139
click at [0, 0] on input "7 products tagged Select" at bounding box center [0, 0] width 0 height 0
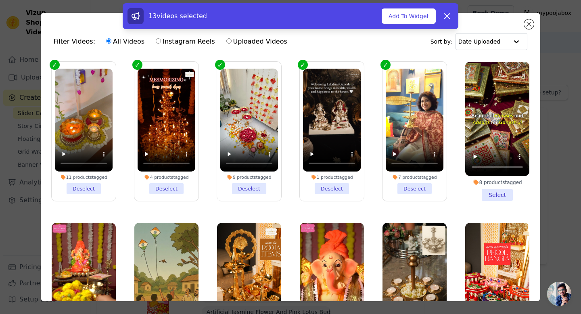
click at [491, 194] on li "8 products tagged Select" at bounding box center [498, 131] width 64 height 139
click at [0, 0] on input "8 products tagged Select" at bounding box center [0, 0] width 0 height 0
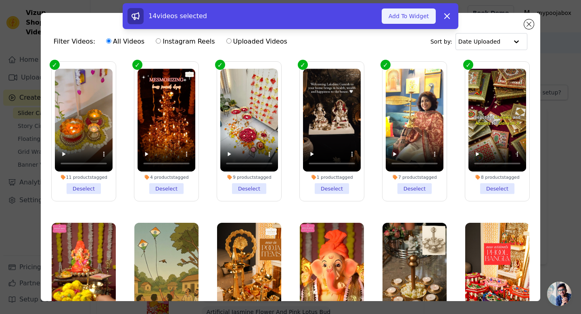
click at [410, 16] on button "Add To Widget" at bounding box center [409, 15] width 54 height 15
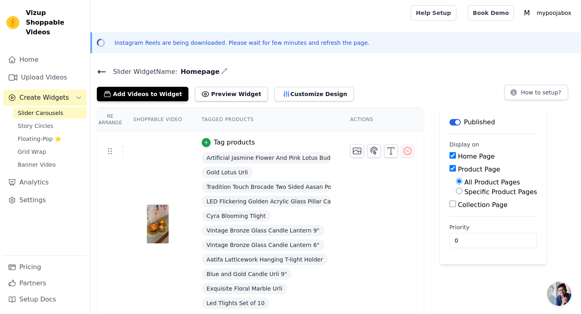
click at [155, 98] on button "Add Videos to Widget" at bounding box center [143, 94] width 92 height 15
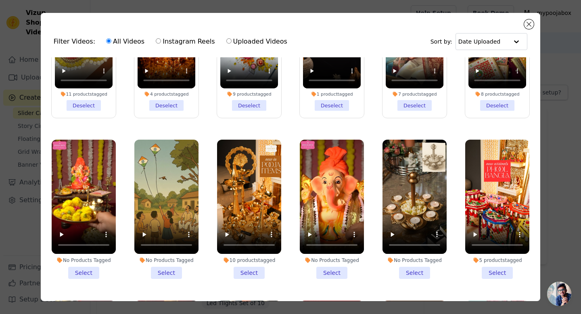
scroll to position [84, 0]
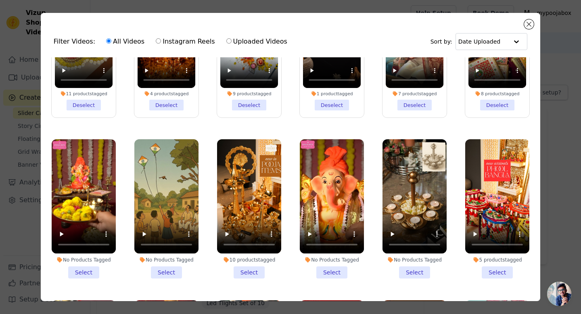
click at [247, 275] on li "10 products tagged Select" at bounding box center [249, 208] width 64 height 139
click at [0, 0] on input "10 products tagged Select" at bounding box center [0, 0] width 0 height 0
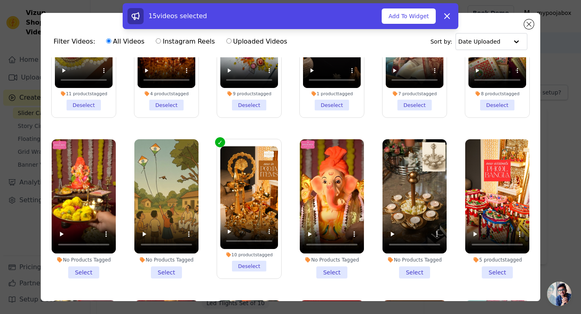
click at [497, 268] on li "5 products tagged Select" at bounding box center [498, 208] width 64 height 139
click at [0, 0] on input "5 products tagged Select" at bounding box center [0, 0] width 0 height 0
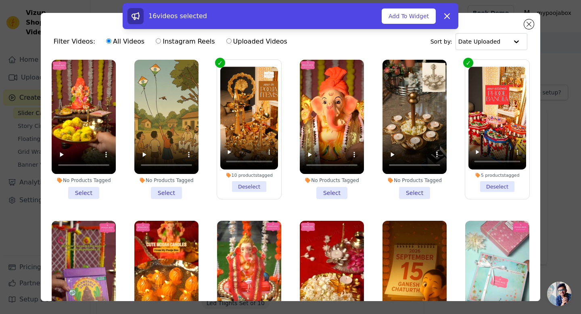
scroll to position [0, 0]
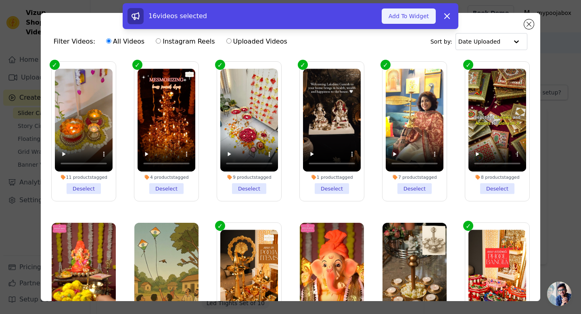
click at [421, 20] on button "Add To Widget" at bounding box center [409, 15] width 54 height 15
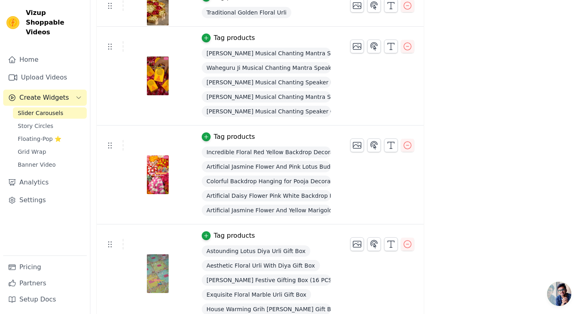
scroll to position [1156, 0]
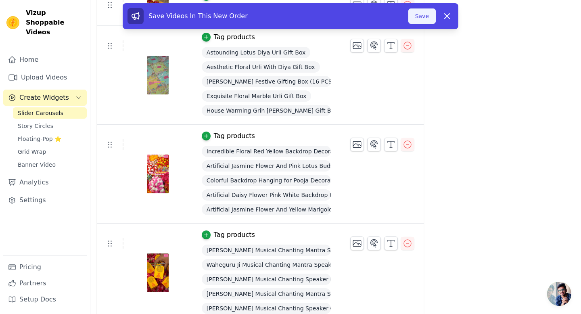
click at [430, 13] on button "Save" at bounding box center [422, 15] width 27 height 15
click at [420, 18] on button "Save" at bounding box center [422, 15] width 27 height 15
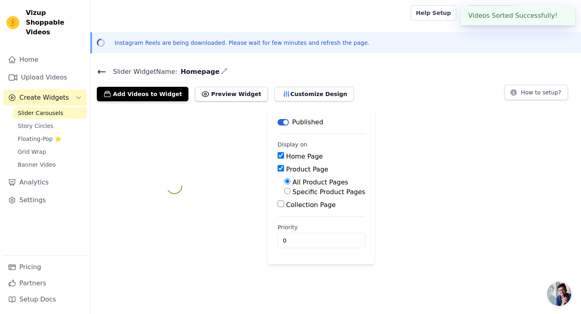
scroll to position [0, 0]
